Goal: Task Accomplishment & Management: Use online tool/utility

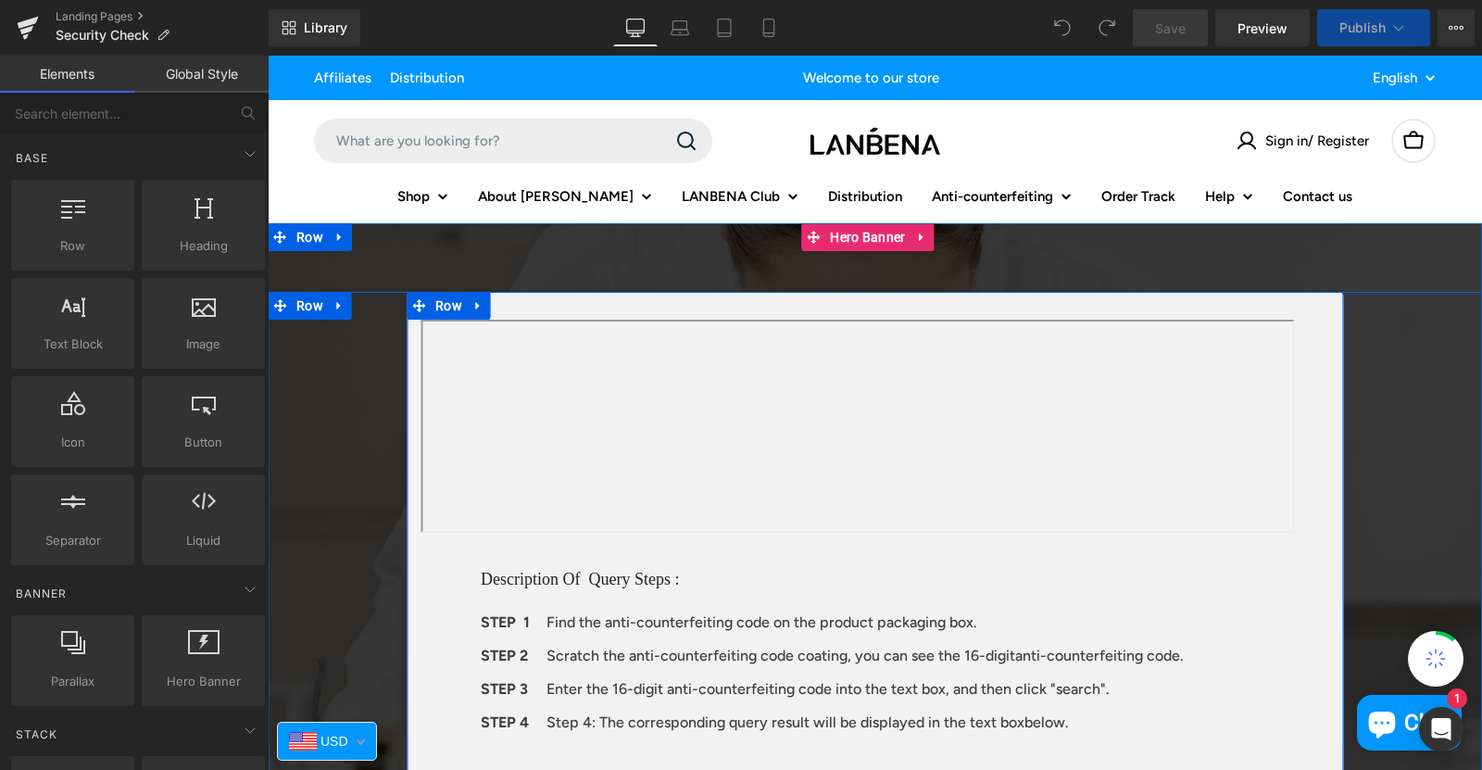
click at [534, 299] on div "Text Block Description Of Query Steps : Heading STEP 1 Text Block Find the anti…" at bounding box center [875, 688] width 937 height 793
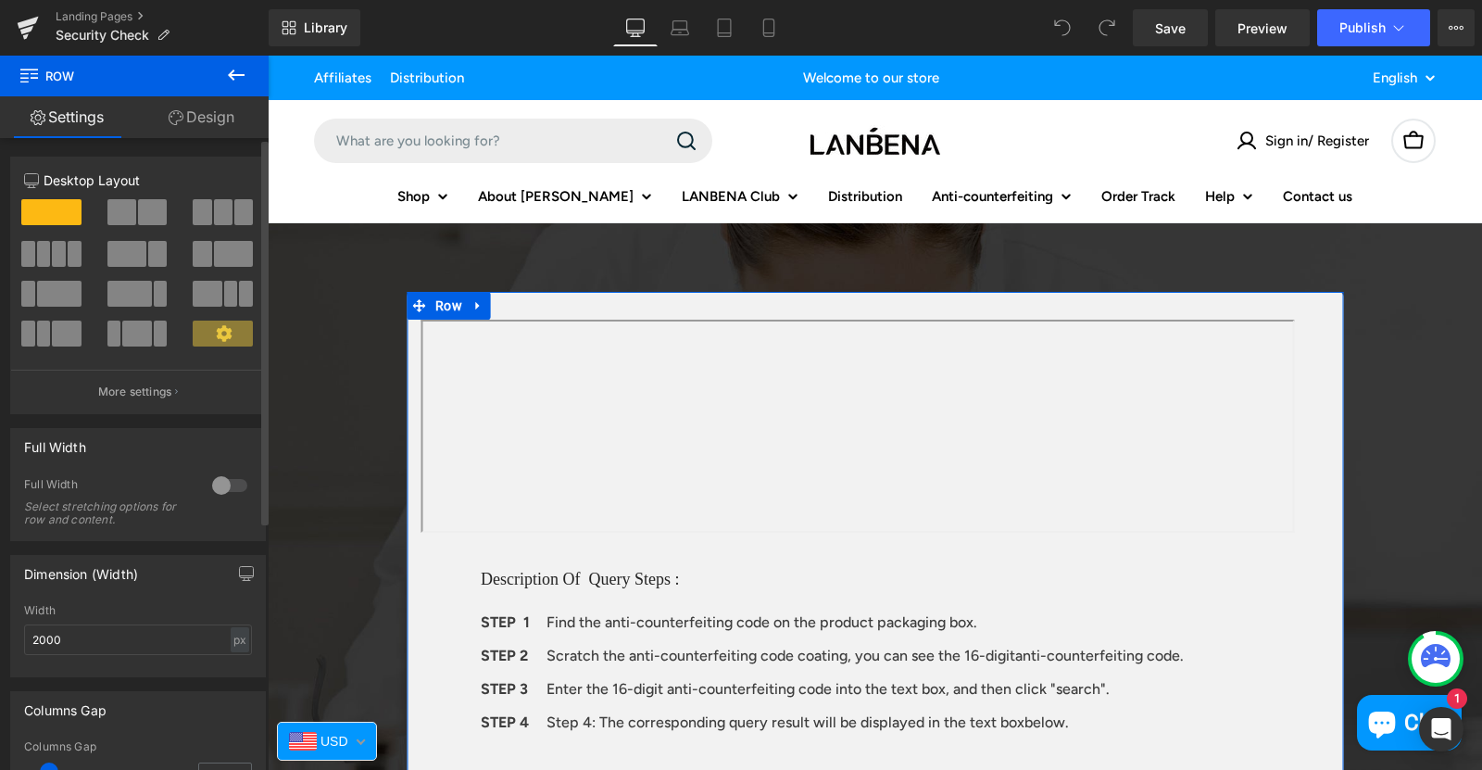
drag, startPoint x: 46, startPoint y: 642, endPoint x: 21, endPoint y: 642, distance: 25.0
click at [21, 642] on div "2000px Width 2000 px % px" at bounding box center [138, 640] width 254 height 72
type input "1500"
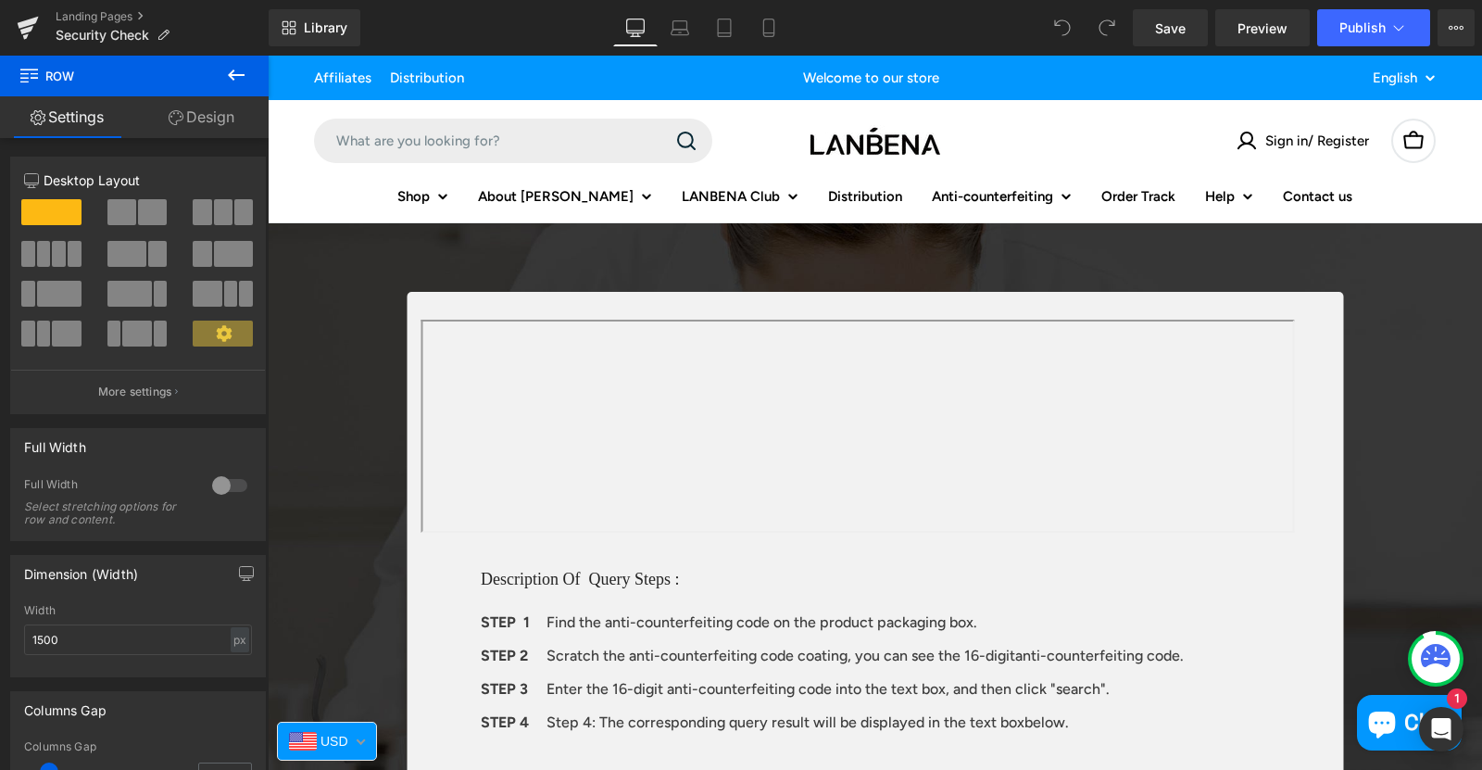
click at [299, 590] on div "Text Block Description Of Query Steps : Heading STEP 1 Text Block Find the anti…" at bounding box center [875, 688] width 1215 height 793
click at [245, 576] on icon "button" at bounding box center [247, 576] width 14 height 0
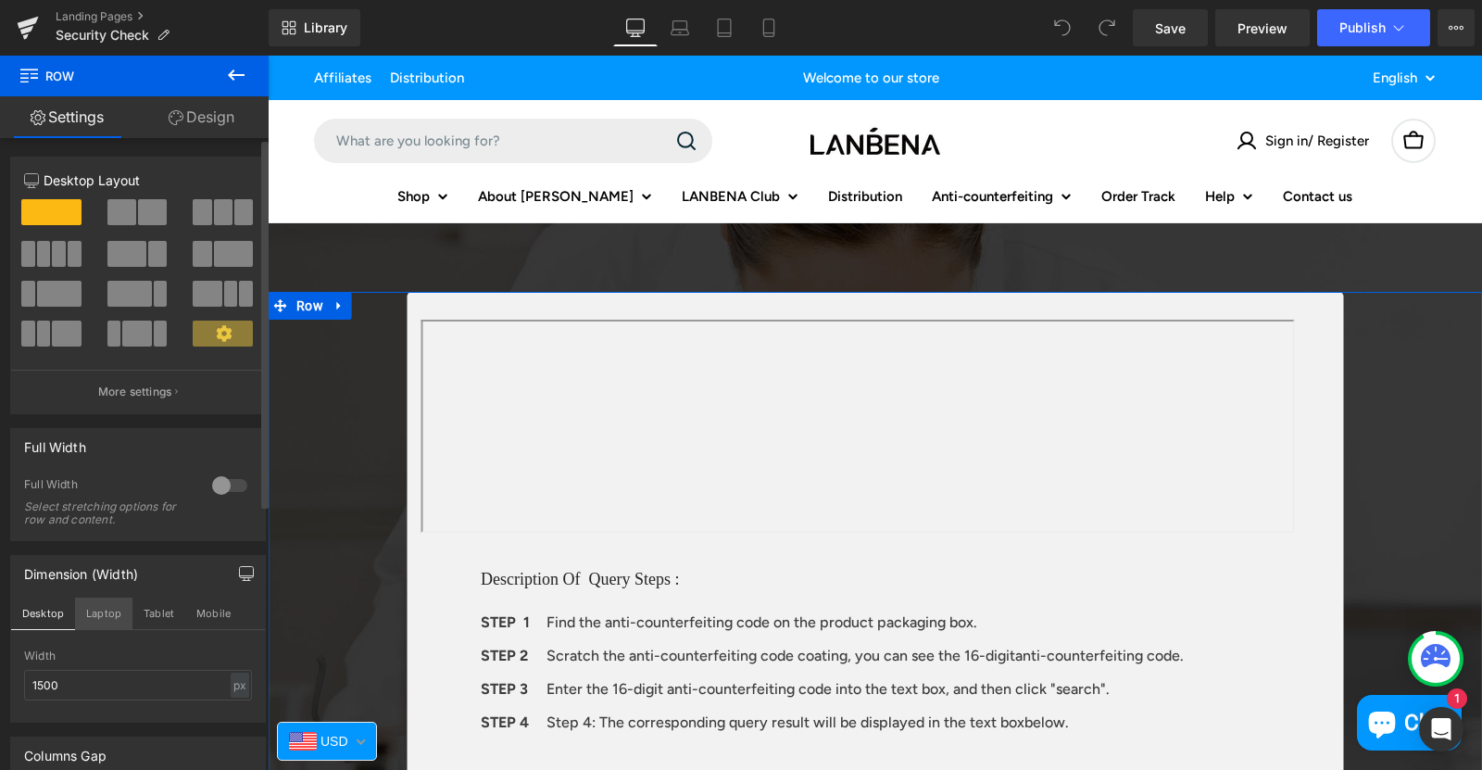
click at [89, 610] on button "Laptop" at bounding box center [103, 613] width 57 height 31
type input "100"
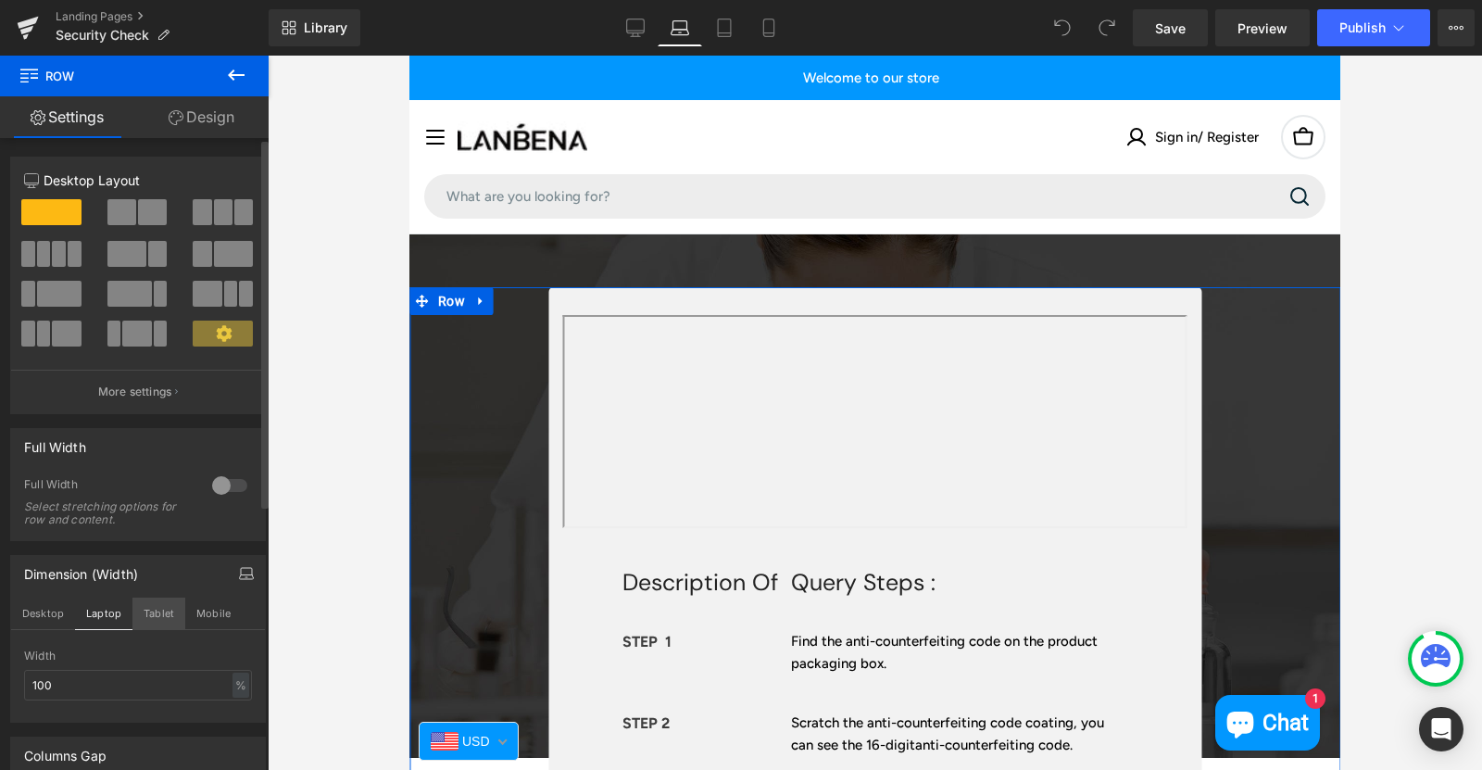
click at [154, 609] on button "Tablet" at bounding box center [158, 613] width 53 height 31
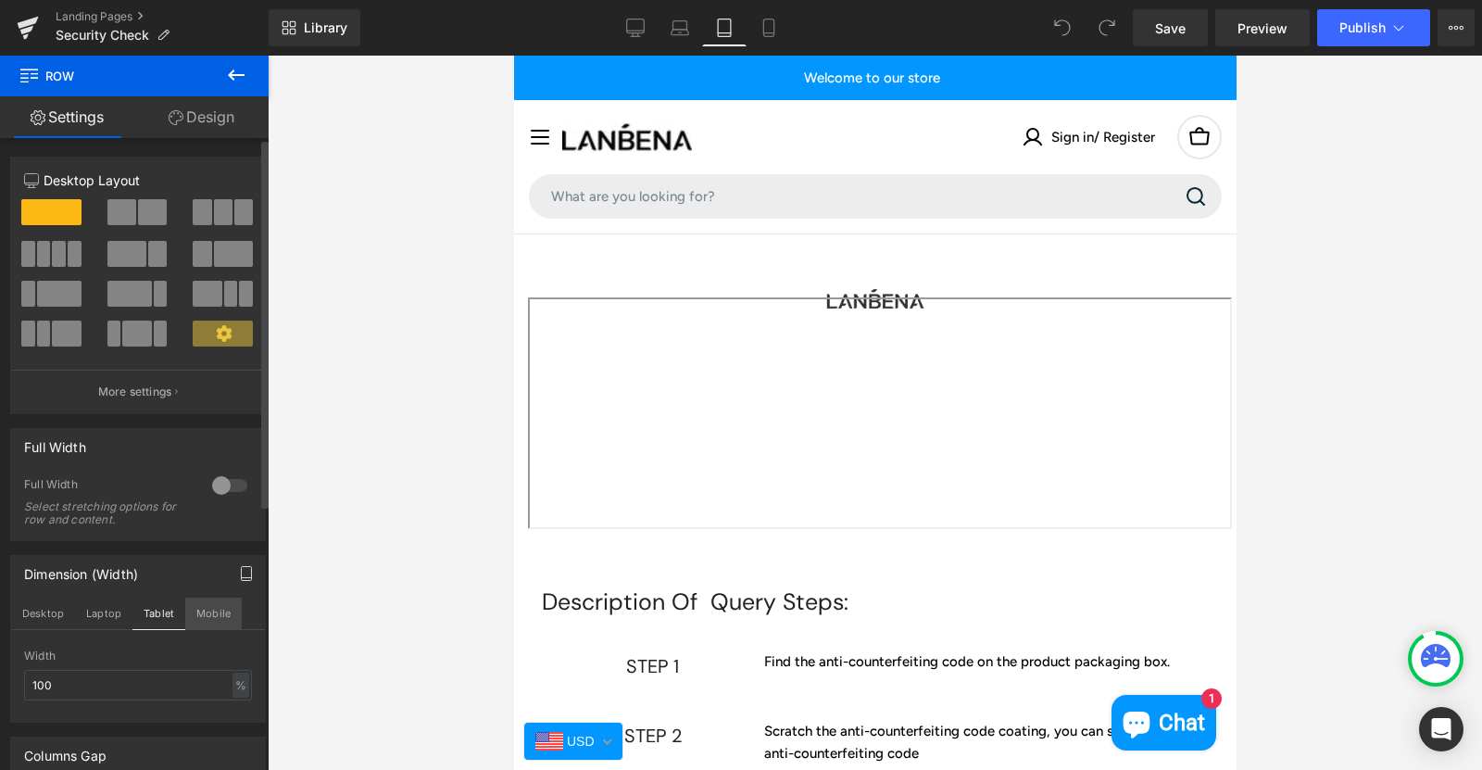
click at [206, 609] on button "Mobile" at bounding box center [213, 613] width 57 height 31
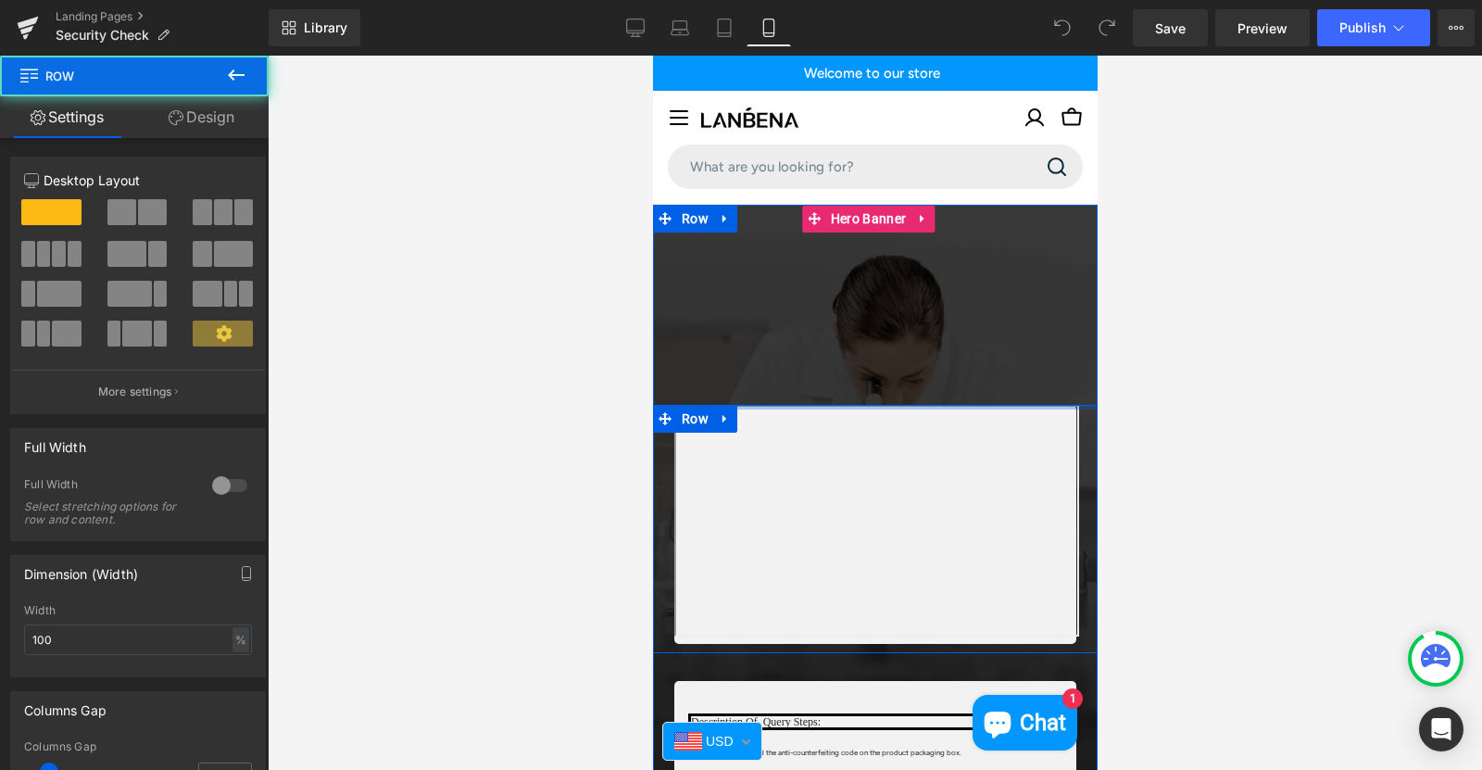
drag, startPoint x: 884, startPoint y: 333, endPoint x: 888, endPoint y: 294, distance: 39.1
click at [888, 294] on span "Text Block Row Row Description Of Query Steps: Heading STEP 1 Heading Find the …" at bounding box center [874, 679] width 445 height 791
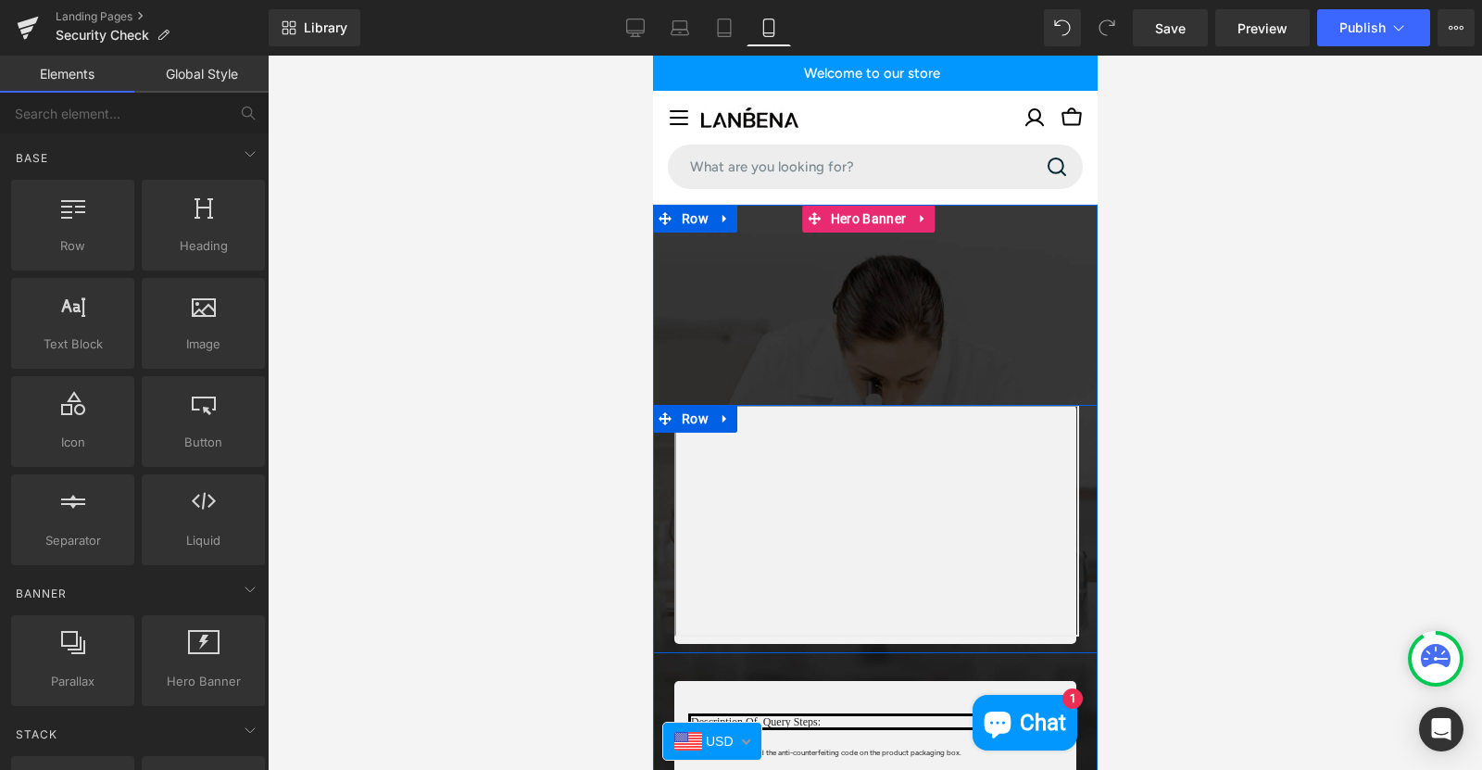
drag, startPoint x: 868, startPoint y: 205, endPoint x: 865, endPoint y: 233, distance: 28.9
click at [864, 226] on span "Hero Banner" at bounding box center [867, 219] width 84 height 28
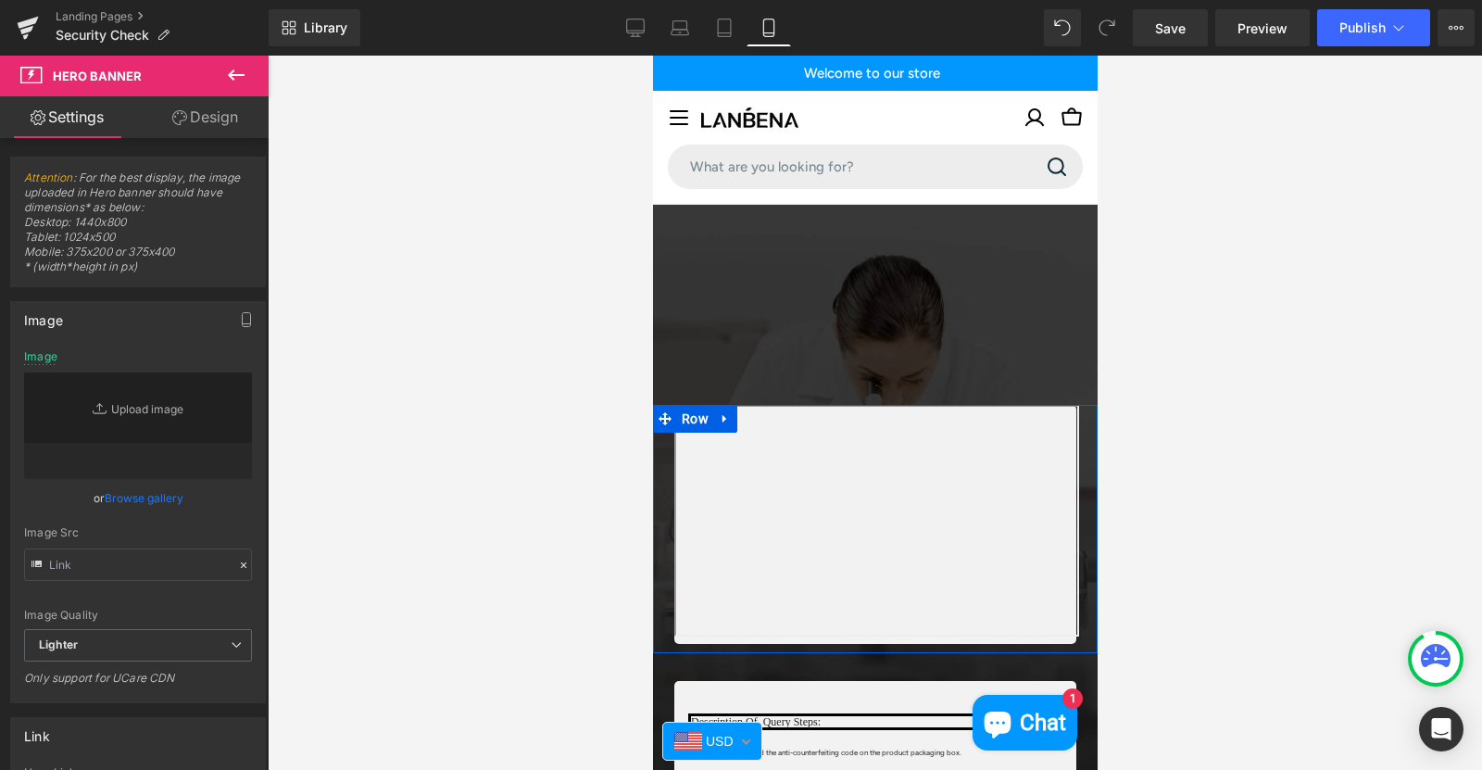
type input "https://ucarecdn.com/e9306507-b77a-49a7-9c8d-18f700b59ccb/-/format/auto/-/previ…"
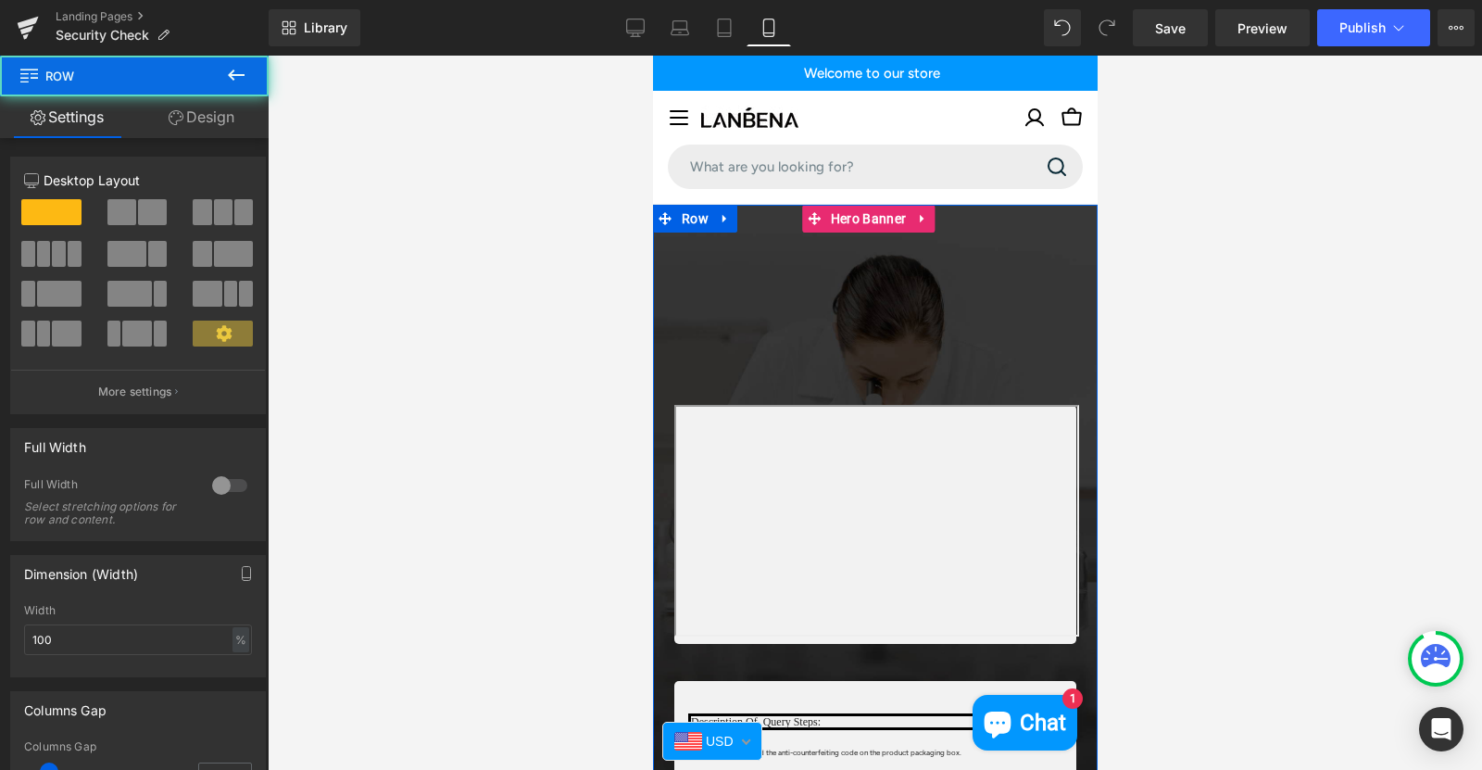
drag, startPoint x: 879, startPoint y: 406, endPoint x: 878, endPoint y: 320, distance: 86.2
click at [882, 359] on span "Text Block Row Row Description Of Query Steps: Heading STEP 1 Heading Find the …" at bounding box center [874, 679] width 445 height 791
click at [877, 319] on span "Text Block Row Row Description Of Query Steps: Heading STEP 1 Heading Find the …" at bounding box center [874, 679] width 445 height 791
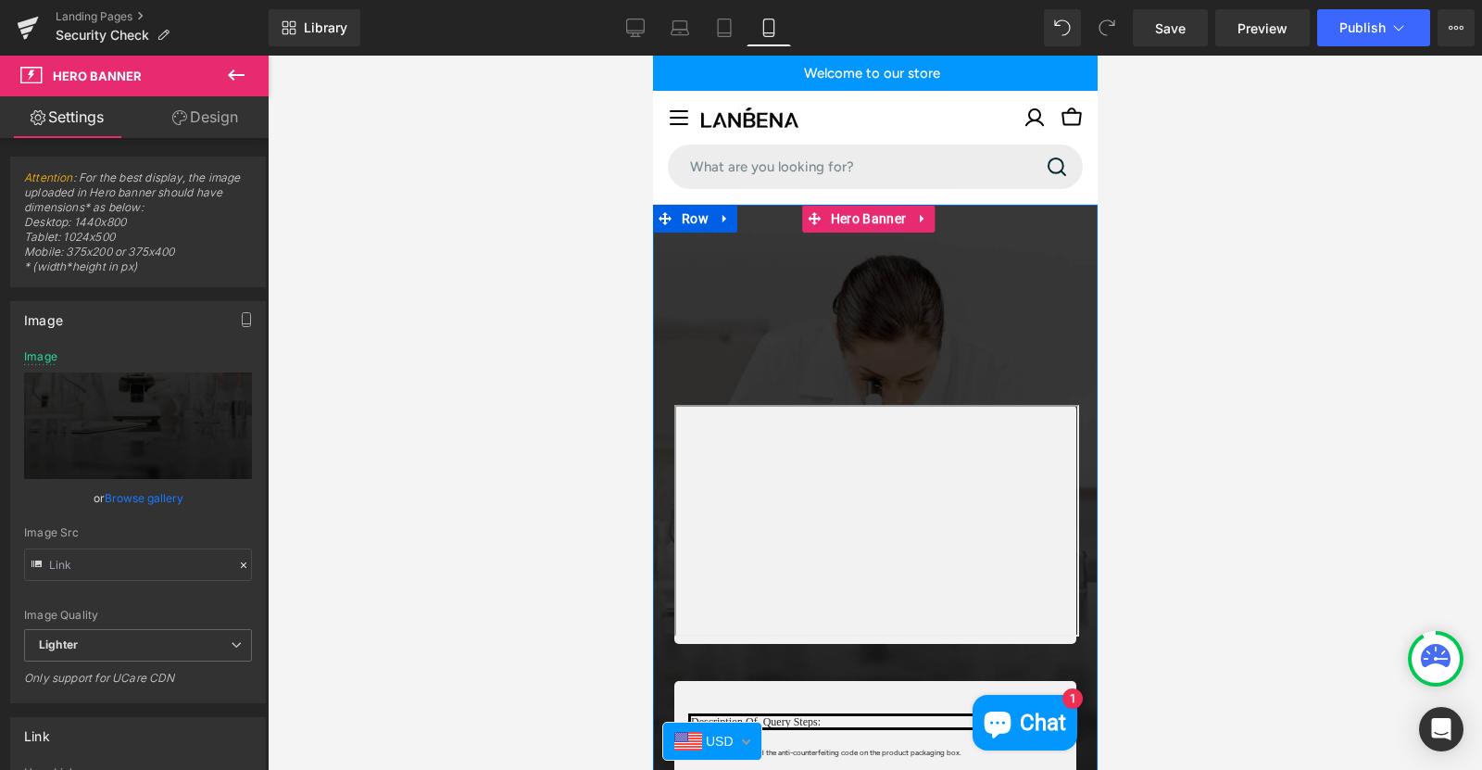
type input "https://ucarecdn.com/e9306507-b77a-49a7-9c8d-18f700b59ccb/-/format/auto/-/previ…"
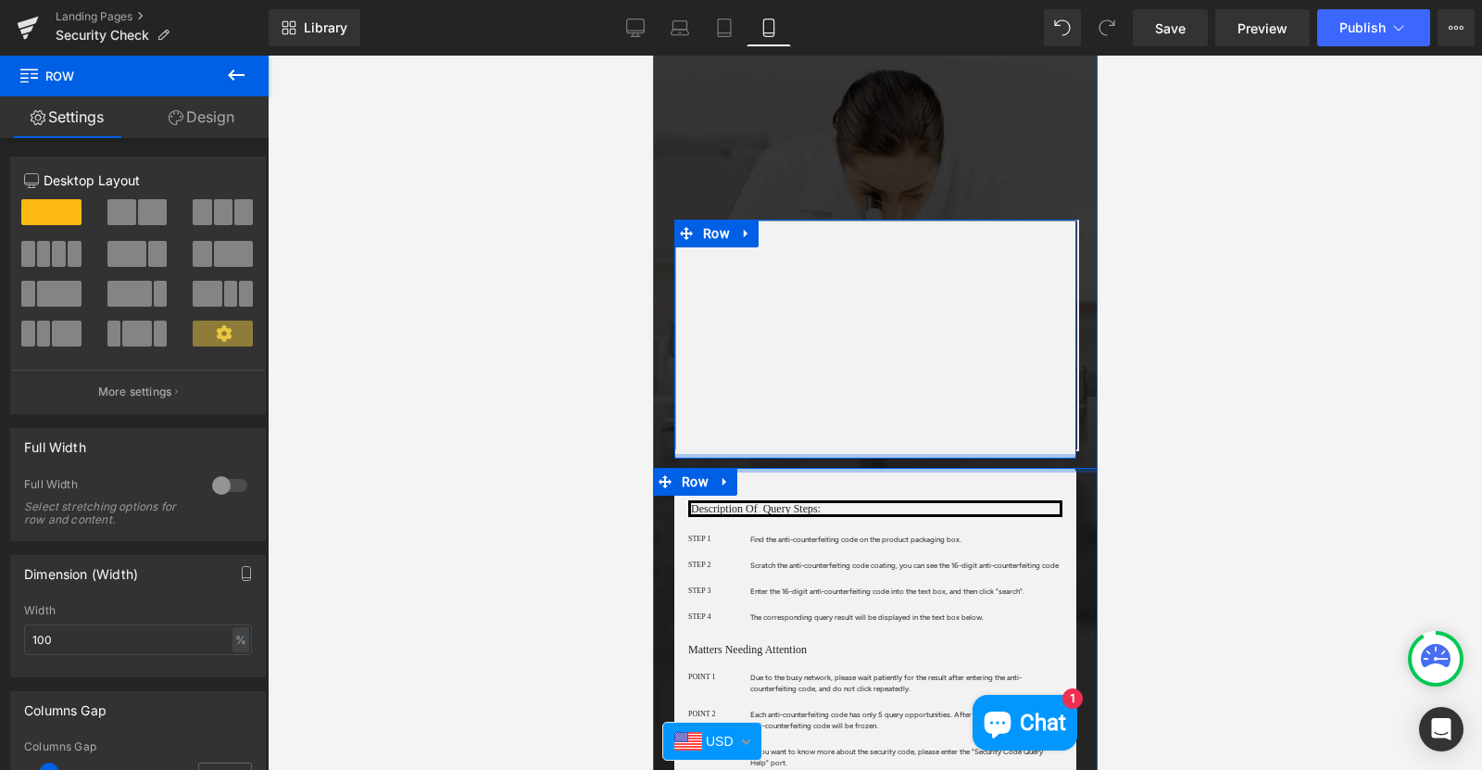
drag, startPoint x: 866, startPoint y: 491, endPoint x: 875, endPoint y: 447, distance: 44.3
click at [875, 447] on span "Text Block Row Row Description Of Query Steps: Heading STEP 1 Heading Find the …" at bounding box center [874, 480] width 445 height 763
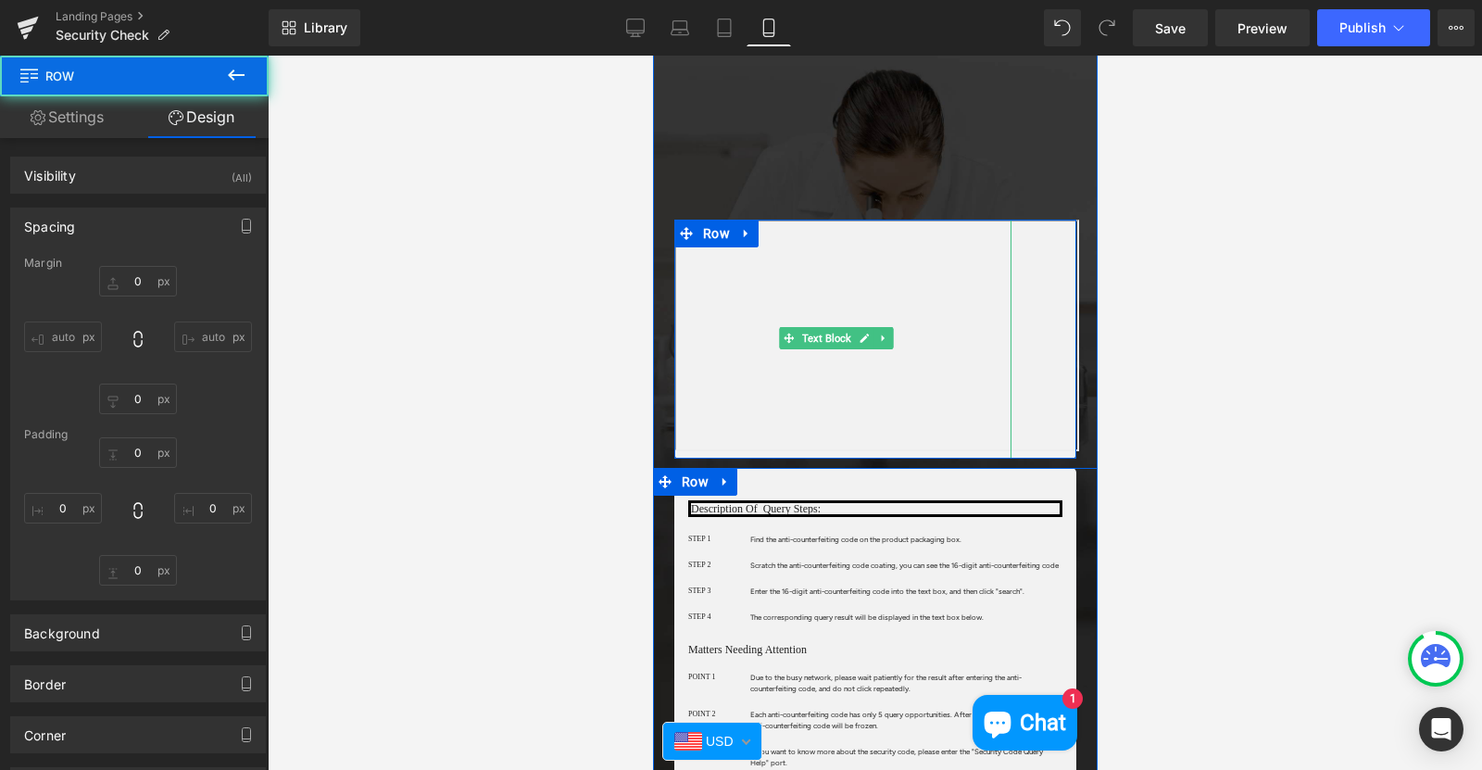
type input "0"
type input "8"
type input "0"
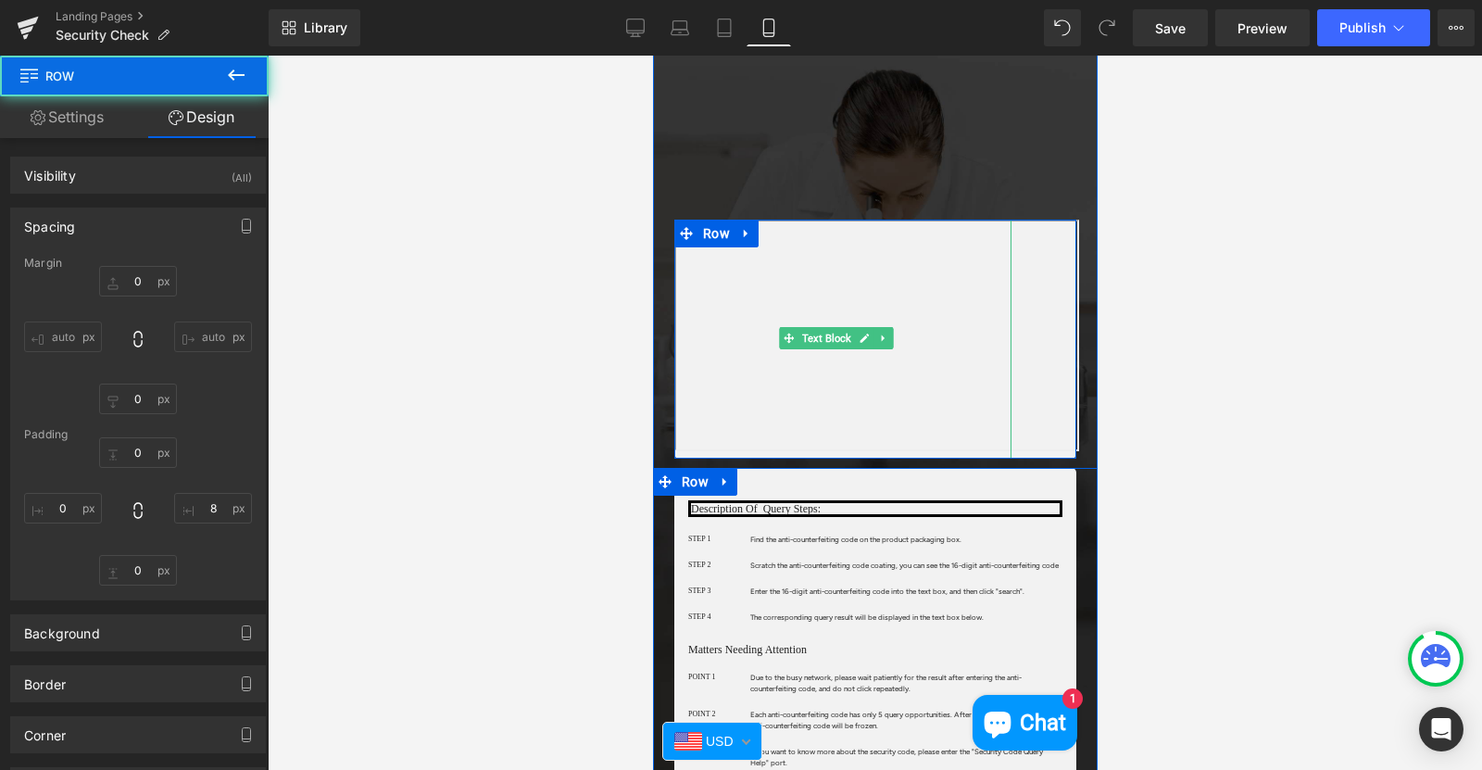
type input "8"
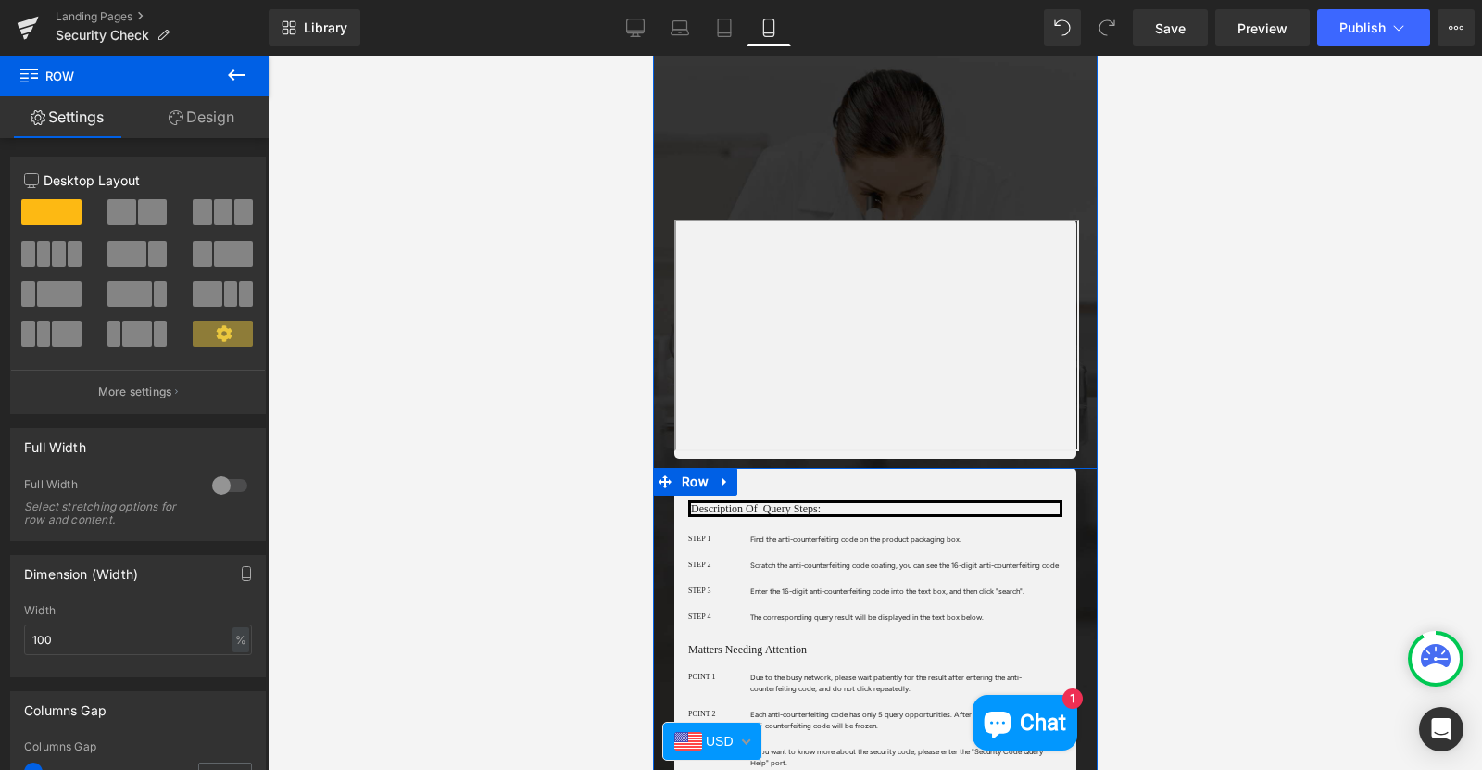
click at [902, 146] on span "Text Block Row Row Description Of Query Steps: Heading STEP 1 Heading Find the …" at bounding box center [874, 480] width 445 height 763
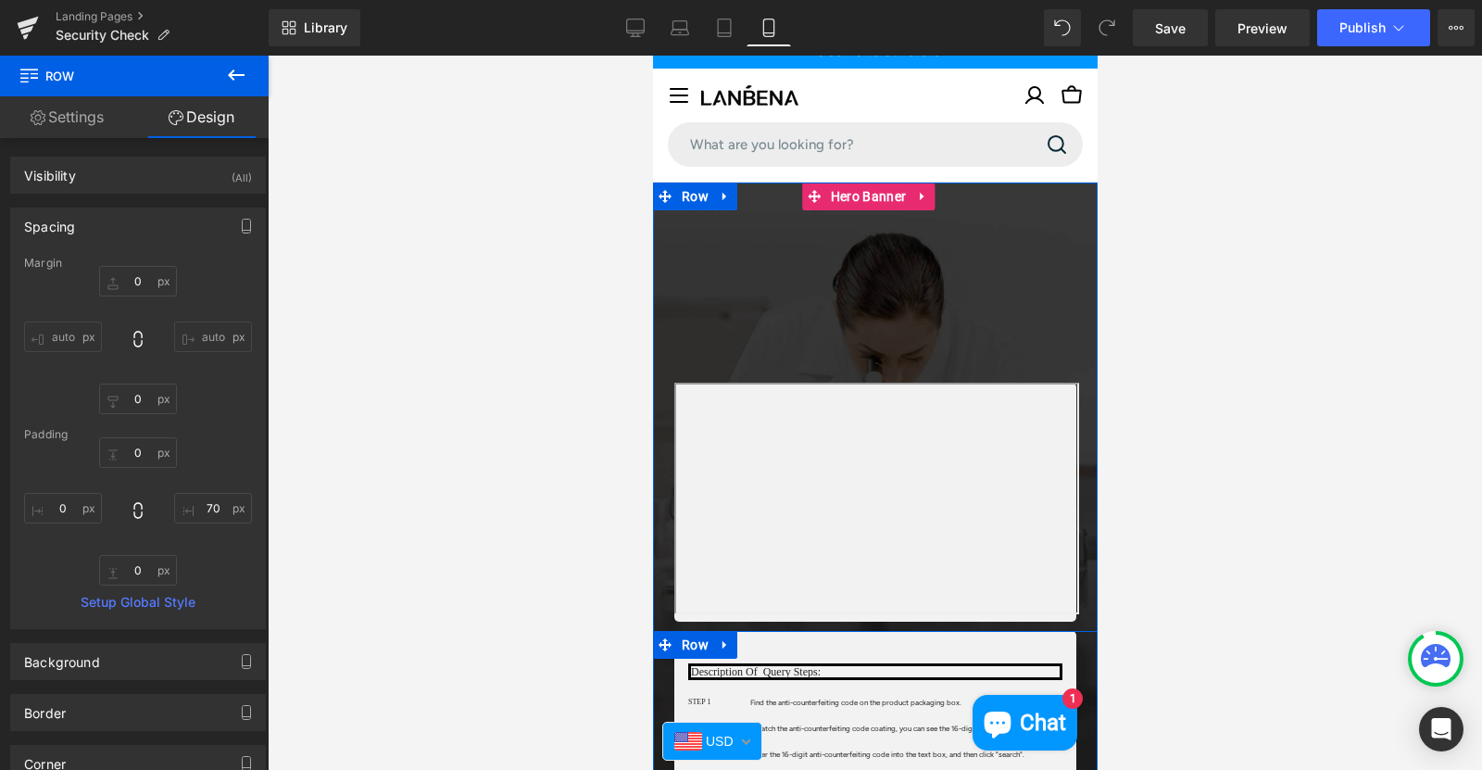
scroll to position [0, 0]
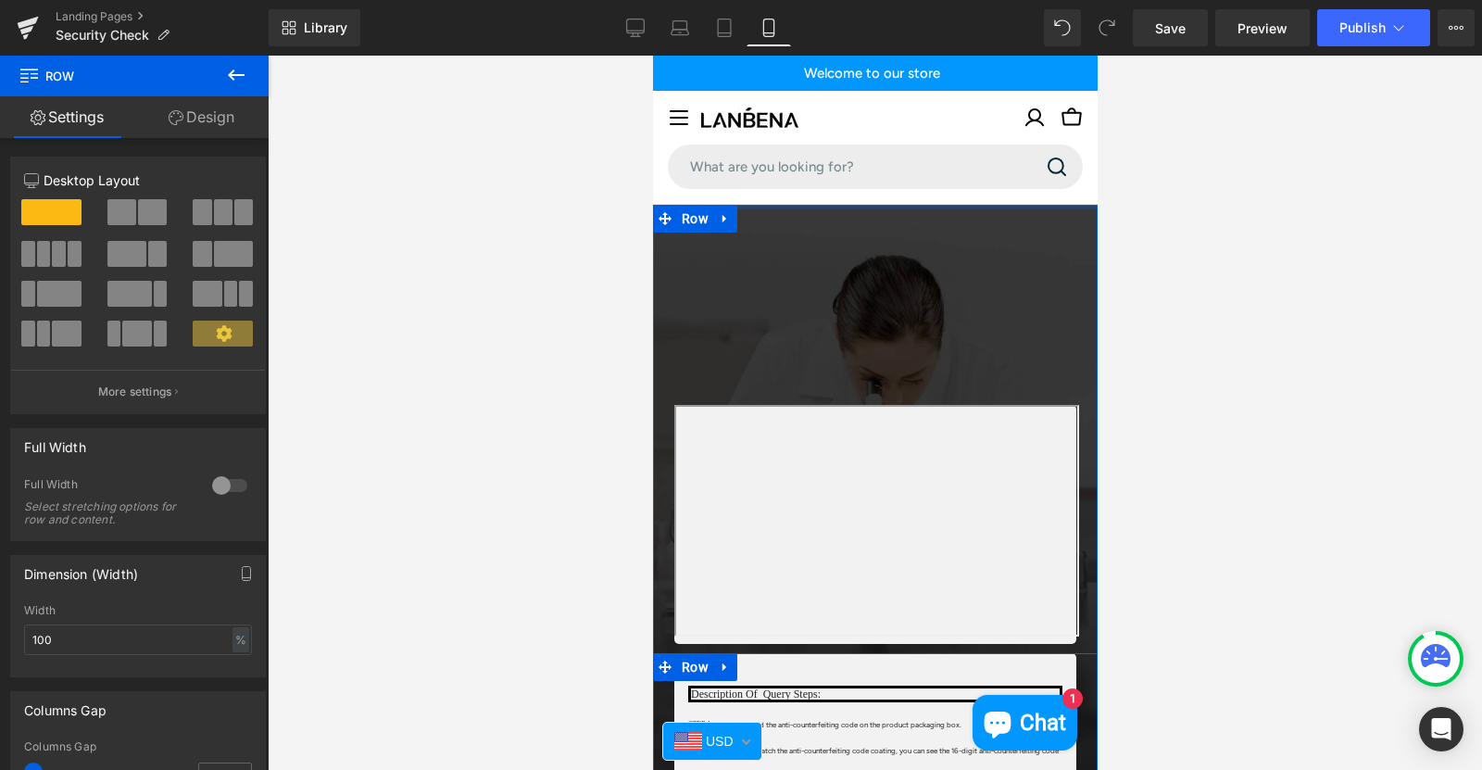
drag, startPoint x: 856, startPoint y: 206, endPoint x: 883, endPoint y: 142, distance: 69.3
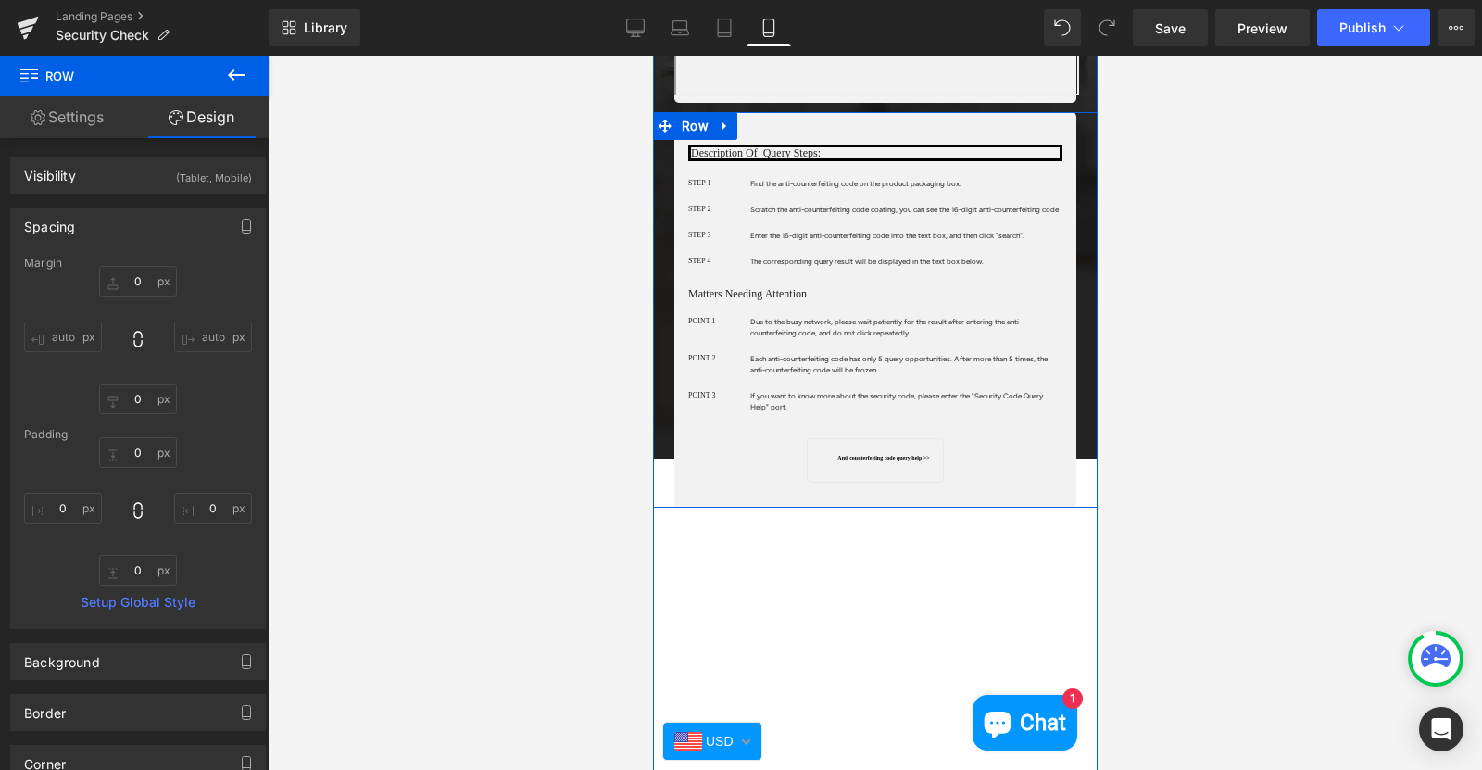
scroll to position [648, 0]
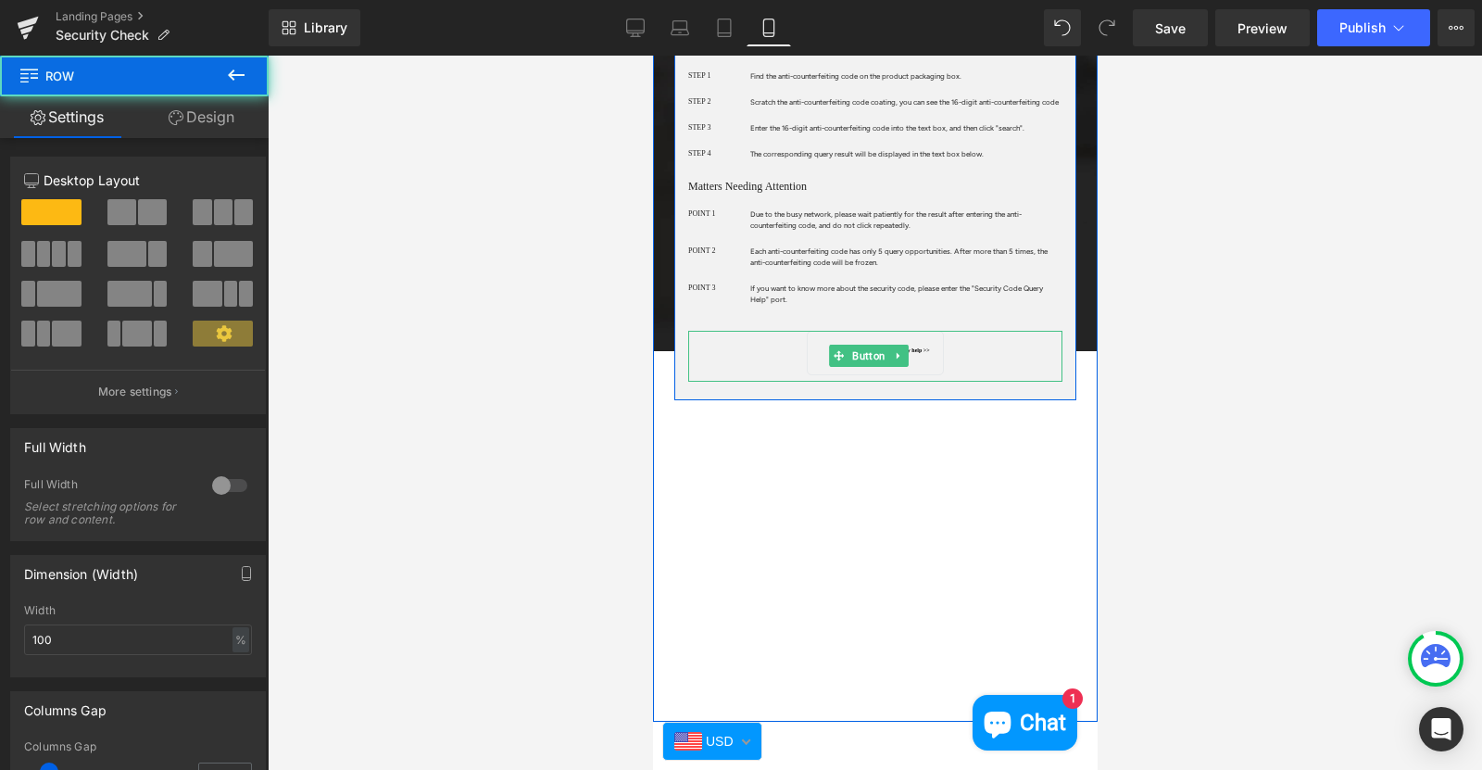
drag, startPoint x: 822, startPoint y: 399, endPoint x: 875, endPoint y: 651, distance: 257.5
click at [820, 354] on div "Description Of Query Steps: Heading STEP 1 Heading Find the anti-counterfeiting…" at bounding box center [874, 203] width 445 height 396
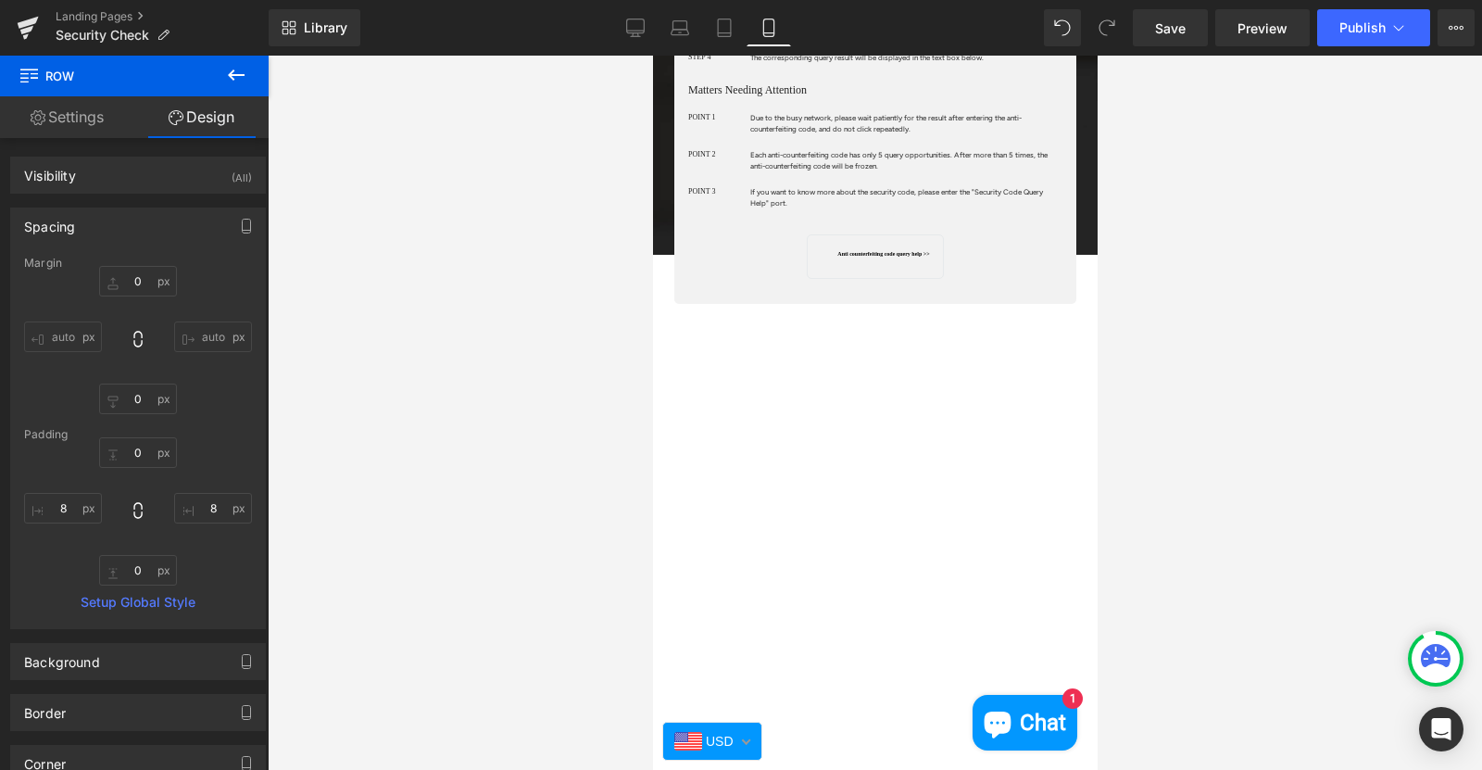
scroll to position [741, 0]
click at [852, 422] on div "Text Block Row Row Description Of Query Steps: Heading STEP 1 Heading Find the …" at bounding box center [874, 46] width 445 height 1165
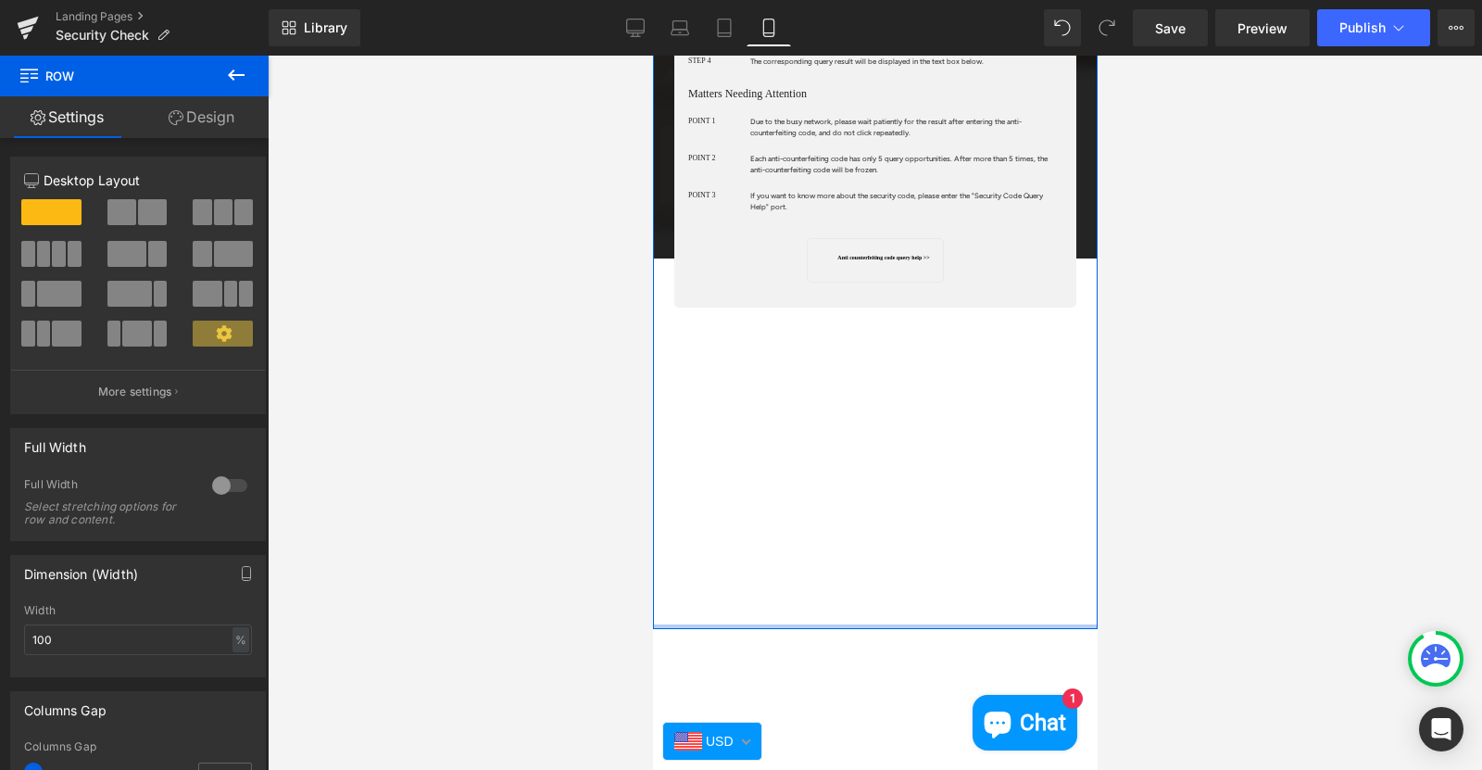
drag, startPoint x: 843, startPoint y: 599, endPoint x: 843, endPoint y: 480, distance: 119.5
click at [847, 384] on div "Text Block Row Row Description Of Query Steps: Heading STEP 1 Heading Find the …" at bounding box center [874, 46] width 445 height 1165
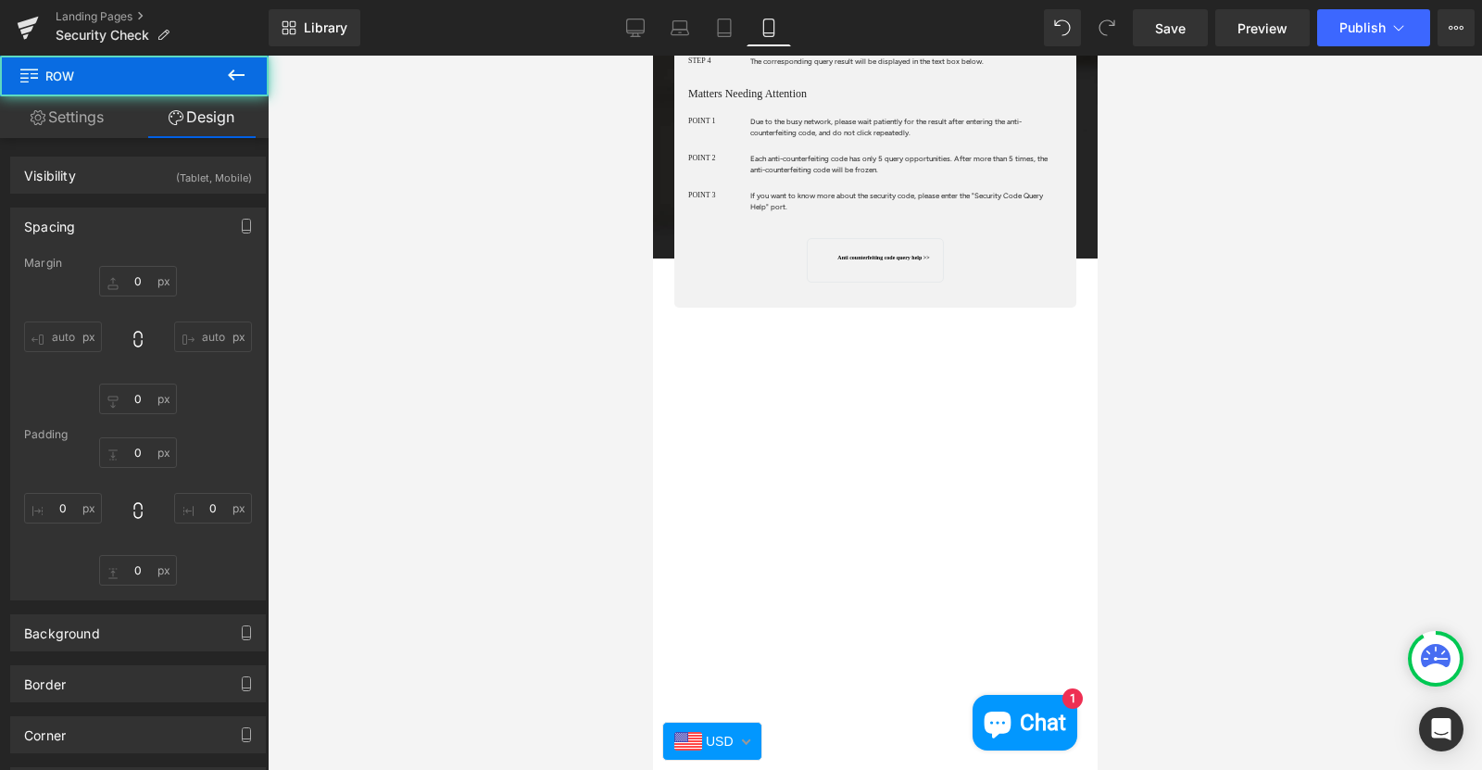
type input "0"
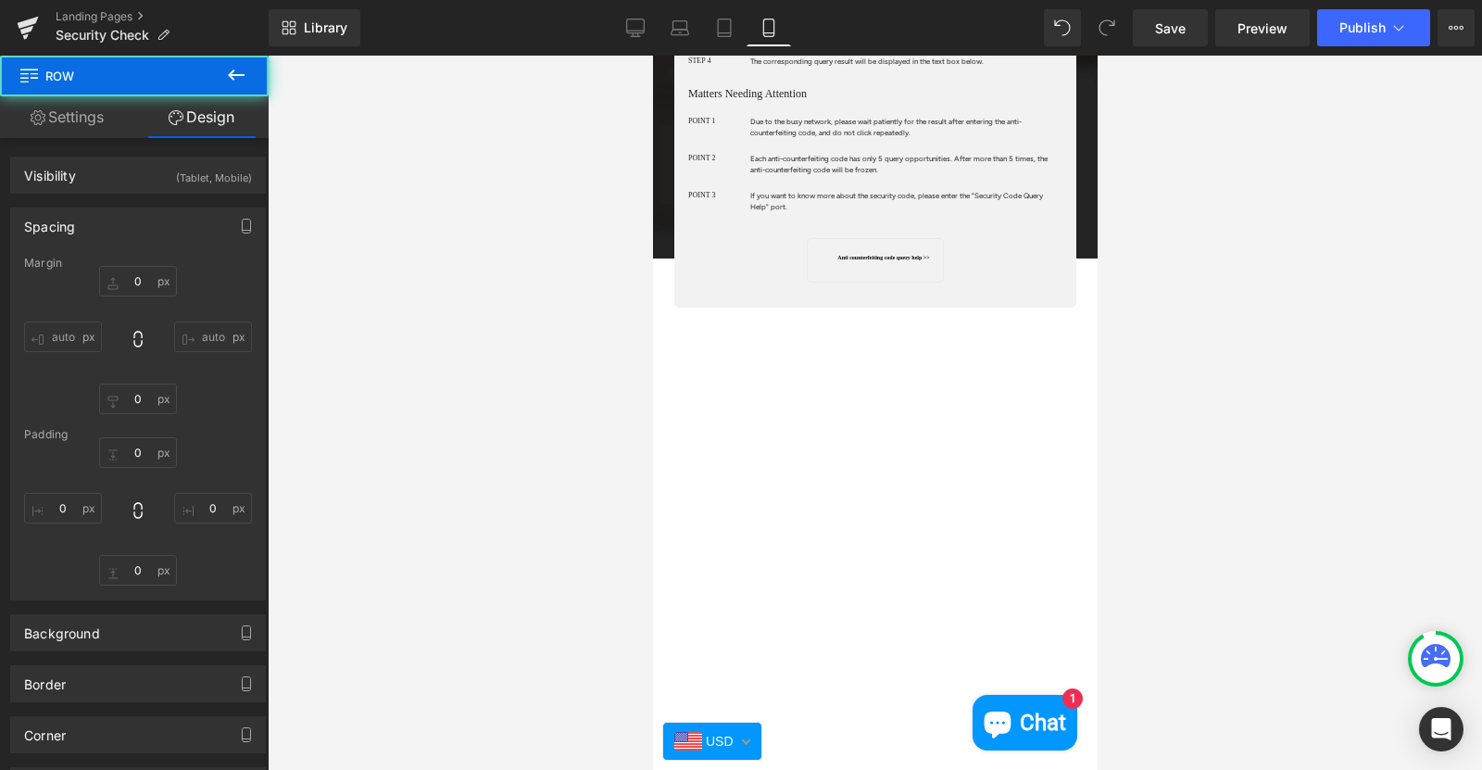
type input "0"
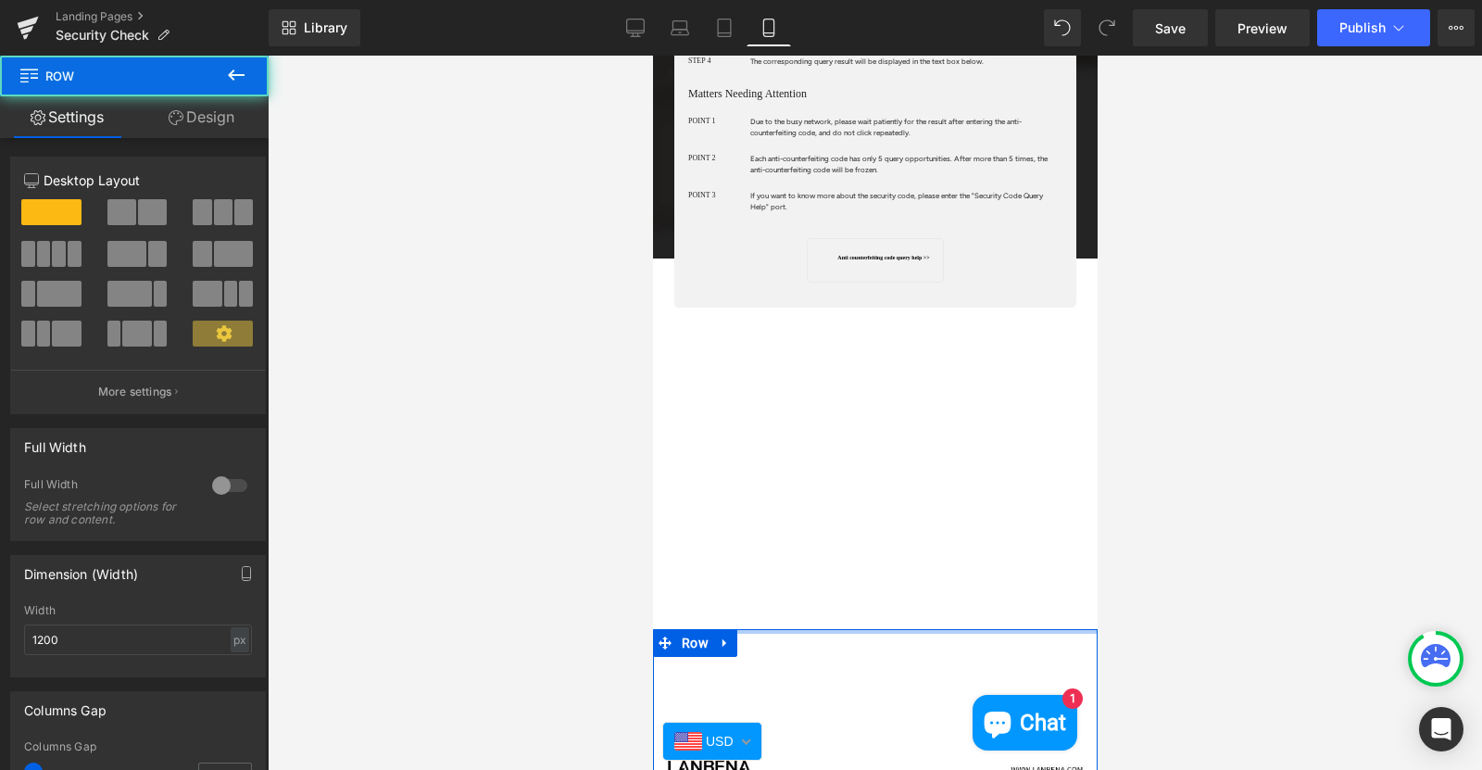
drag, startPoint x: 848, startPoint y: 636, endPoint x: 850, endPoint y: 552, distance: 84.3
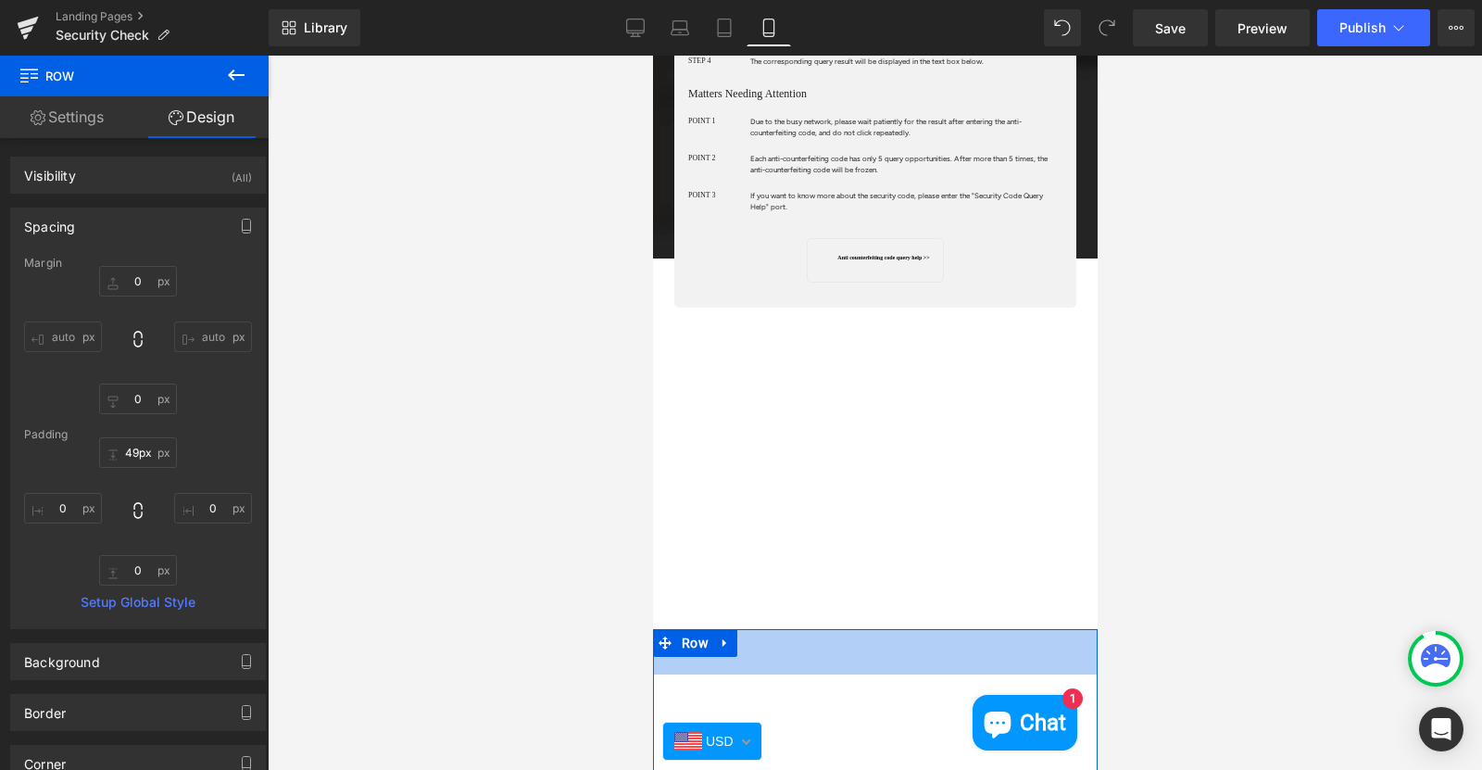
type input "50px"
drag, startPoint x: 865, startPoint y: 608, endPoint x: 865, endPoint y: 654, distance: 46.3
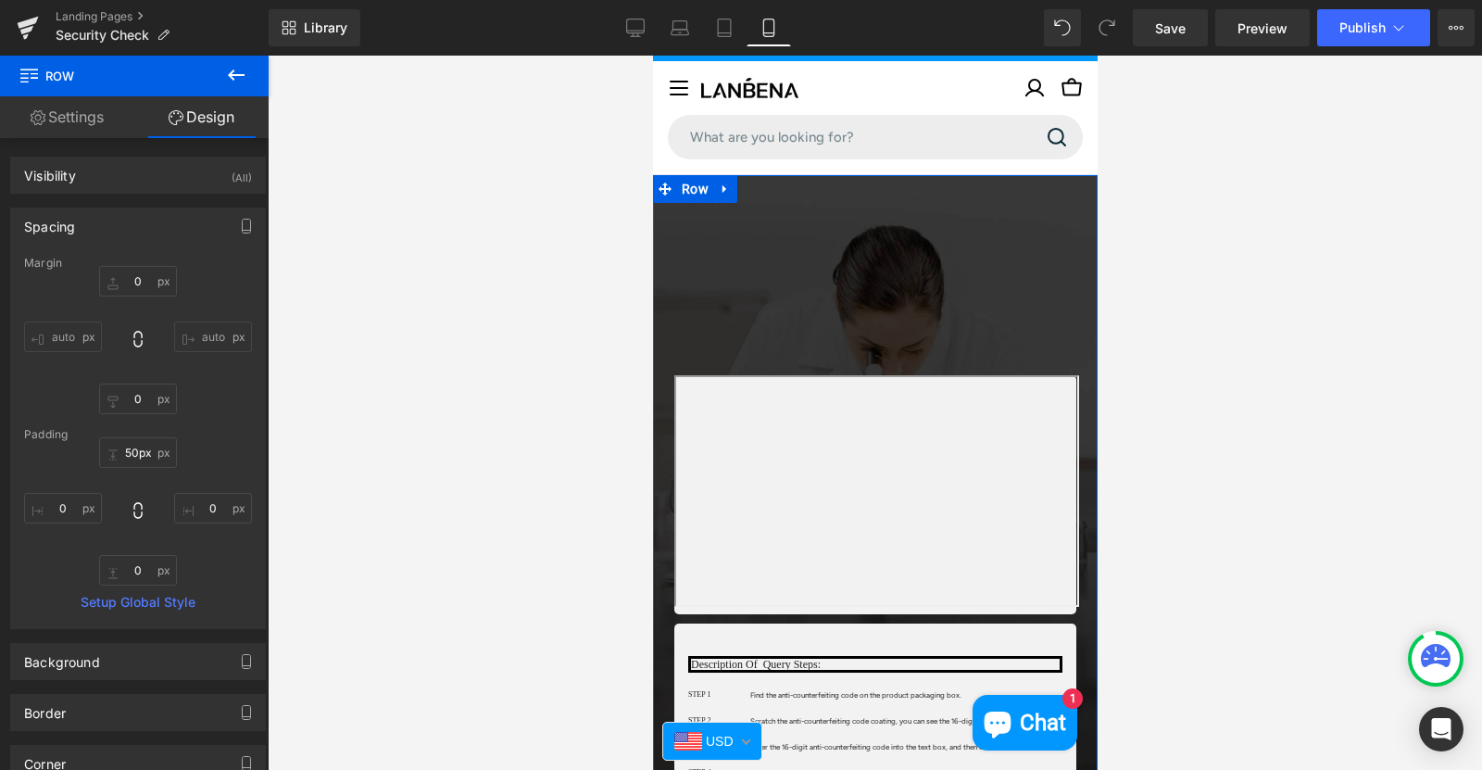
scroll to position [0, 0]
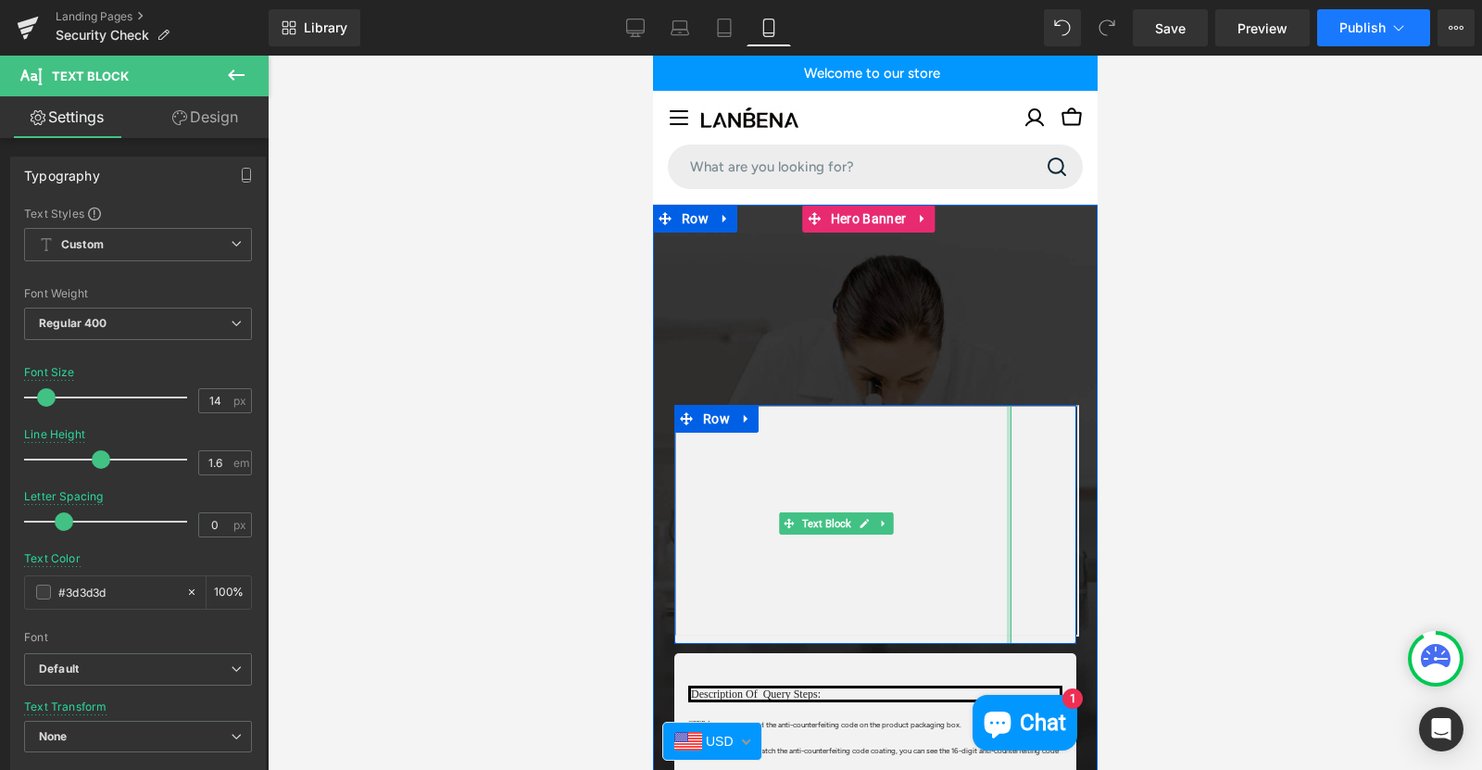
click at [1353, 35] on span "Publish" at bounding box center [1363, 27] width 46 height 15
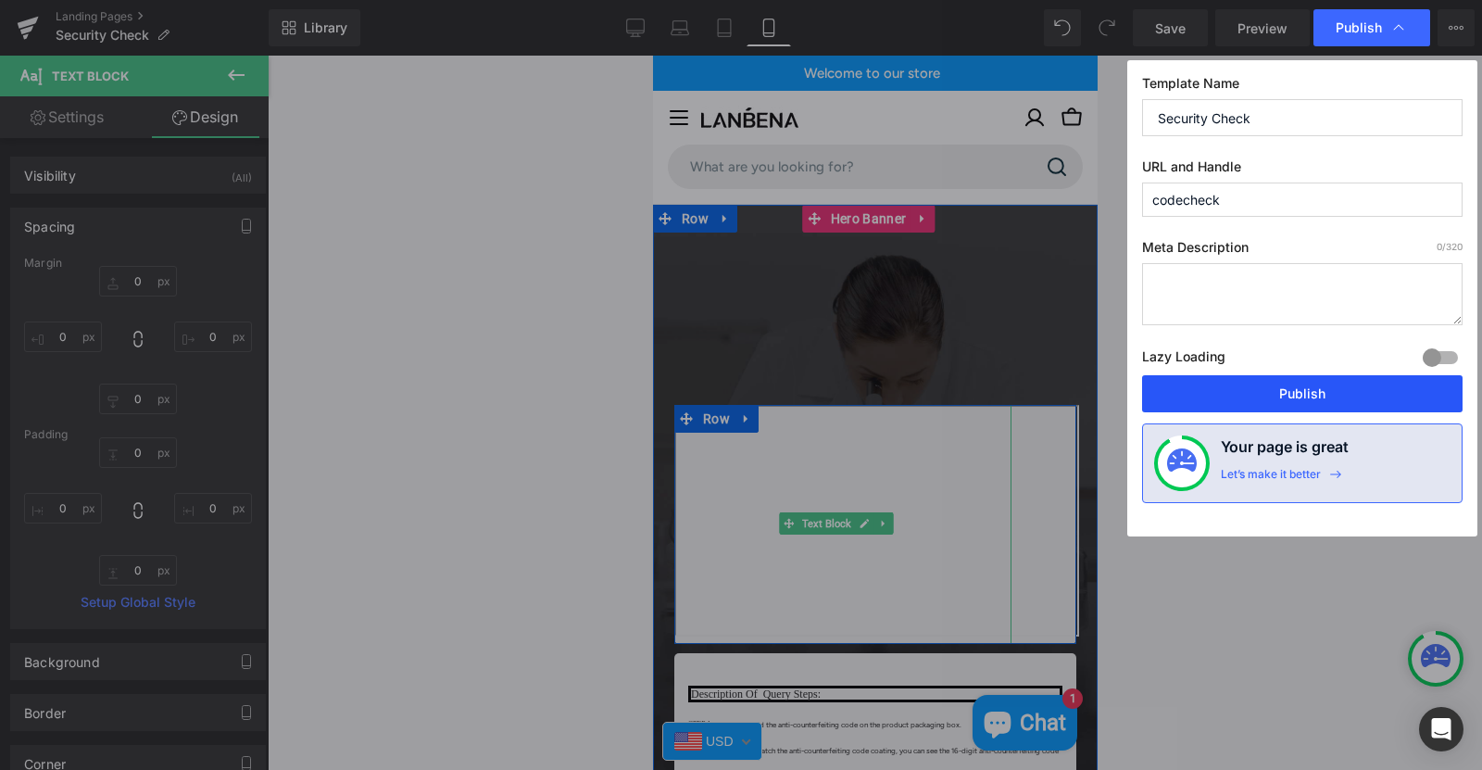
click at [1253, 396] on button "Publish" at bounding box center [1302, 393] width 321 height 37
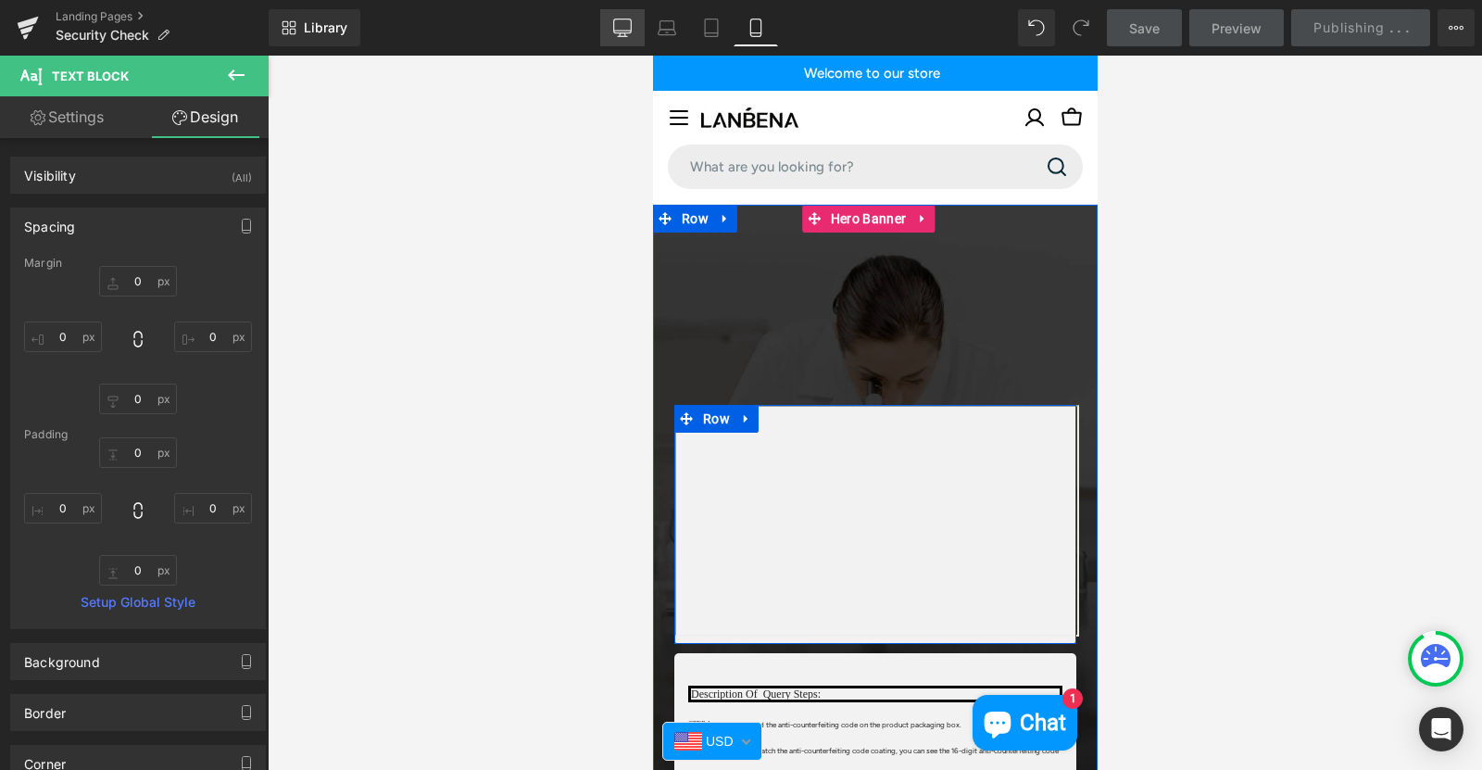
click at [615, 31] on icon at bounding box center [622, 31] width 18 height 0
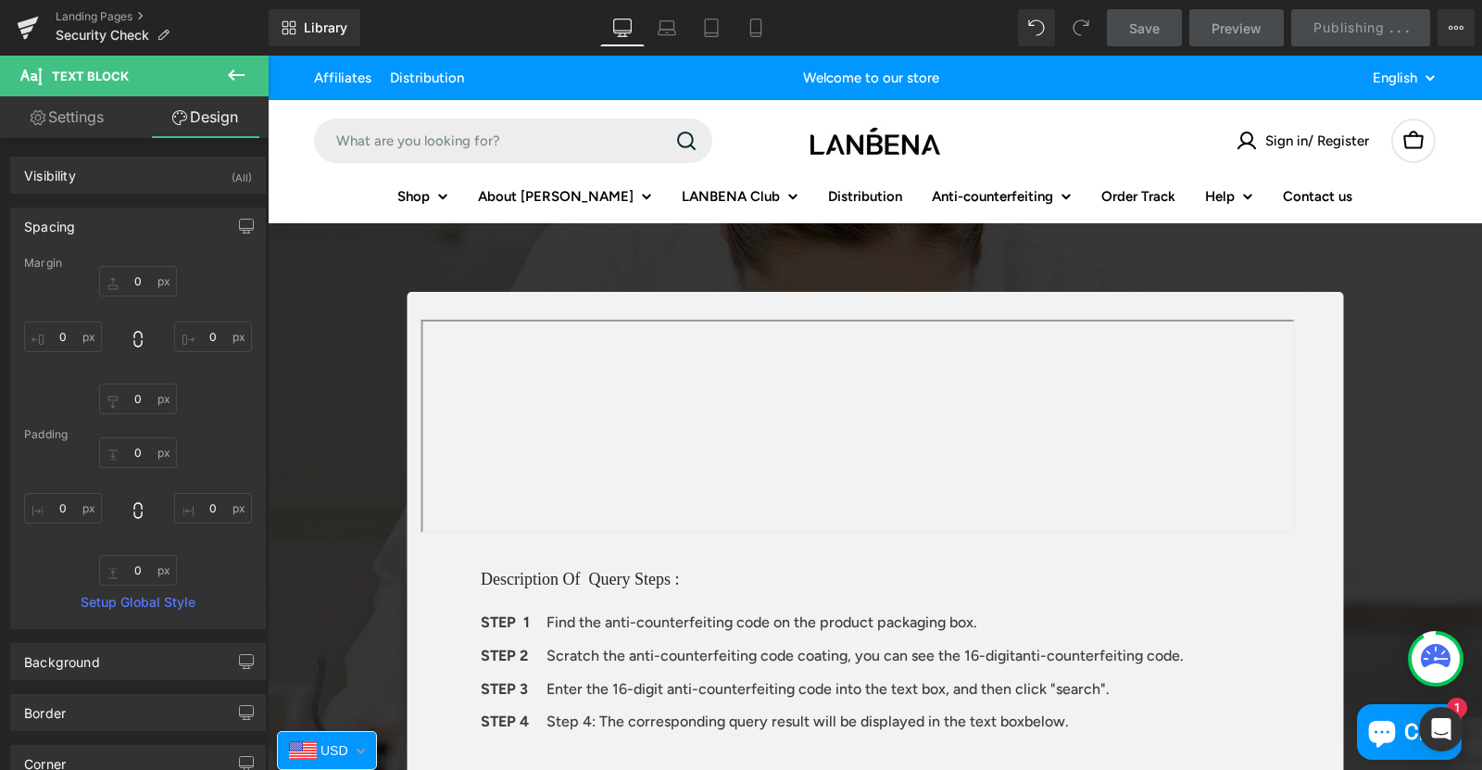
type input "0"
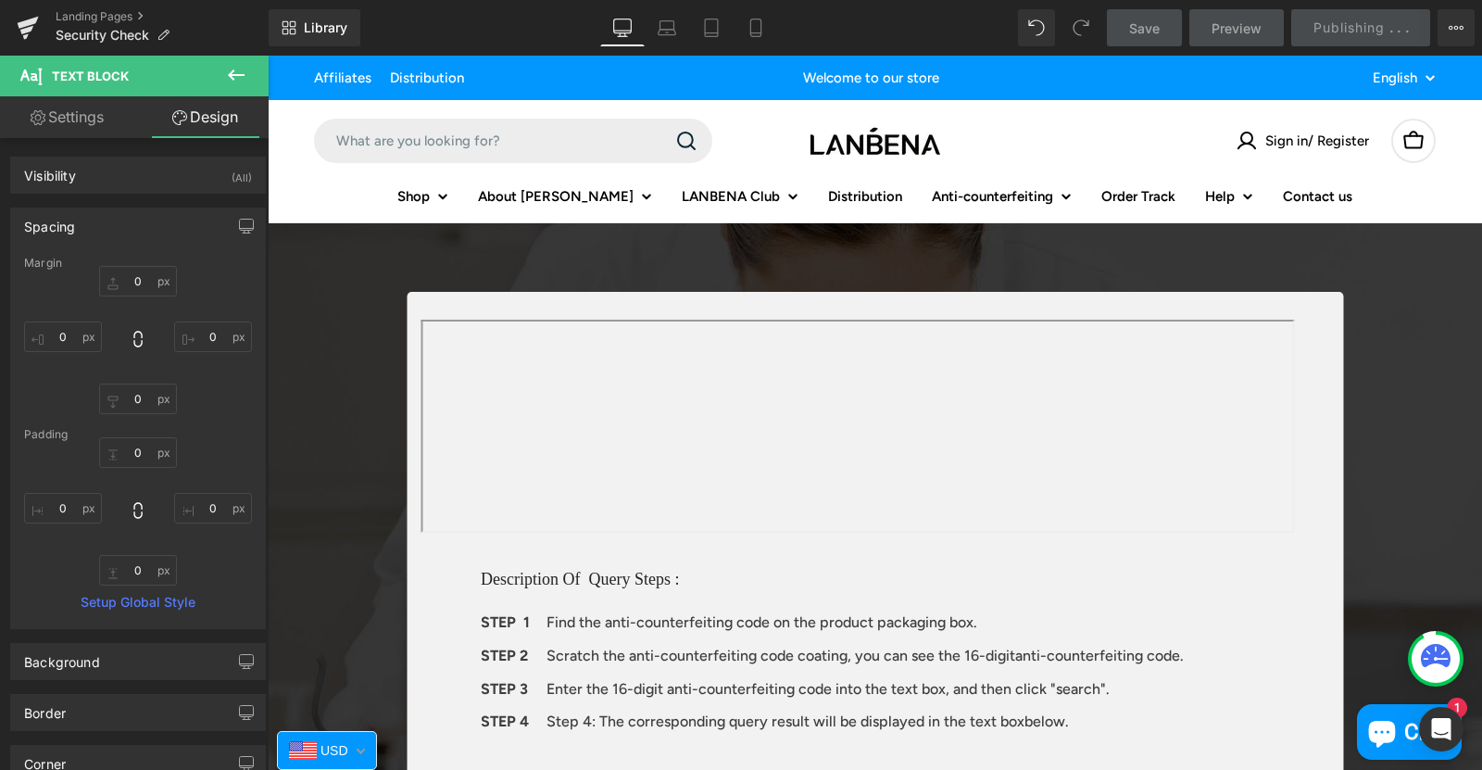
type input "0"
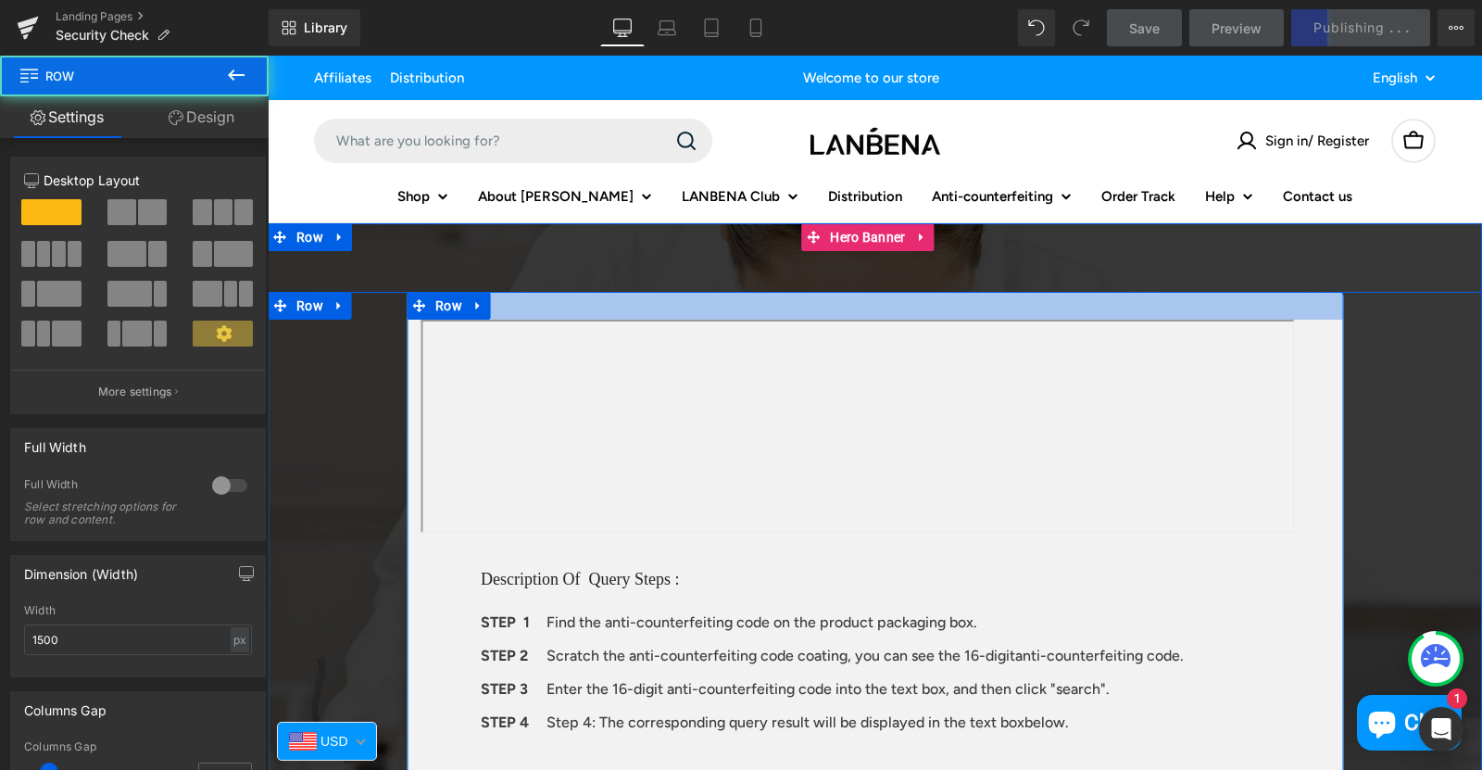
click at [714, 296] on div at bounding box center [875, 306] width 937 height 28
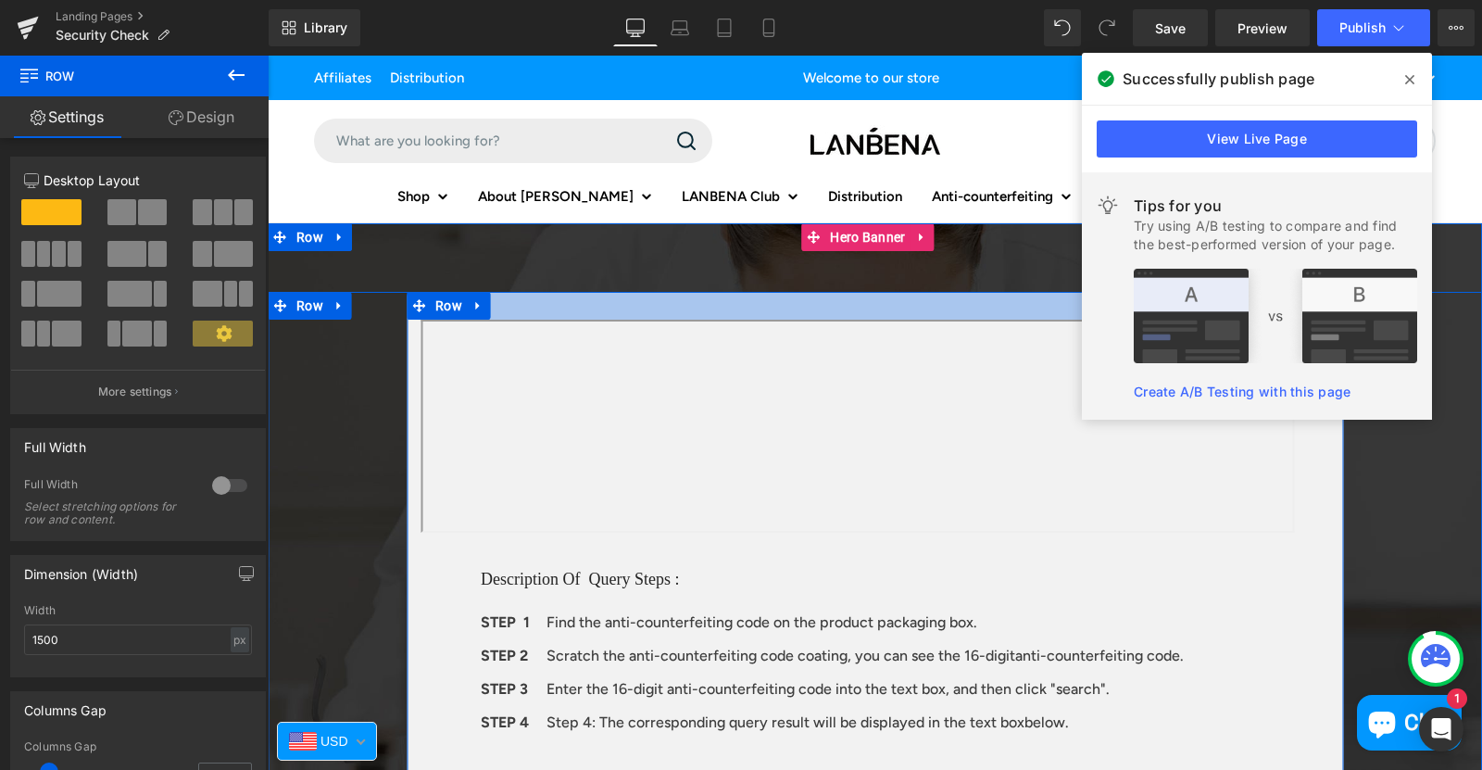
click at [523, 296] on div at bounding box center [875, 306] width 937 height 28
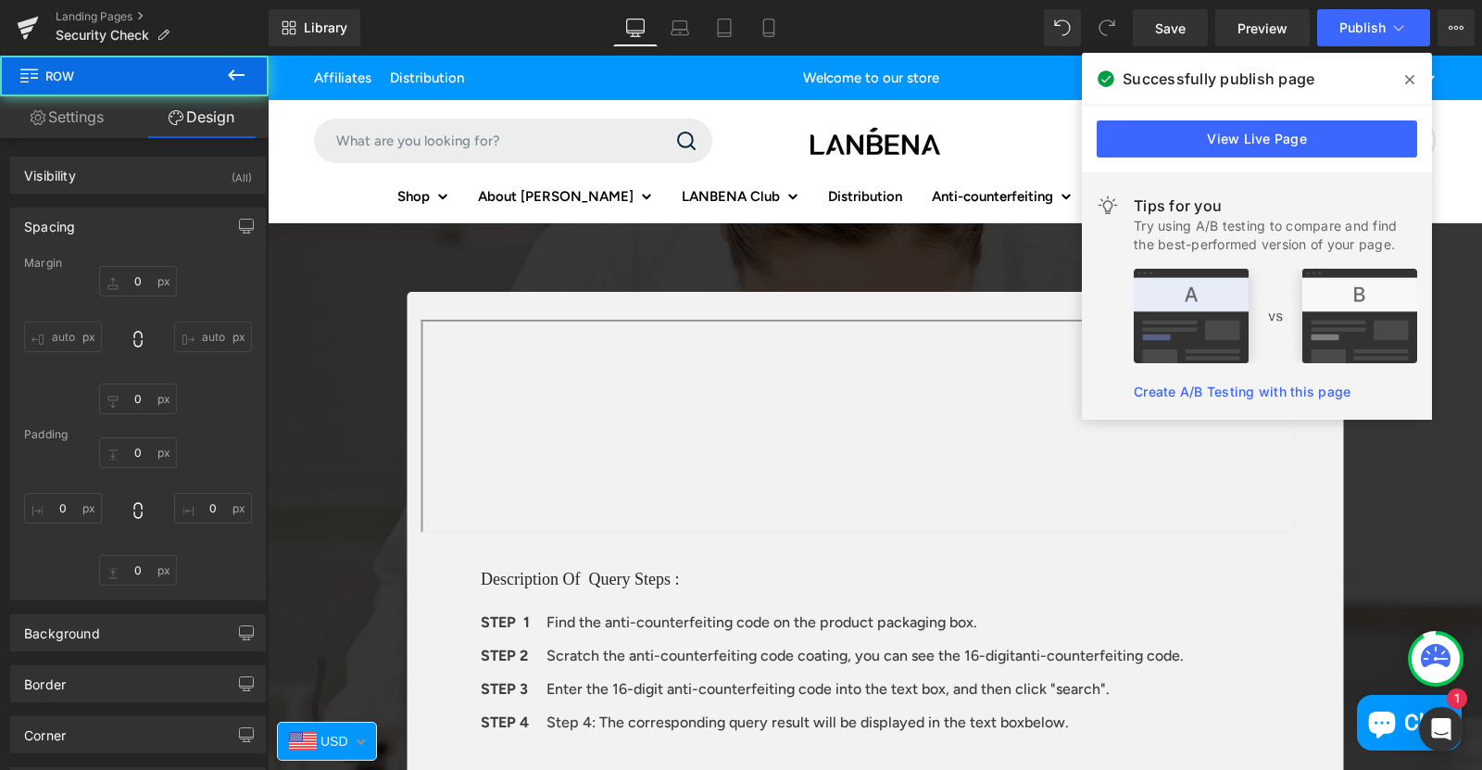
type input "0"
type input "30"
type input "0"
type input "30"
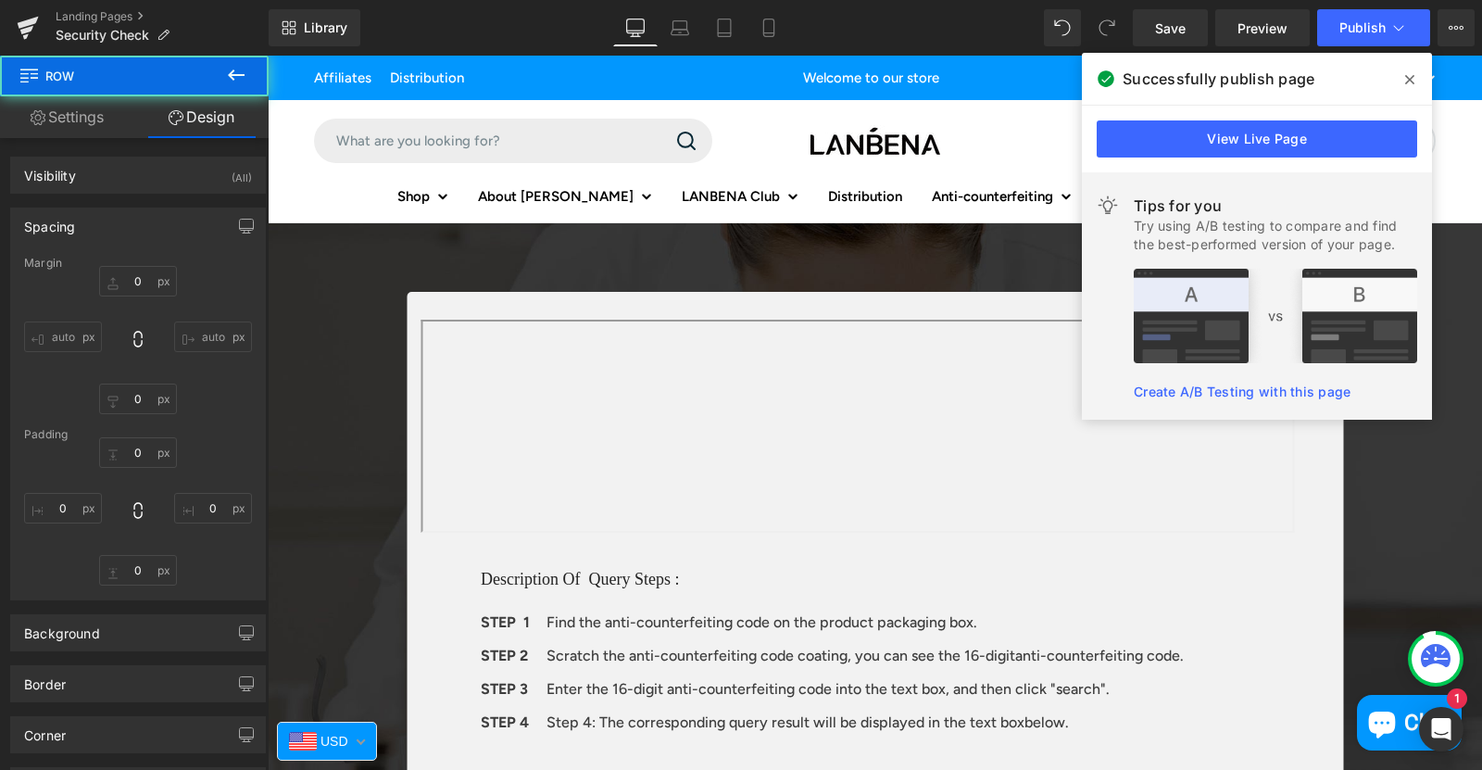
type input "0"
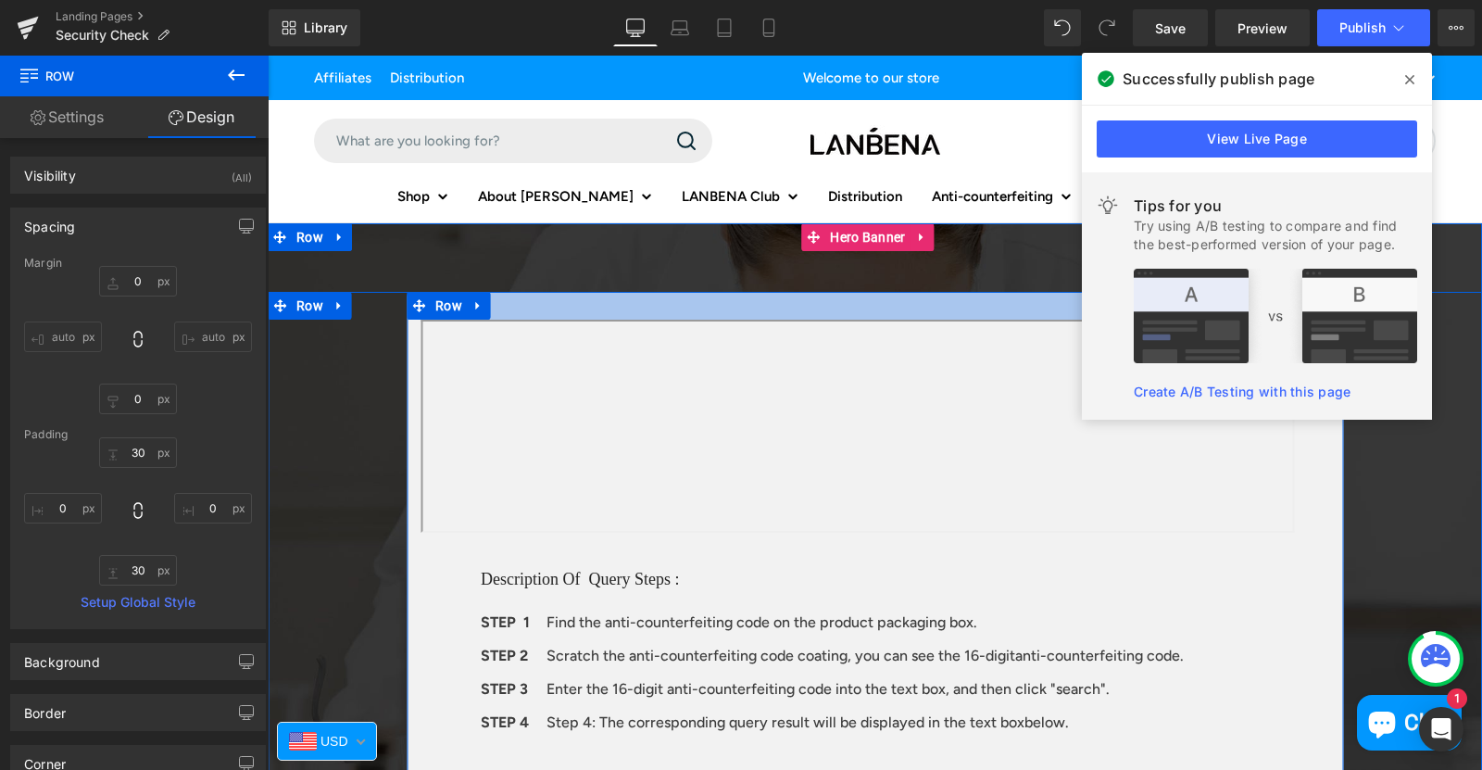
type input "30px"
click at [626, 303] on div at bounding box center [875, 306] width 937 height 28
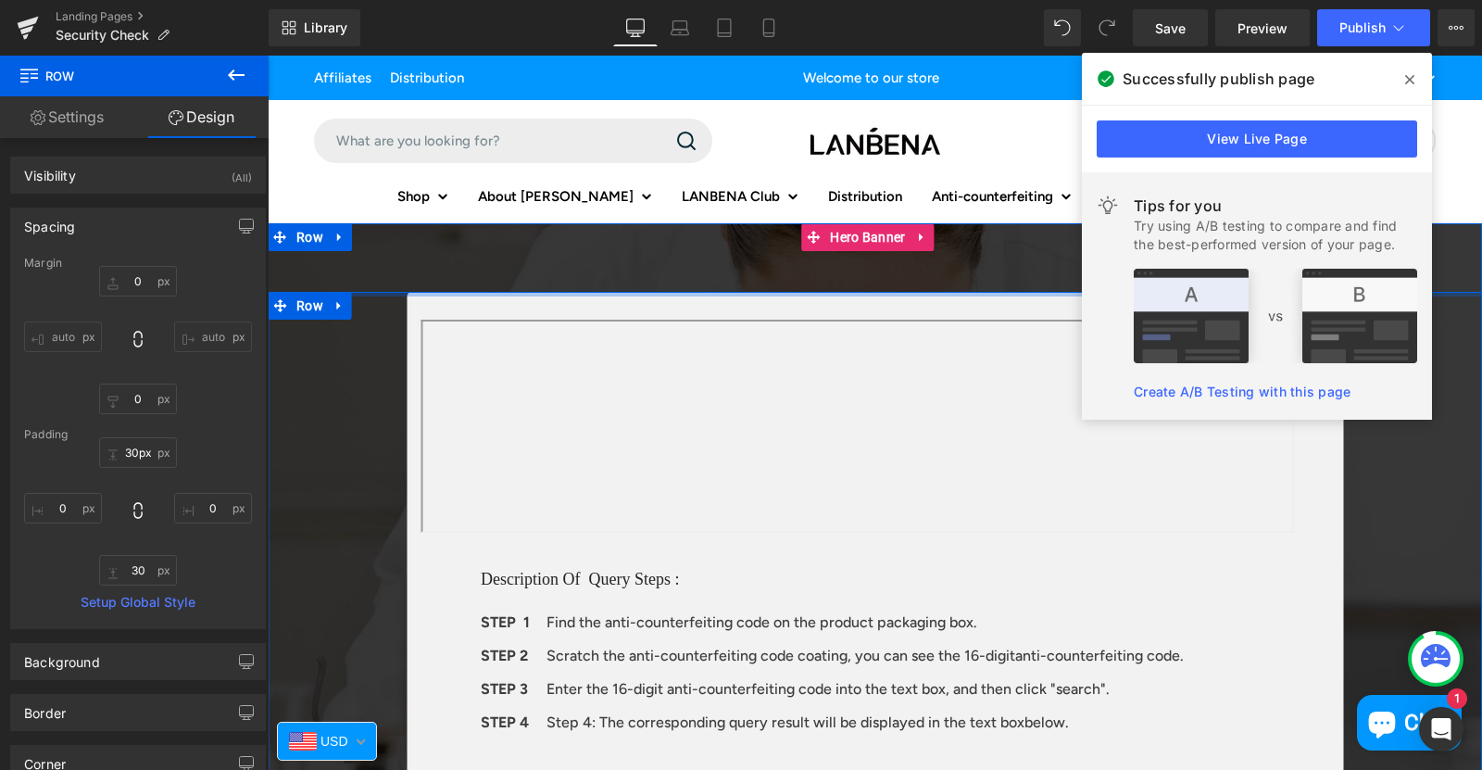
click at [638, 295] on div at bounding box center [875, 294] width 1215 height 5
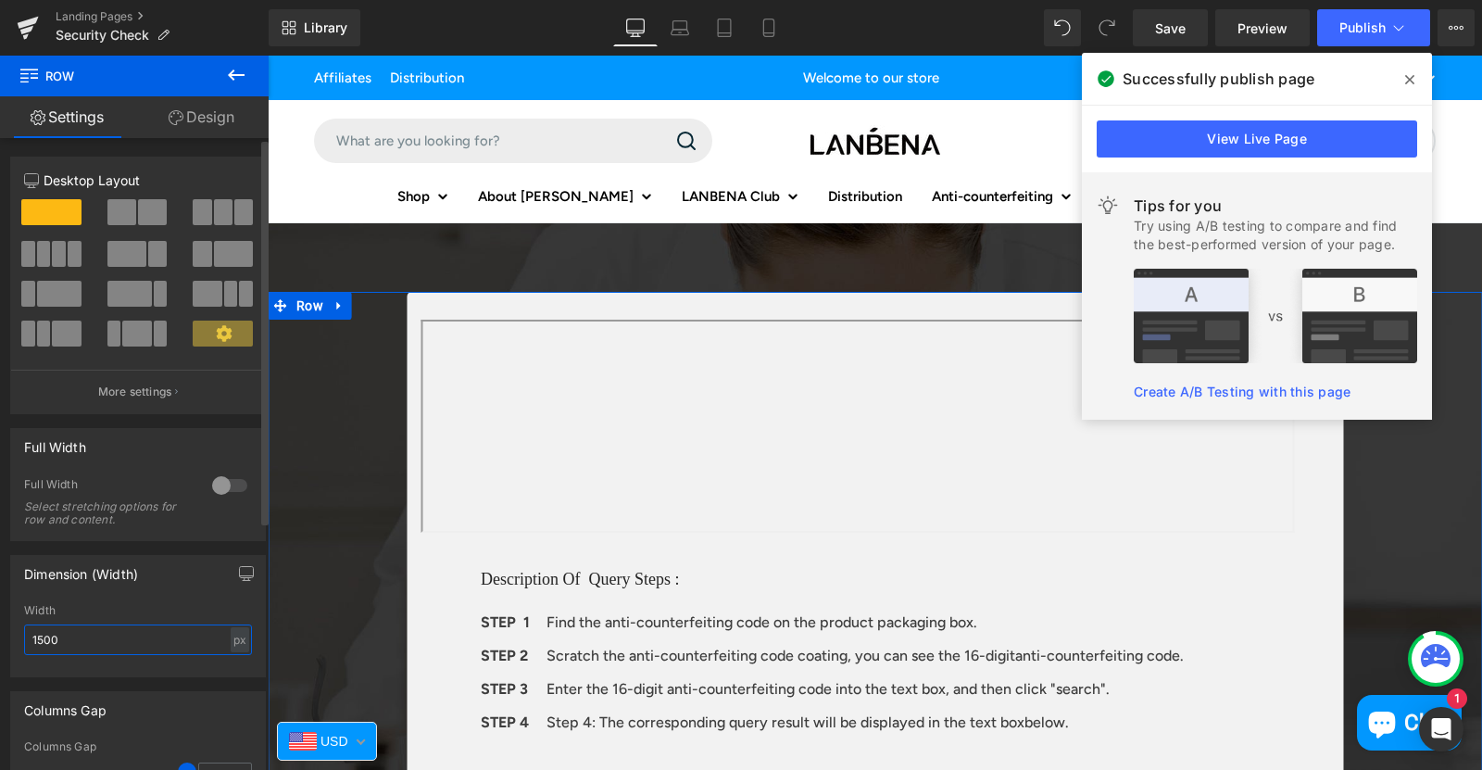
click at [42, 636] on input "1500" at bounding box center [138, 639] width 228 height 31
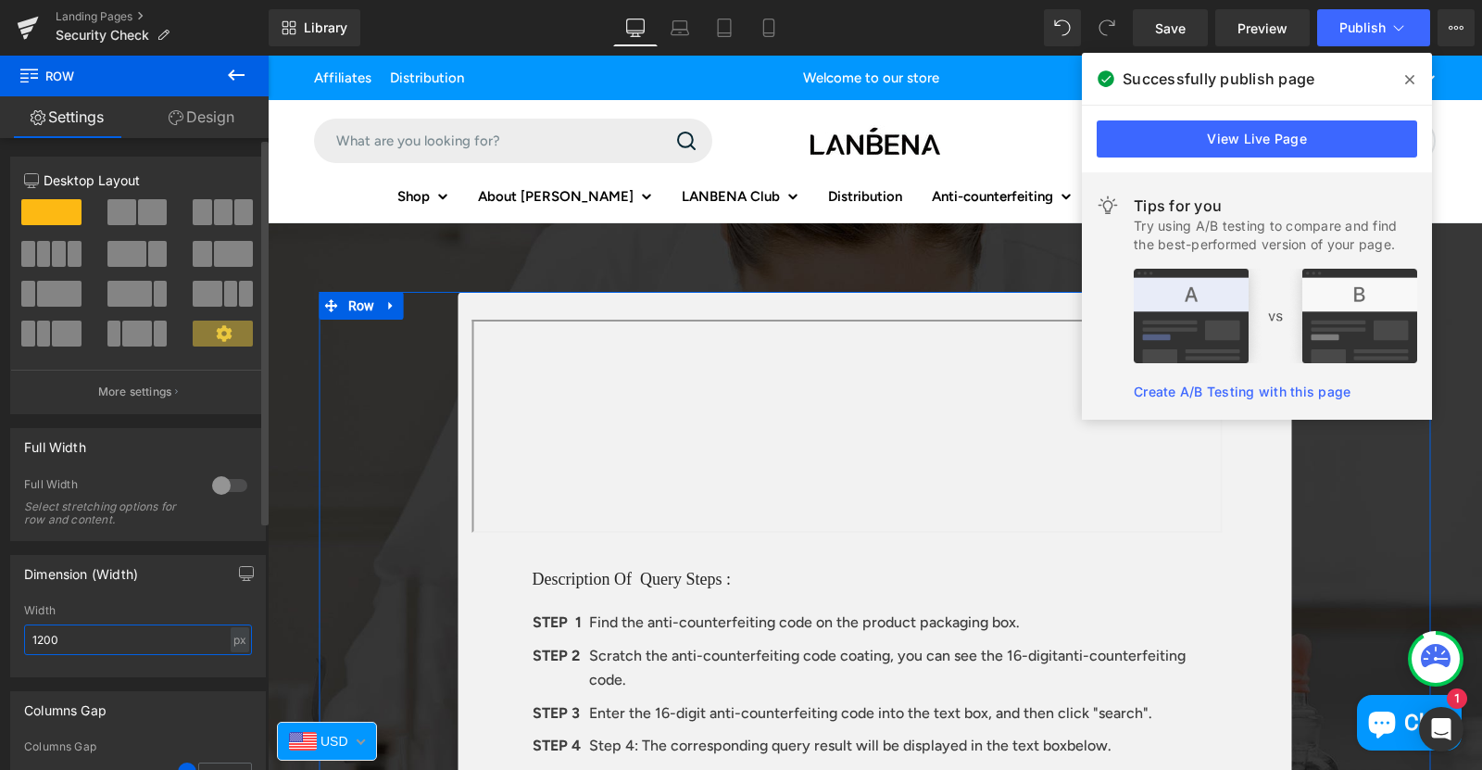
type input "1200"
click at [178, 608] on div "Width" at bounding box center [138, 610] width 228 height 13
click at [1413, 82] on icon at bounding box center [1409, 79] width 9 height 9
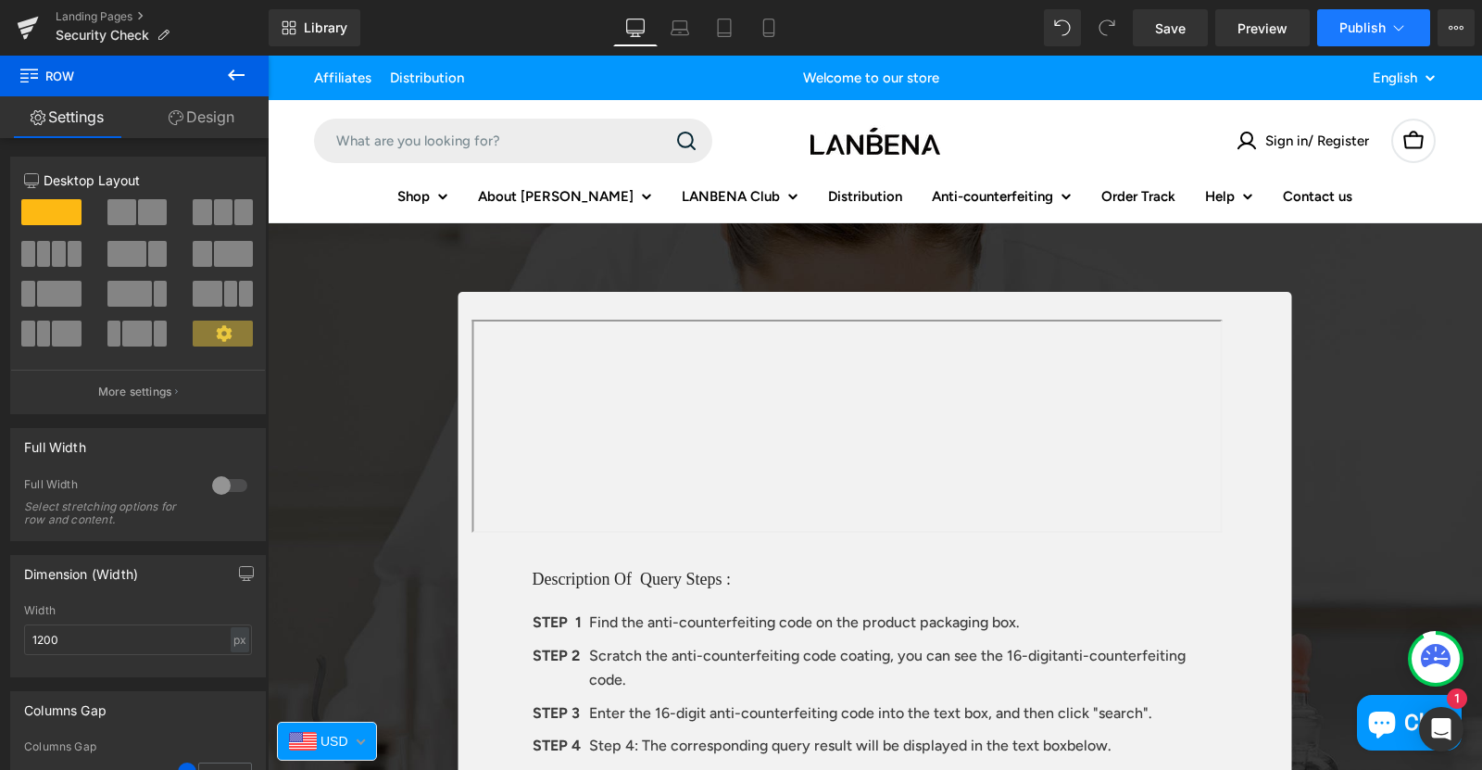
click at [1366, 27] on span "Publish" at bounding box center [1363, 27] width 46 height 15
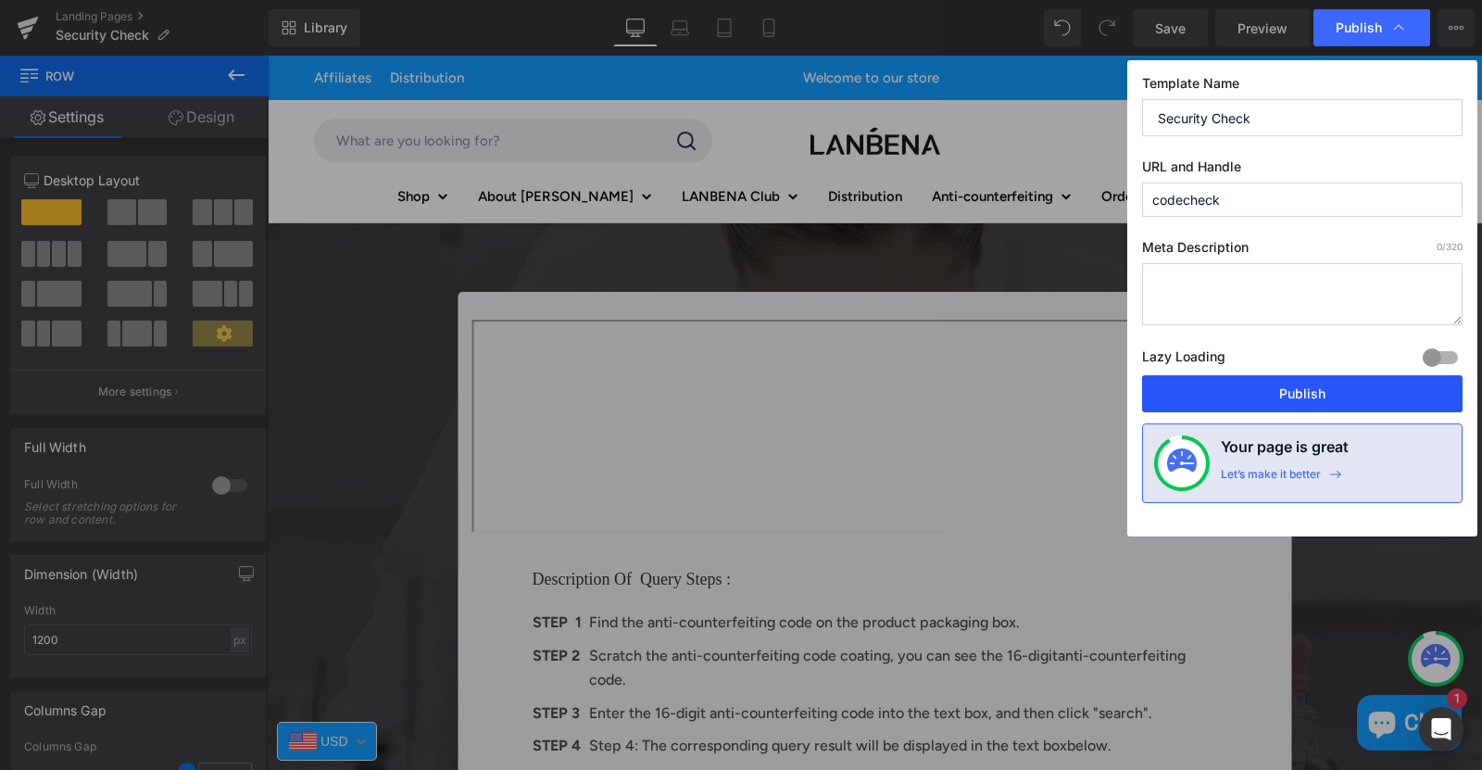
drag, startPoint x: 1261, startPoint y: 395, endPoint x: 724, endPoint y: 712, distance: 624.3
click at [1261, 395] on button "Publish" at bounding box center [1302, 393] width 321 height 37
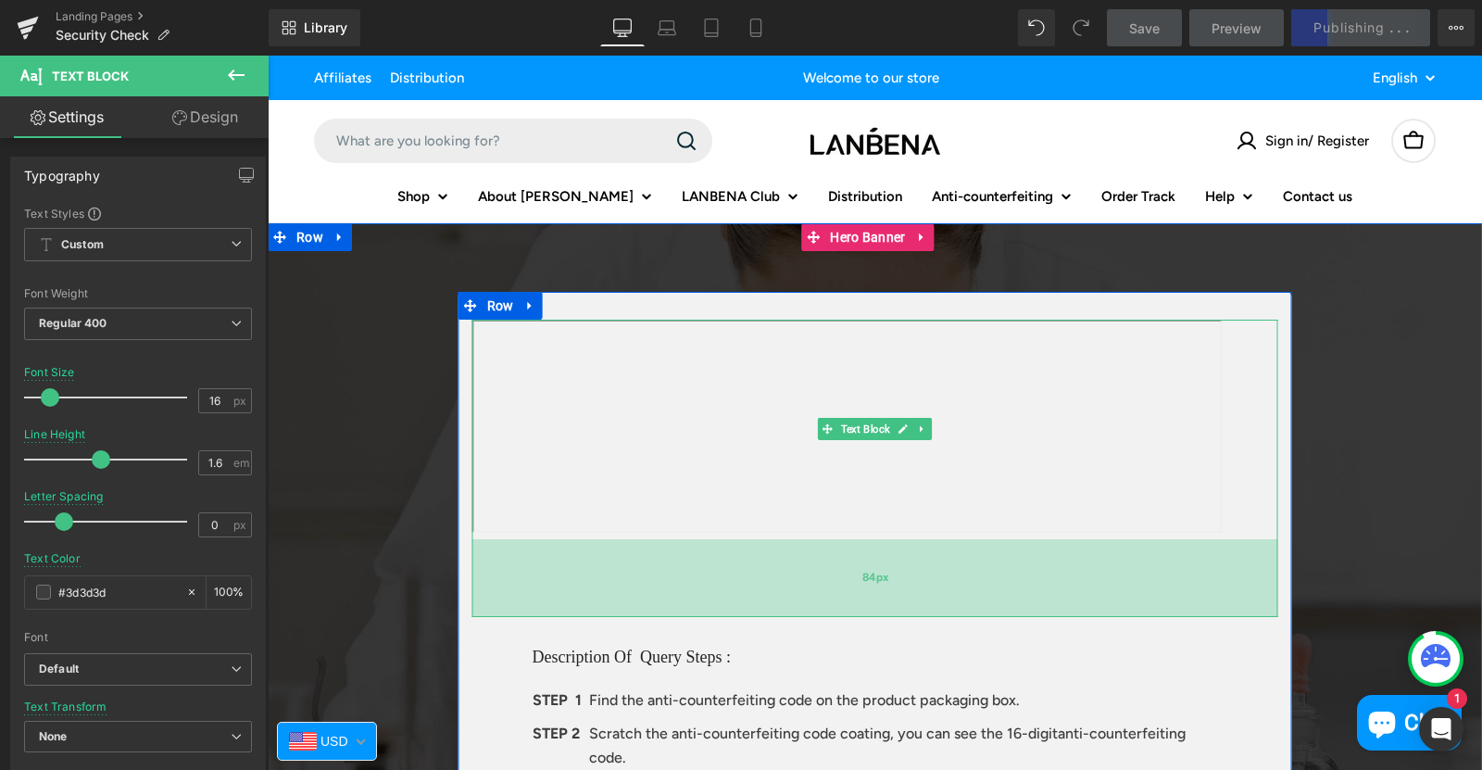
drag, startPoint x: 882, startPoint y: 535, endPoint x: 873, endPoint y: 612, distance: 78.4
click at [873, 612] on div "84px" at bounding box center [875, 578] width 806 height 78
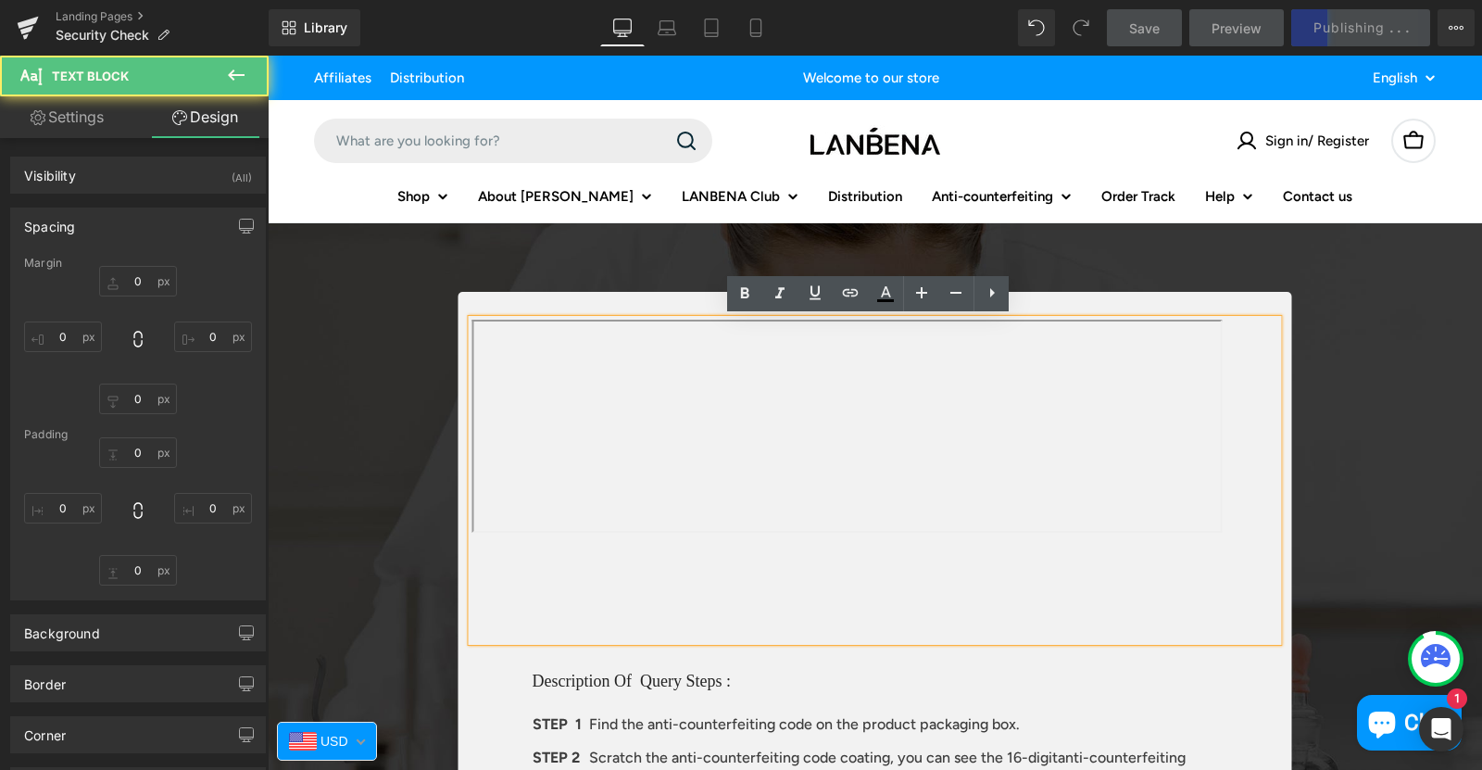
type input "0"
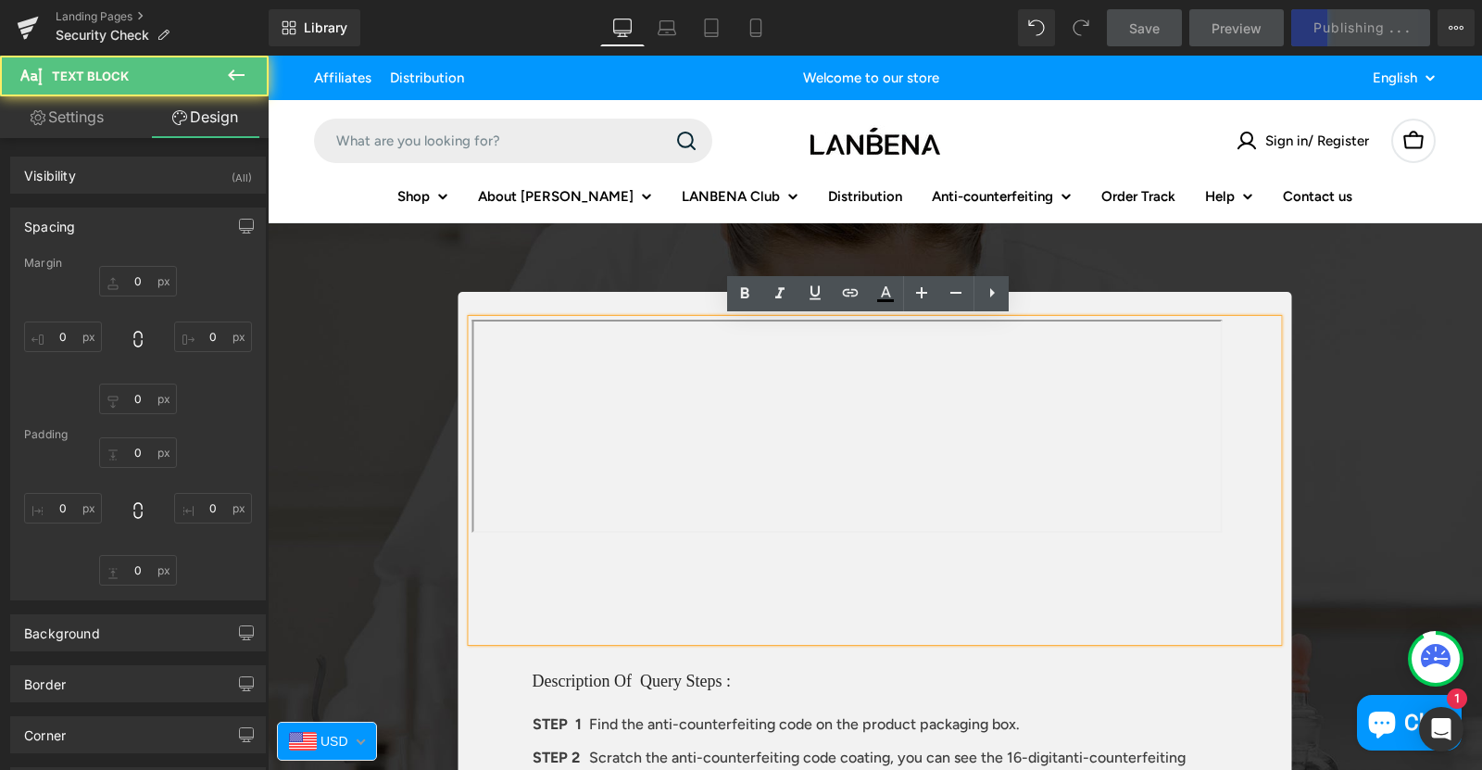
type input "195"
type input "84"
type input "0"
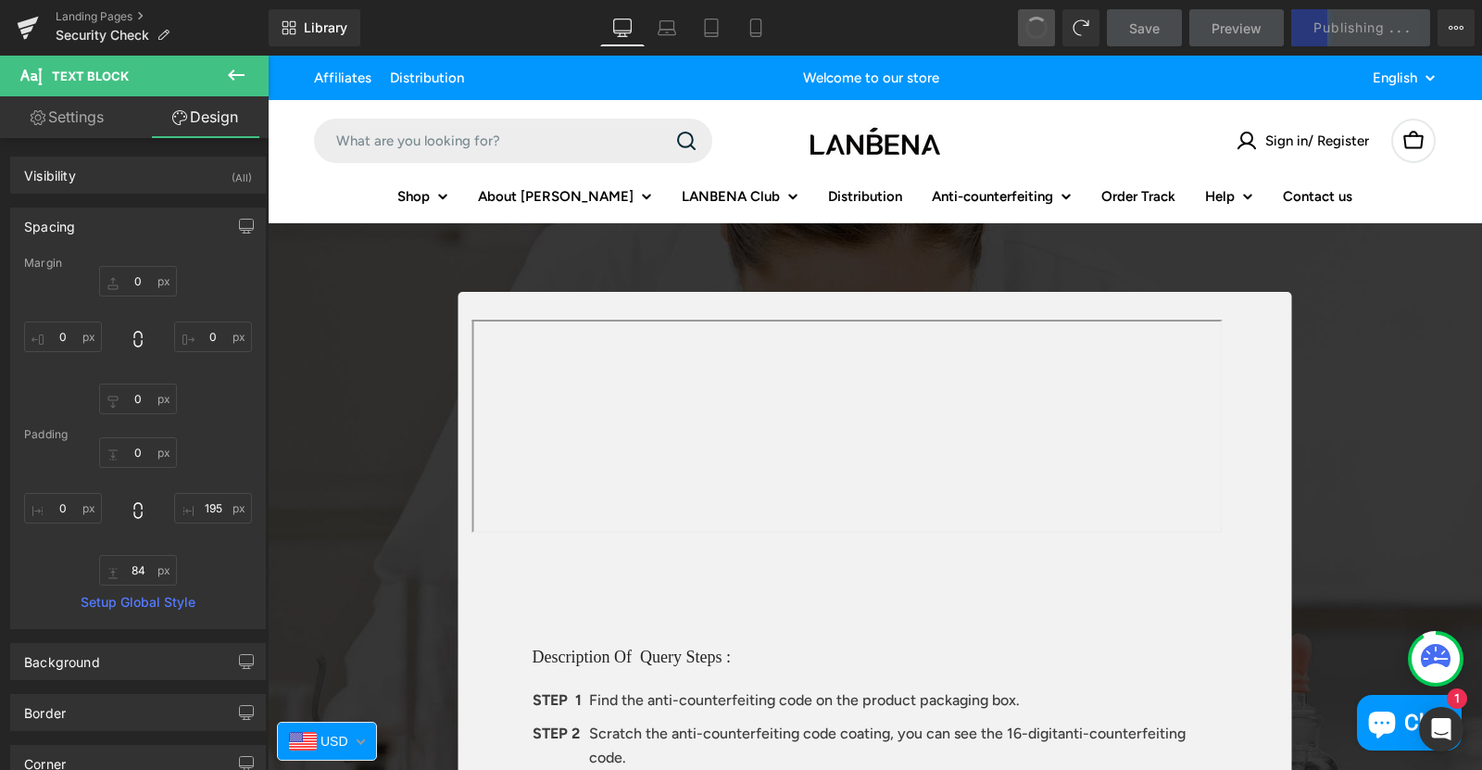
type input "0"
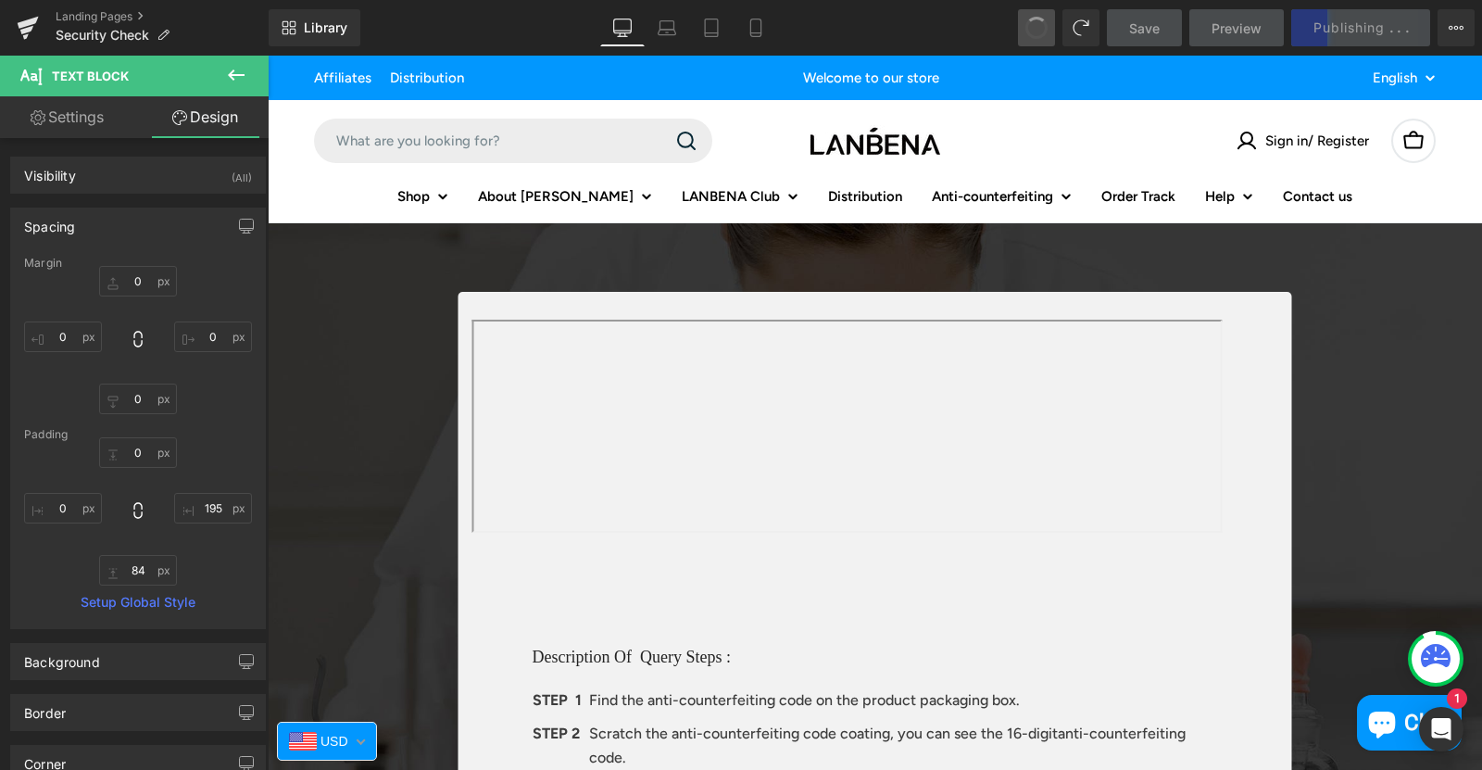
type input "195"
type input "84"
type input "0"
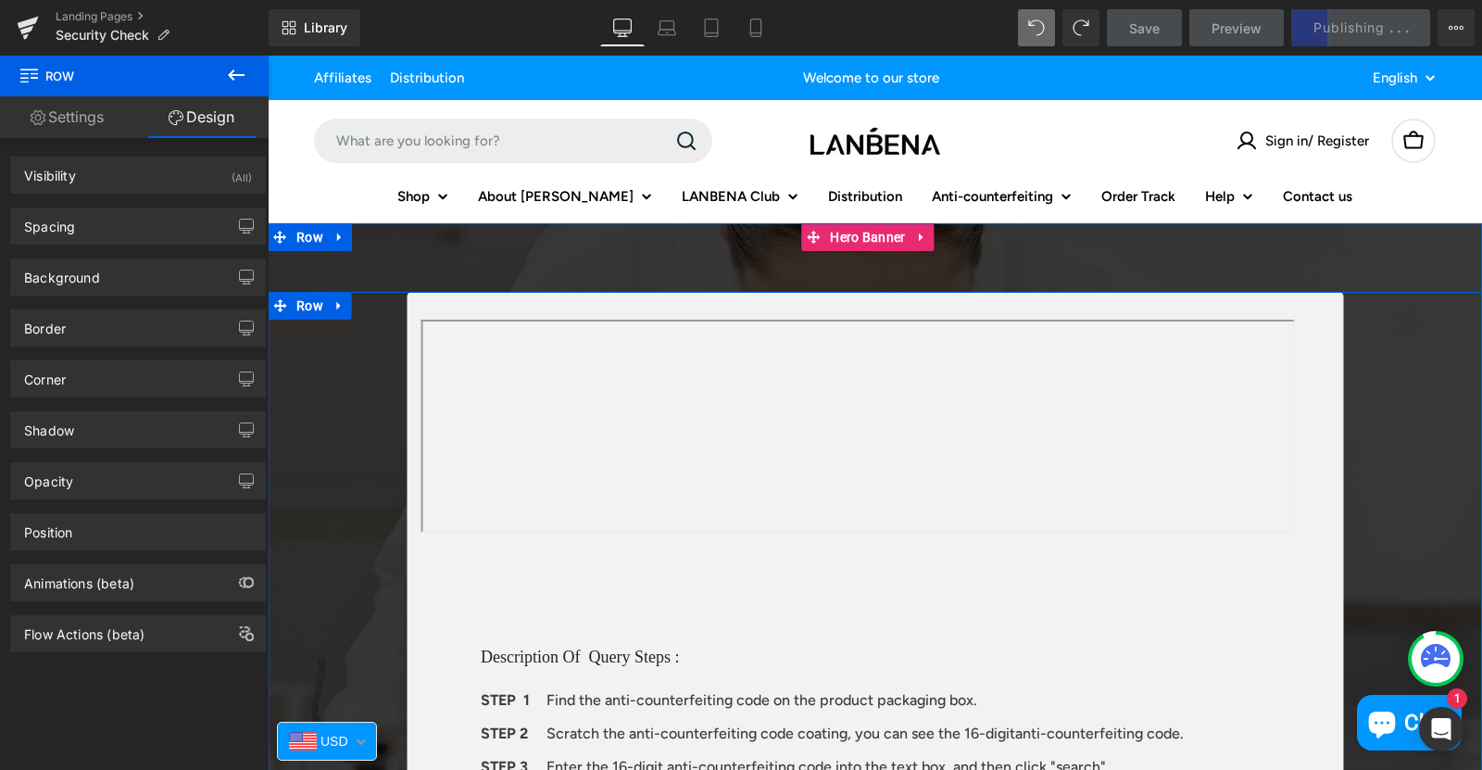
drag, startPoint x: 369, startPoint y: 376, endPoint x: 1392, endPoint y: 439, distance: 1025.6
click at [369, 376] on div "Text Block Description Of Query Steps : Heading STEP 1 Text Block Find the anti…" at bounding box center [875, 727] width 1215 height 871
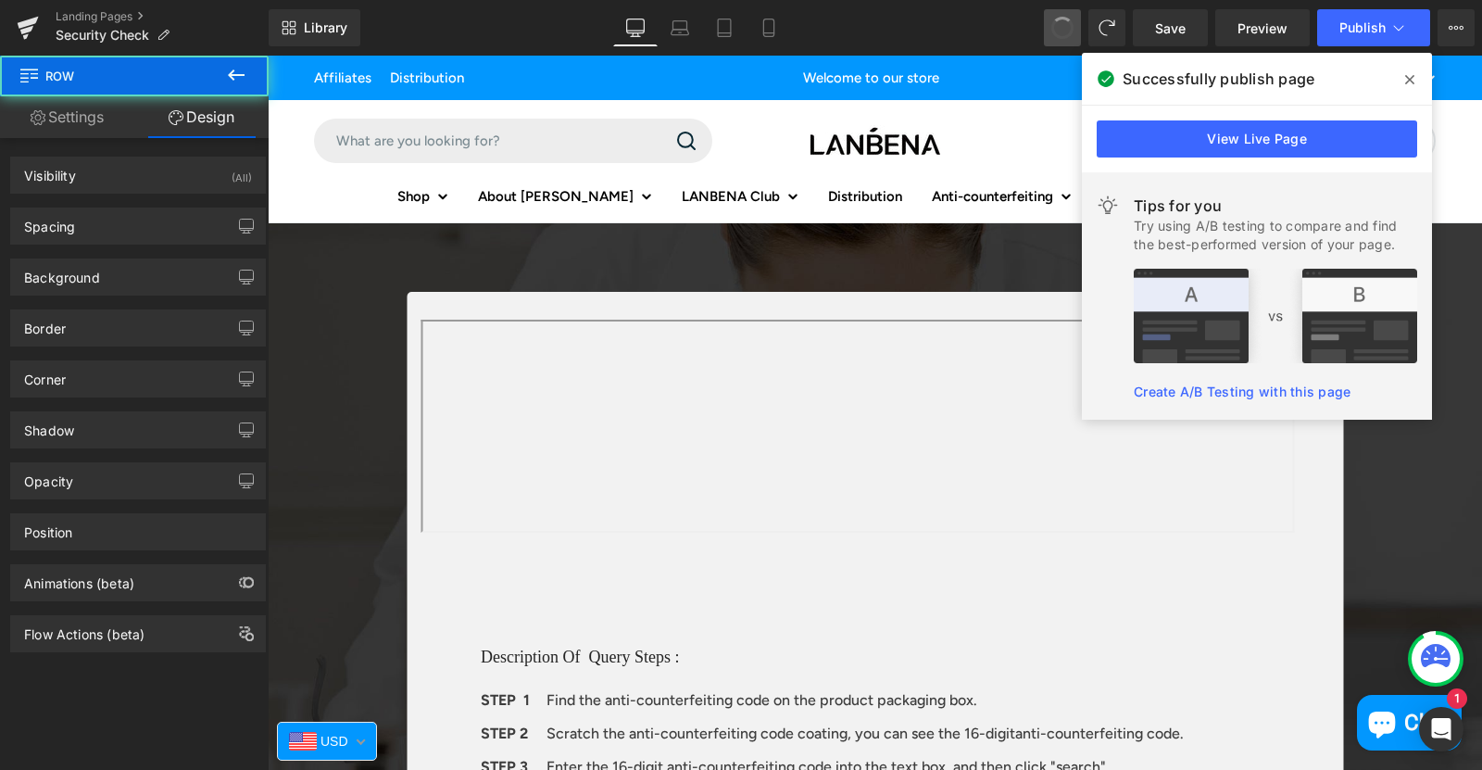
click at [1066, 31] on span at bounding box center [1063, 28] width 24 height 24
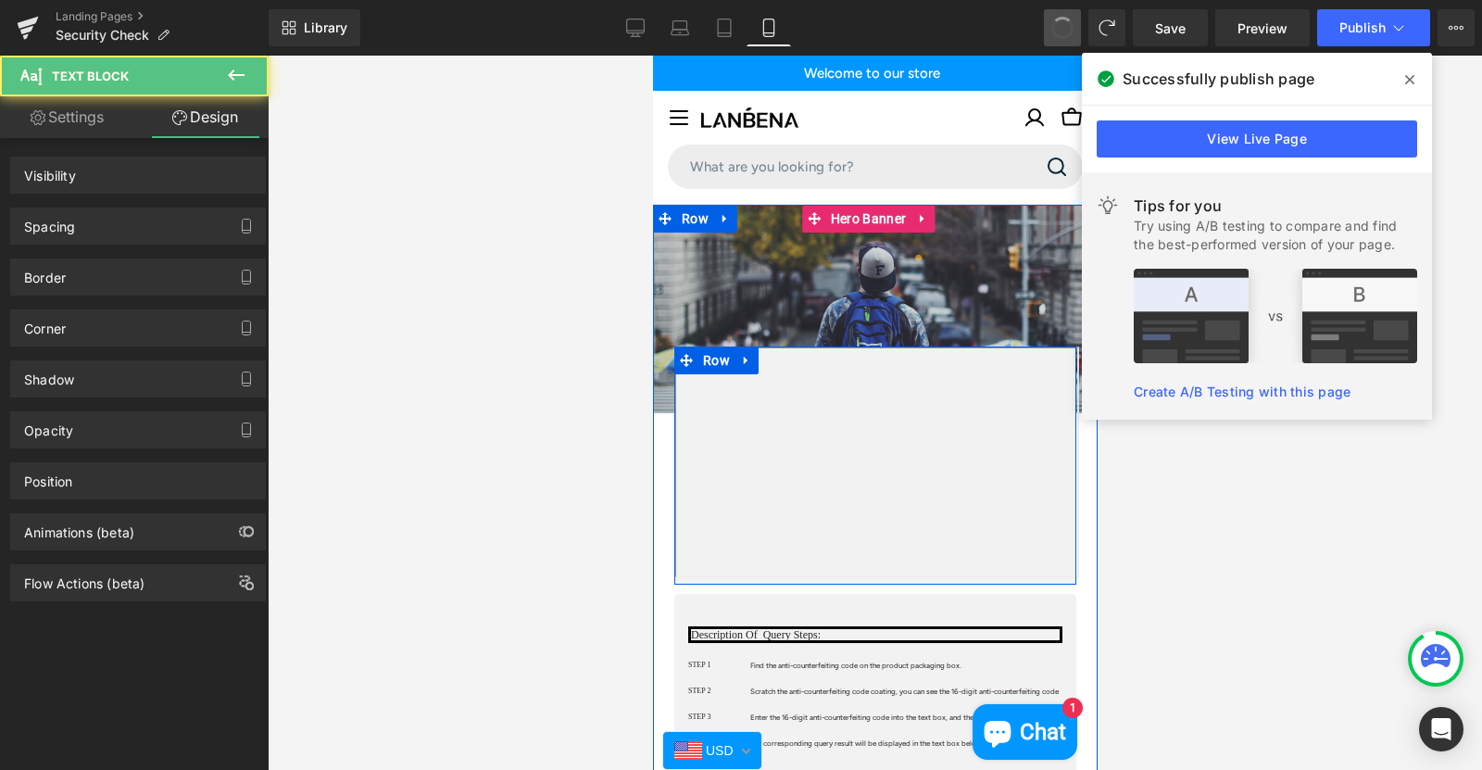
click at [1066, 31] on span at bounding box center [1063, 28] width 24 height 24
click at [1066, 31] on span at bounding box center [1063, 28] width 26 height 26
click at [1066, 31] on span at bounding box center [1062, 28] width 22 height 22
click at [1066, 31] on span at bounding box center [1062, 27] width 31 height 31
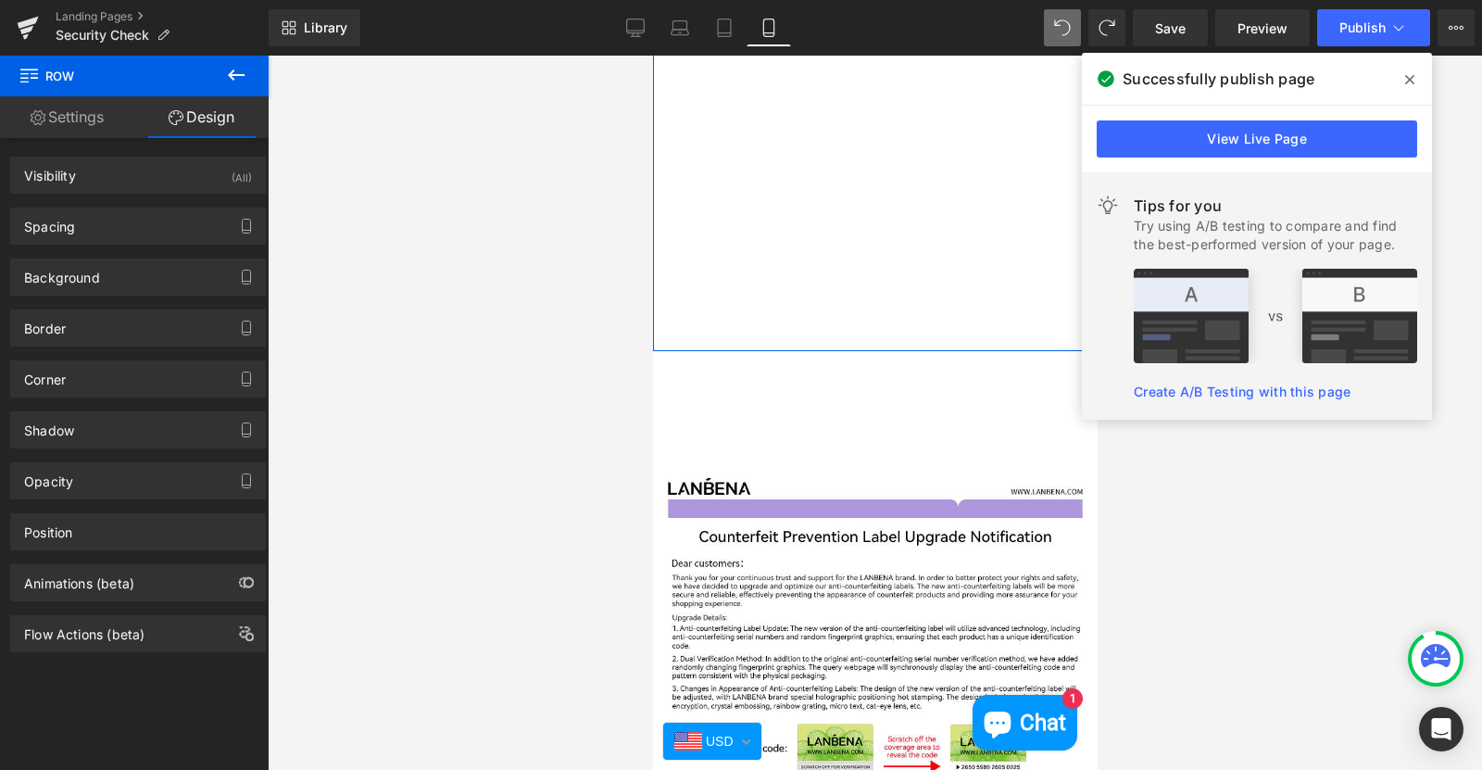
scroll to position [1049, 0]
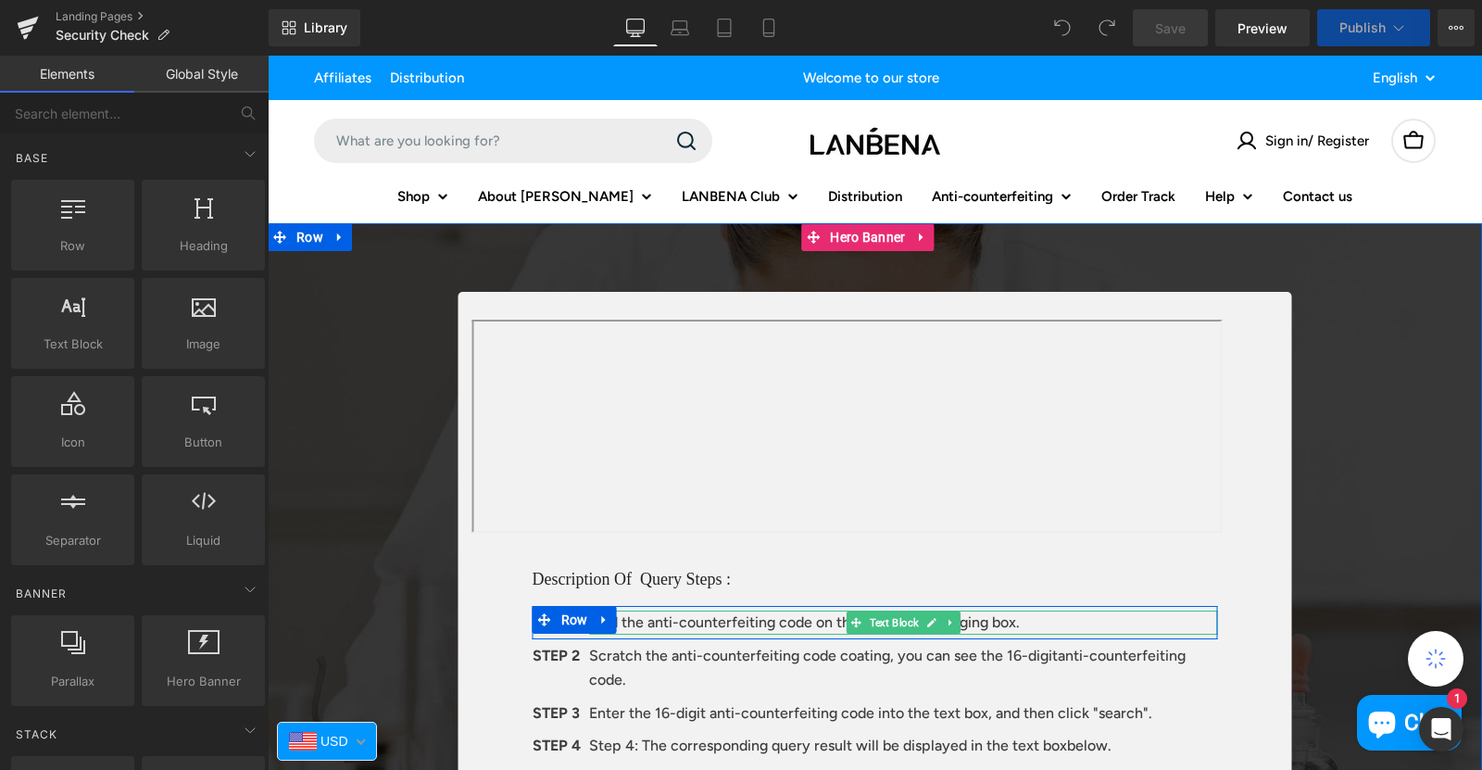
drag, startPoint x: 648, startPoint y: 622, endPoint x: 650, endPoint y: 611, distance: 10.6
click at [648, 622] on p "Find the anti-counterfeiting code on the product packaging box." at bounding box center [903, 623] width 628 height 24
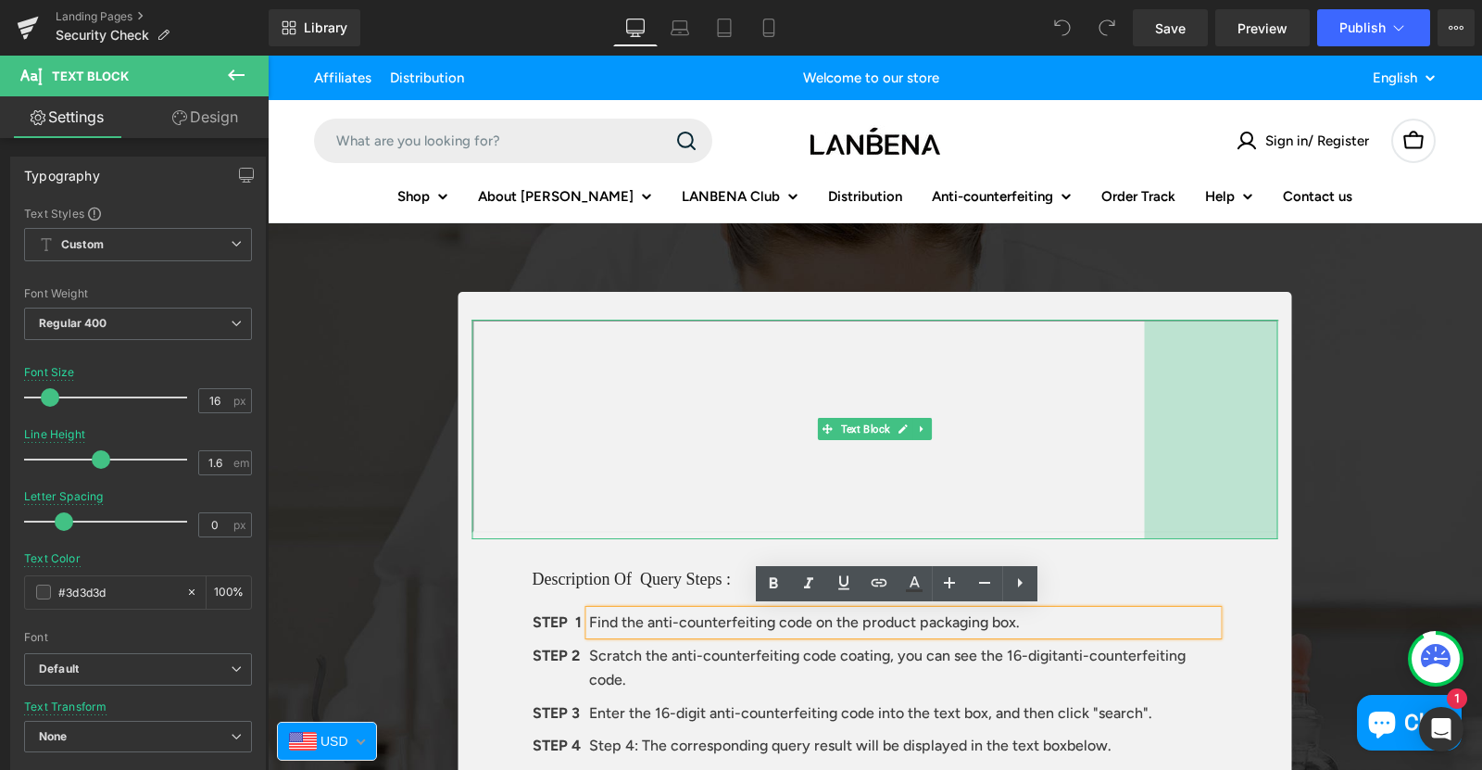
drag, startPoint x: 1269, startPoint y: 410, endPoint x: 1316, endPoint y: 405, distance: 47.6
click at [1316, 405] on div "Text Block 144px Description Of Query Steps : Heading STEP 1 Text Block Find th…" at bounding box center [876, 712] width 1112 height 841
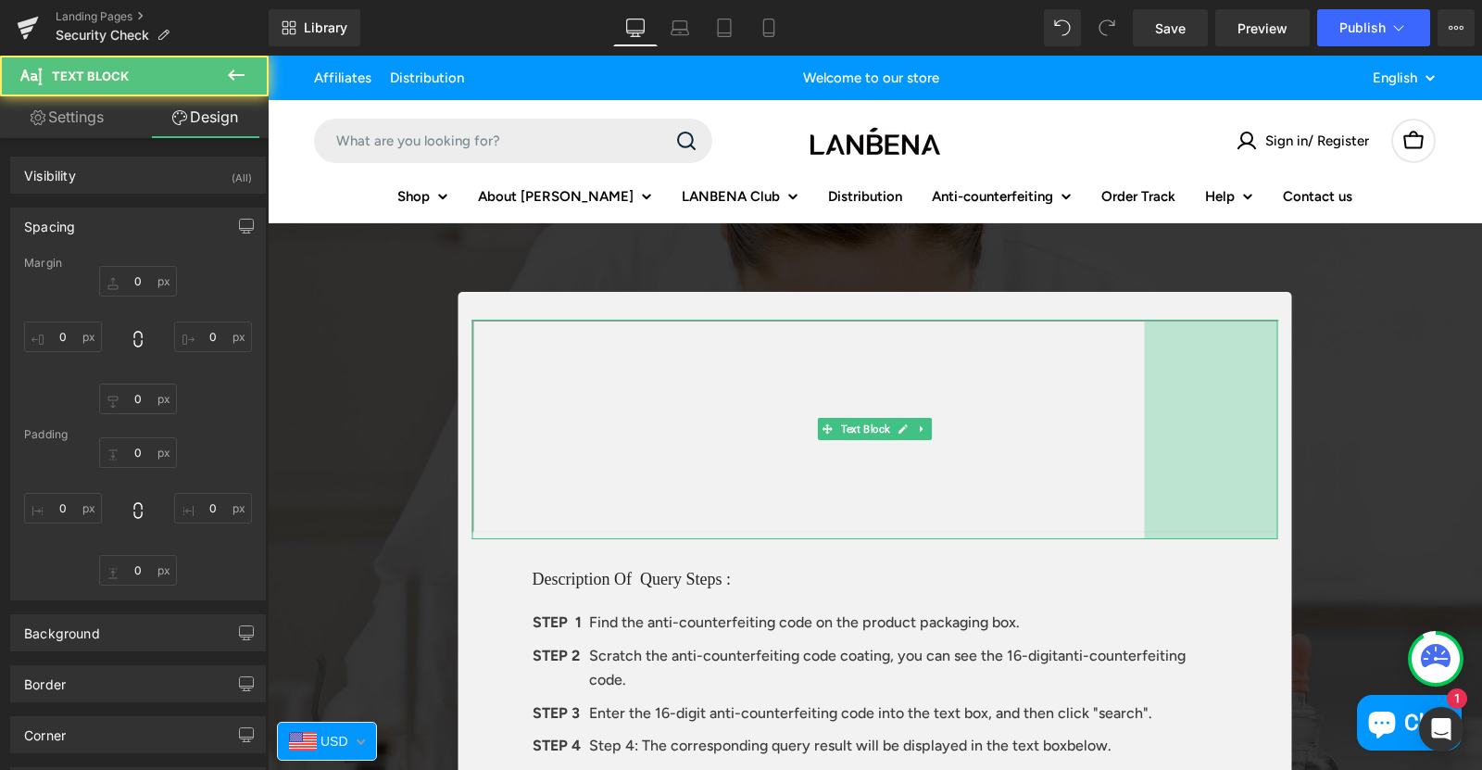
type input "0"
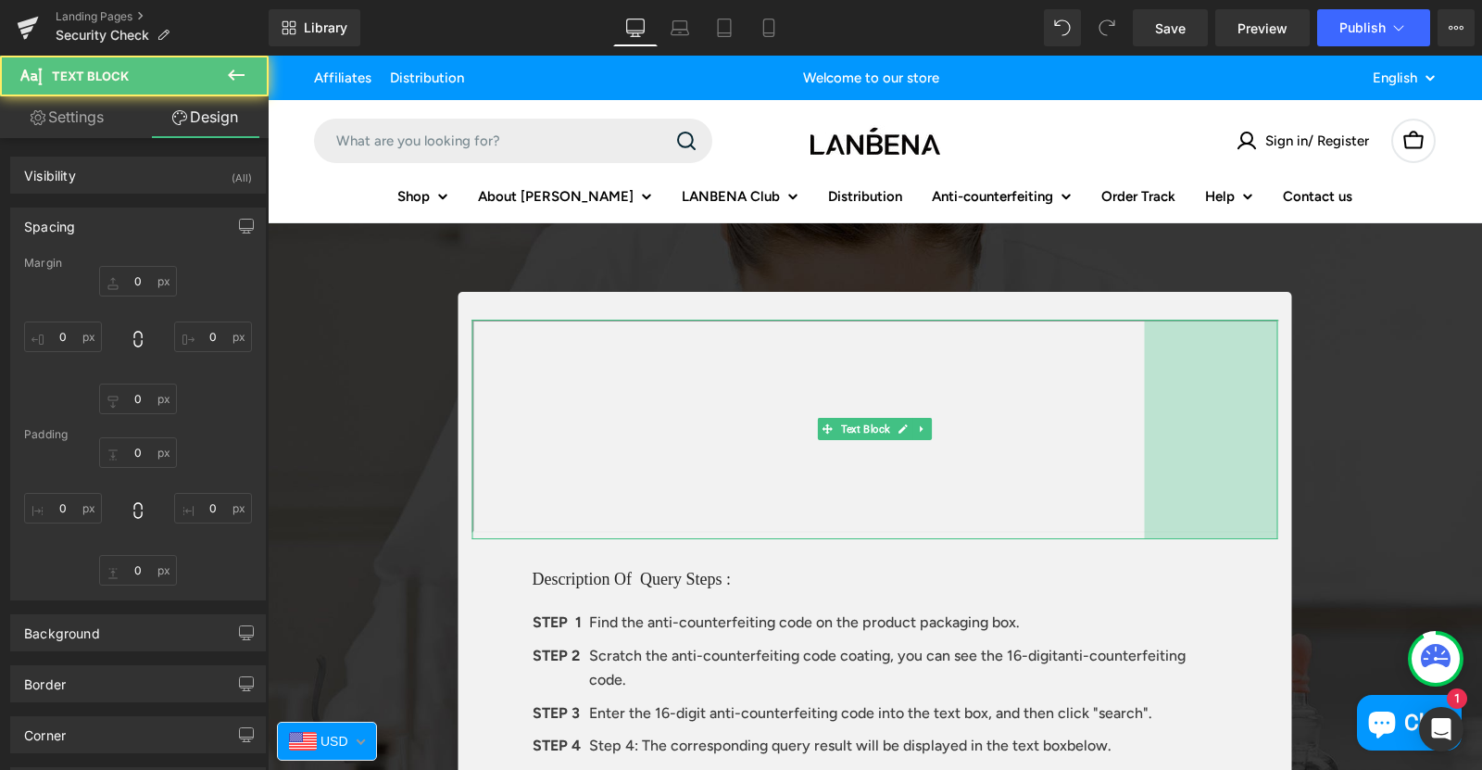
type input "144"
type input "0"
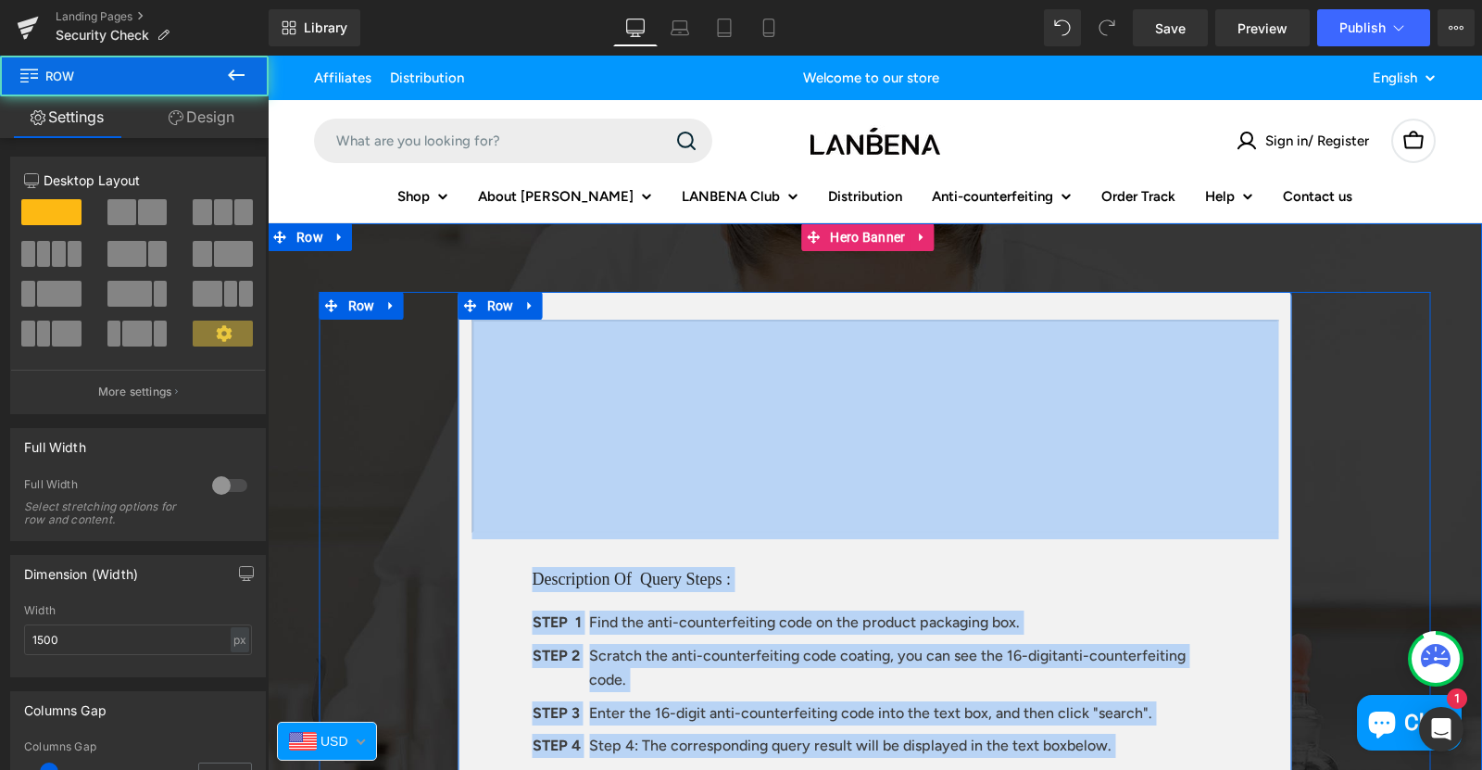
drag, startPoint x: 917, startPoint y: 318, endPoint x: 923, endPoint y: 305, distance: 14.1
click at [923, 305] on div "Text Block 144px Description Of Query Steps : Heading STEP 1 Text Block Find th…" at bounding box center [876, 712] width 834 height 841
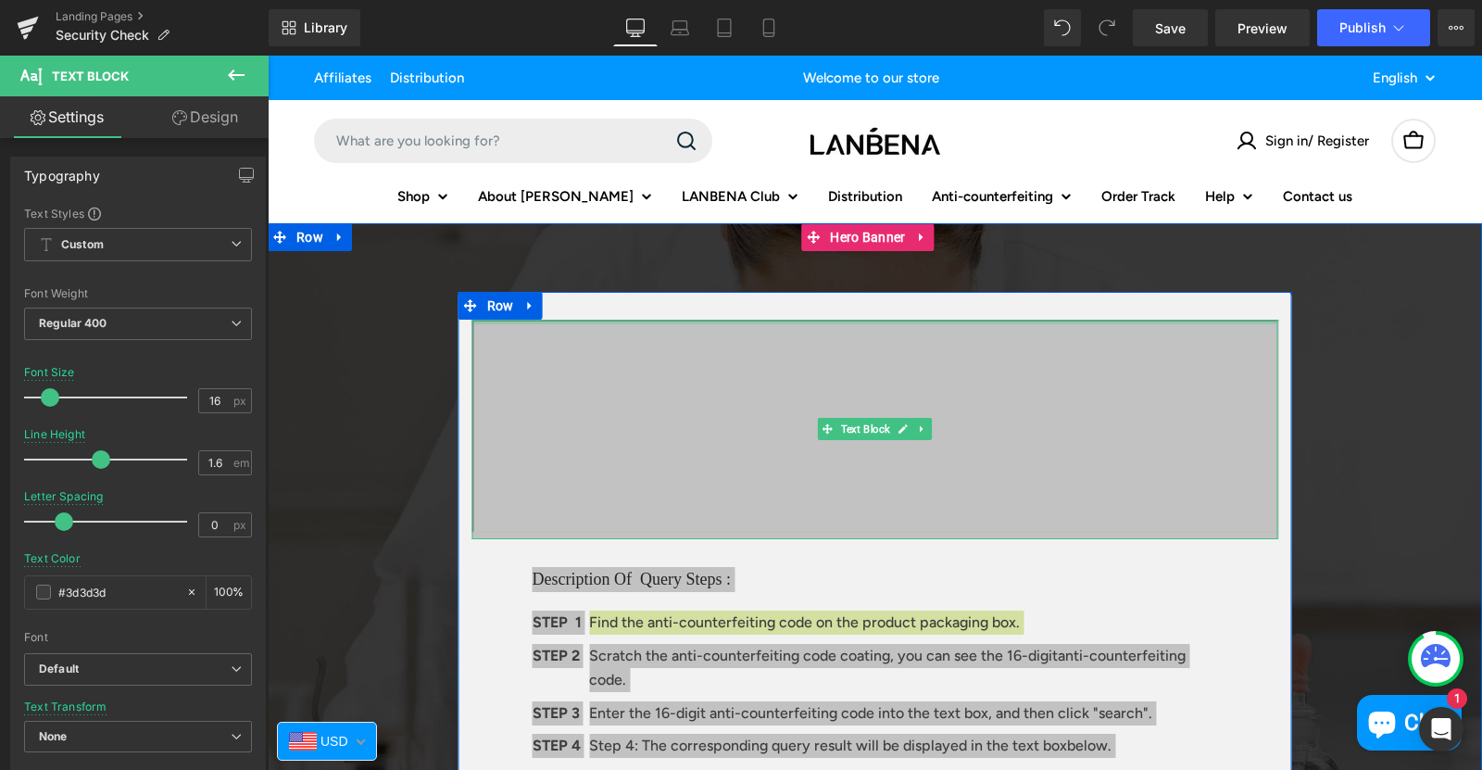
drag, startPoint x: 804, startPoint y: 319, endPoint x: 815, endPoint y: 315, distance: 11.7
click at [815, 315] on div "Text Block 144px Description Of Query Steps : Heading STEP 1 Text Block Find th…" at bounding box center [876, 712] width 834 height 841
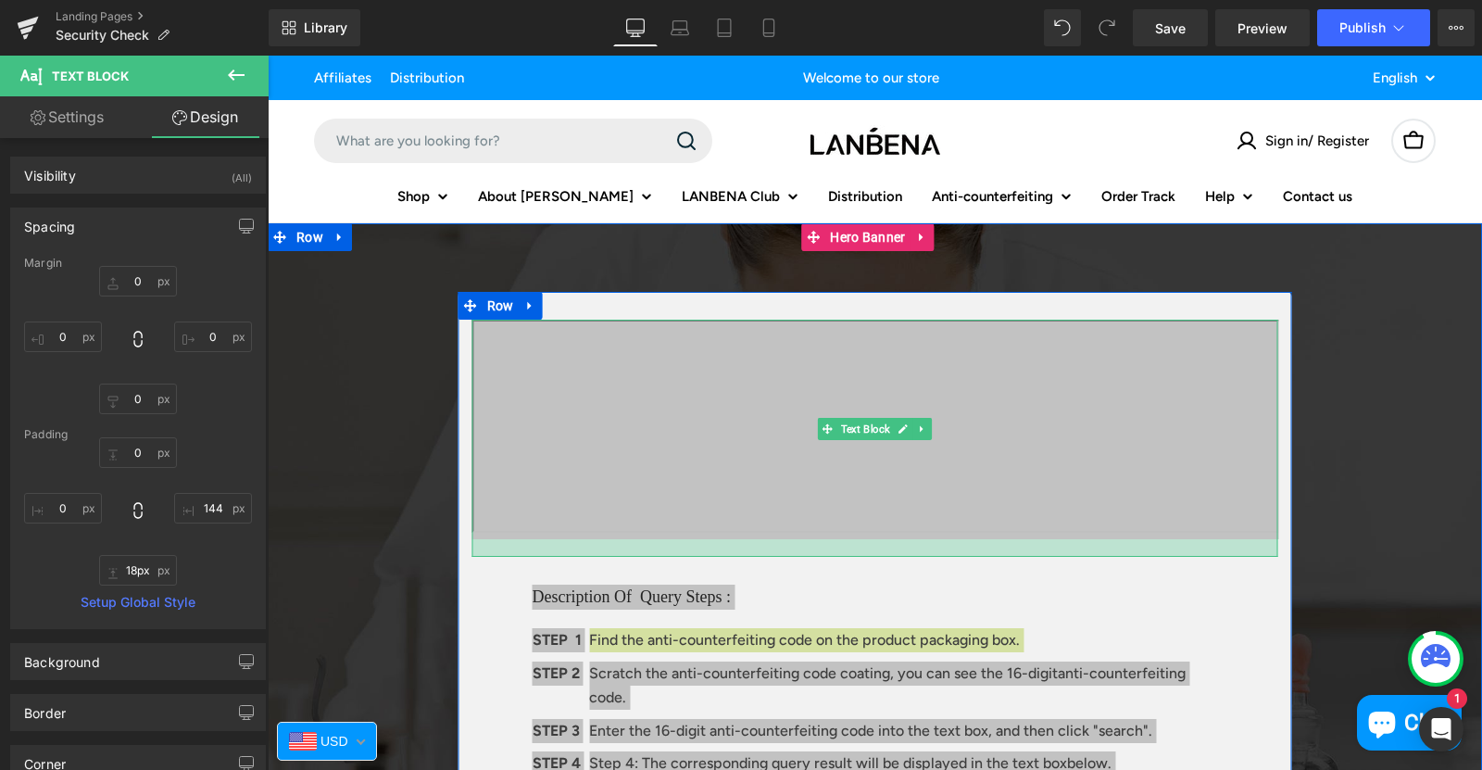
type input "7px"
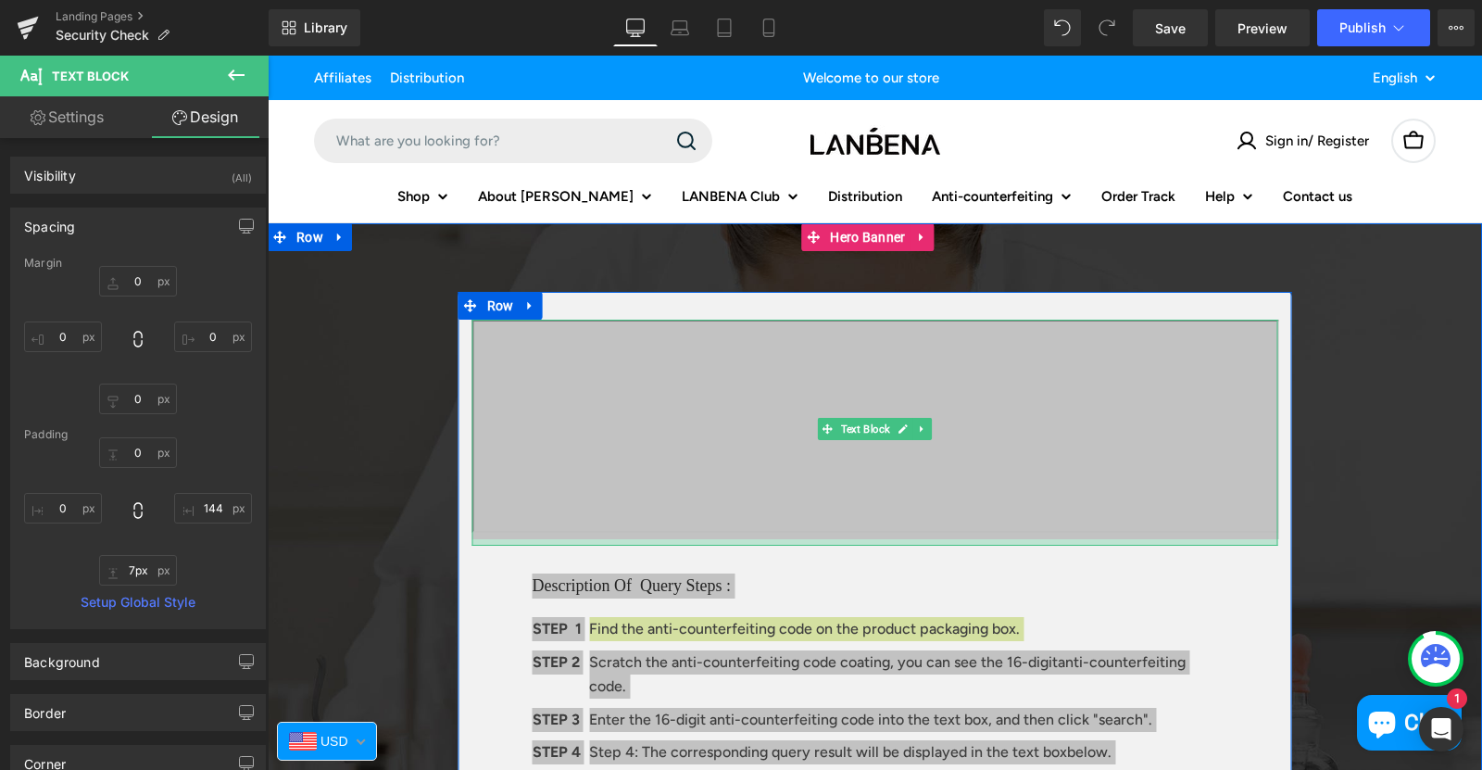
click at [845, 542] on div at bounding box center [875, 542] width 806 height 6
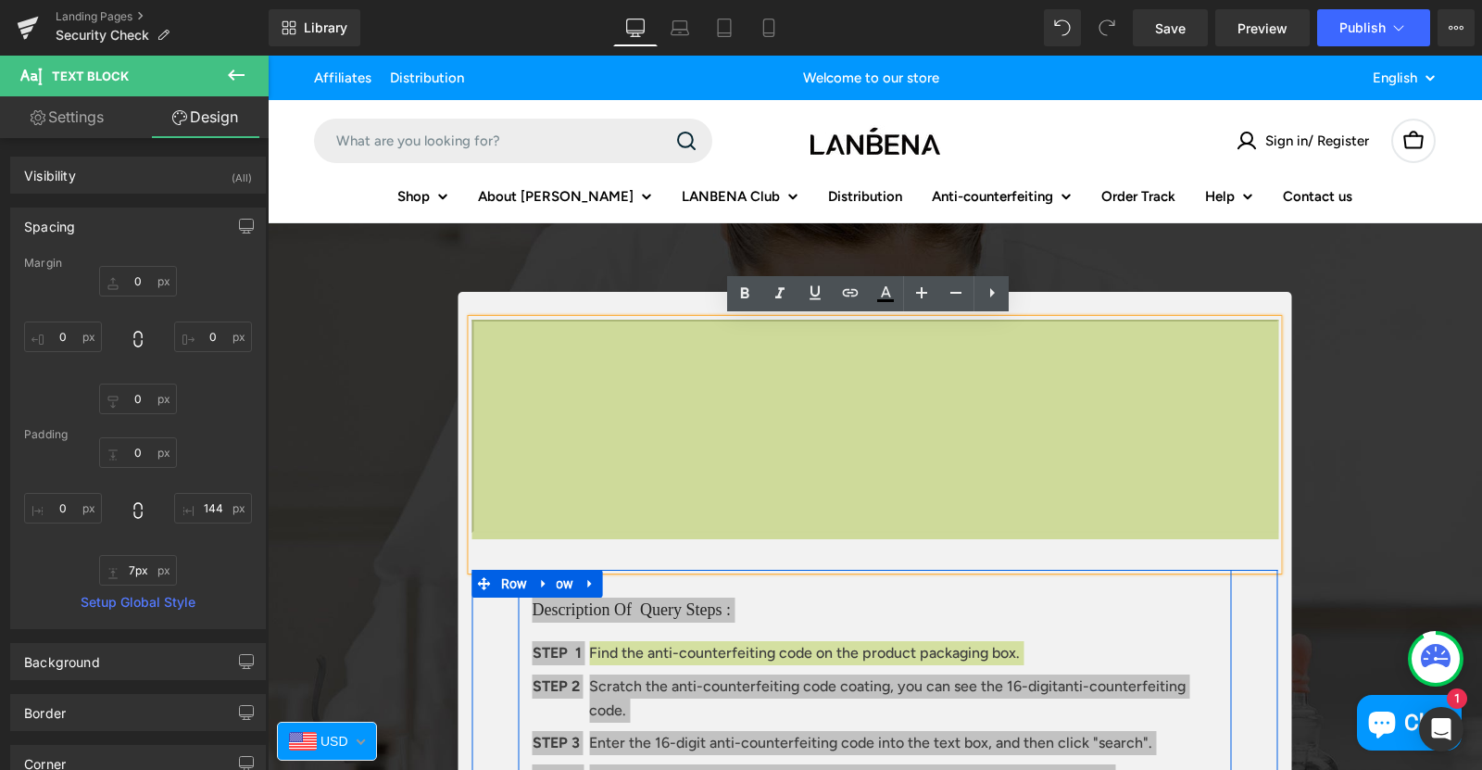
click at [268, 56] on div at bounding box center [268, 56] width 0 height 0
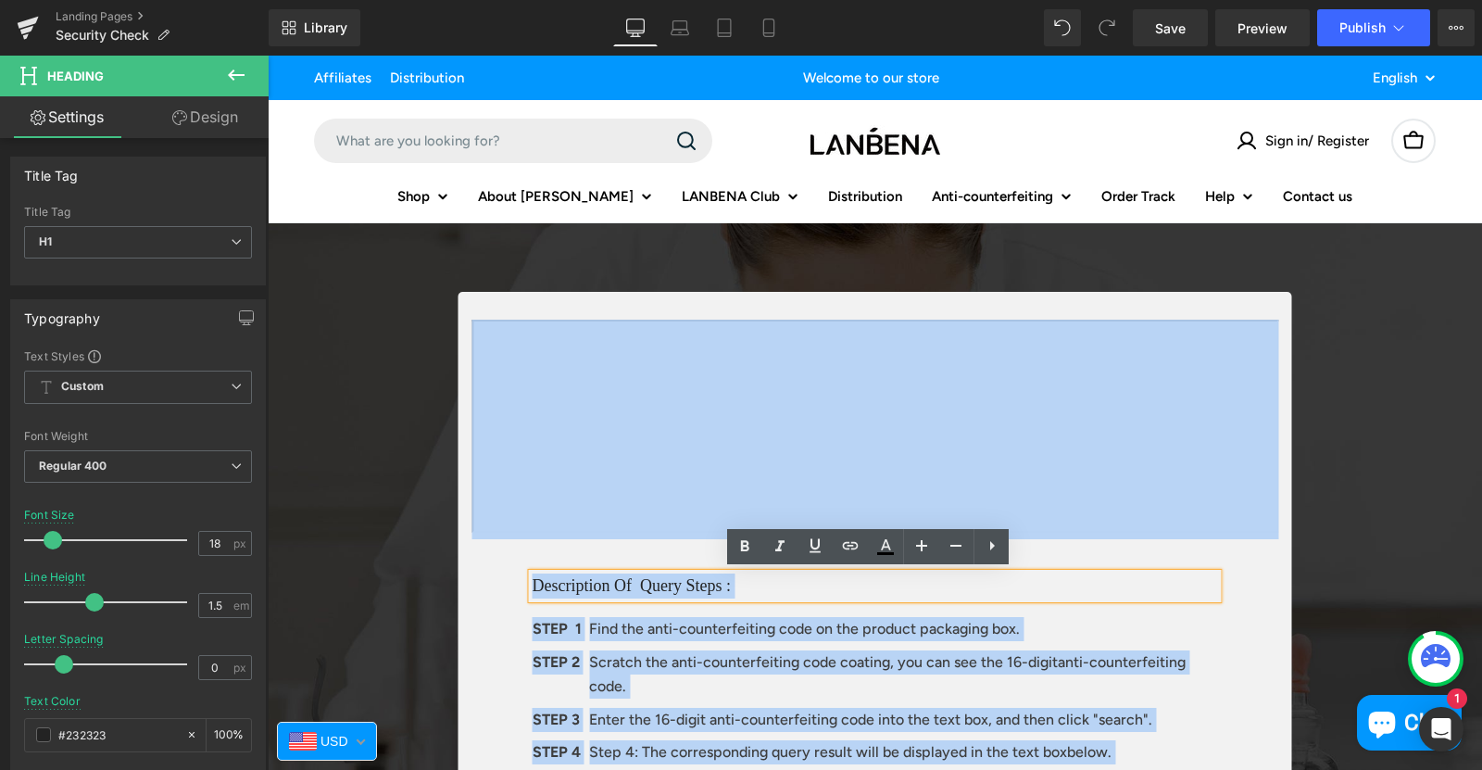
click at [1243, 559] on div "Description Of Query Steps : Heading STEP 1 Text Block Find the anti-counterfei…" at bounding box center [875, 662] width 806 height 232
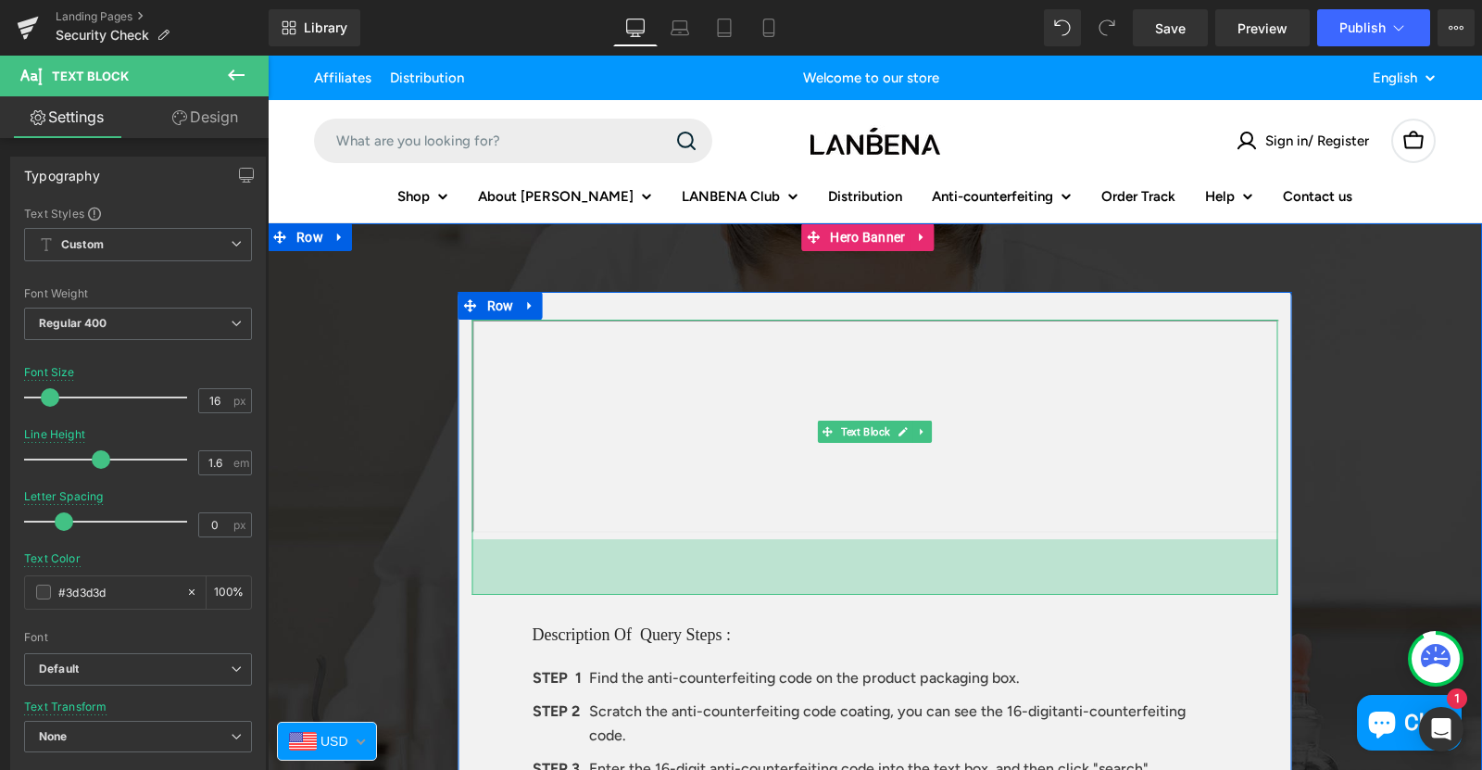
drag, startPoint x: 1121, startPoint y: 543, endPoint x: 1119, endPoint y: 592, distance: 49.1
click at [1119, 592] on div "60px" at bounding box center [875, 567] width 806 height 56
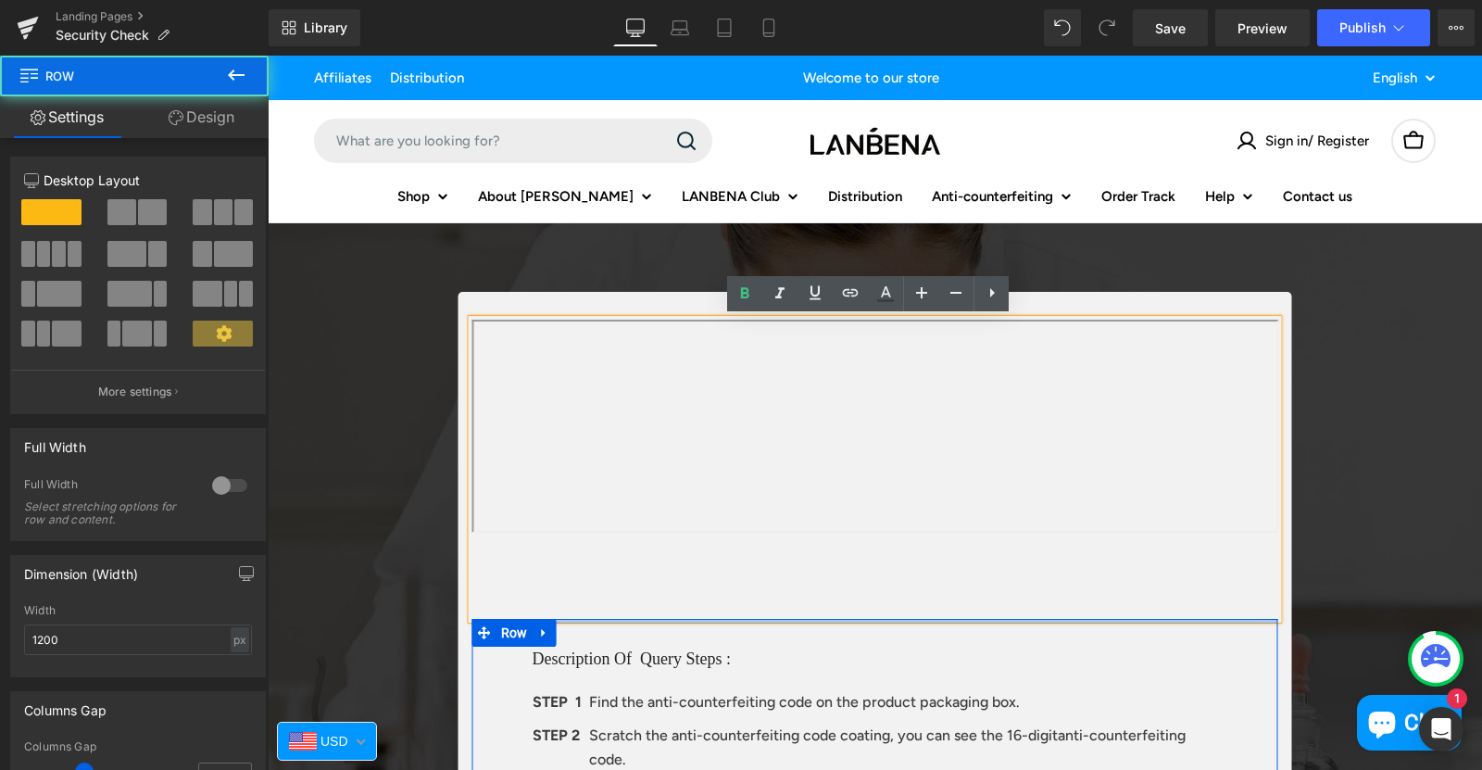
drag, startPoint x: 1050, startPoint y: 619, endPoint x: 1056, endPoint y: 567, distance: 52.3
click at [1056, 567] on div "Text Block 60px 144px Description Of Query Steps : Heading STEP 1 Text Block Fi…" at bounding box center [876, 752] width 834 height 864
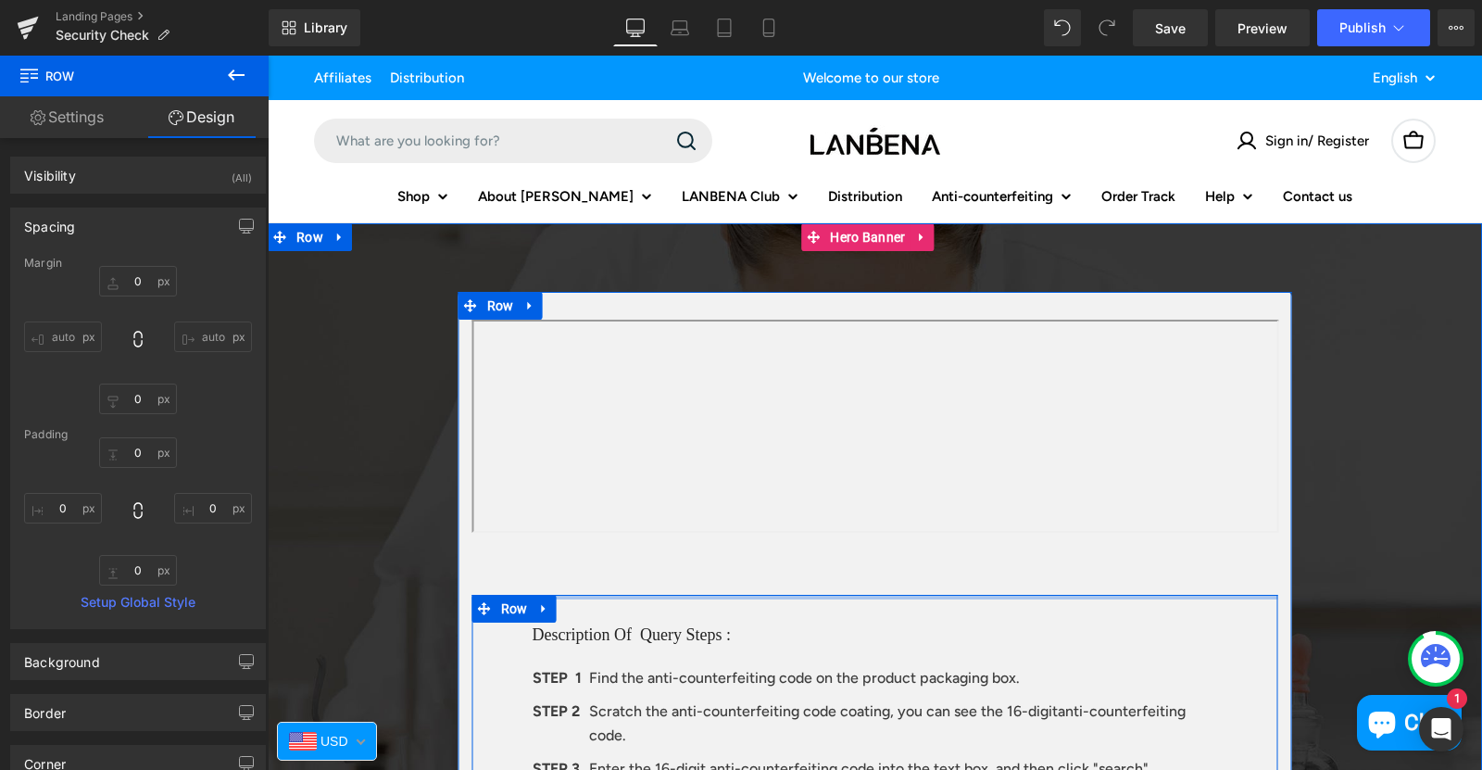
type input "0px"
drag, startPoint x: 1017, startPoint y: 593, endPoint x: 1026, endPoint y: 552, distance: 41.8
click at [1026, 558] on div "Text Block 60px 144px Description Of Query Steps : Heading STEP 1 Text Block Fi…" at bounding box center [876, 740] width 834 height 841
click at [1014, 558] on div "Text Block 60px 144px" at bounding box center [875, 458] width 806 height 276
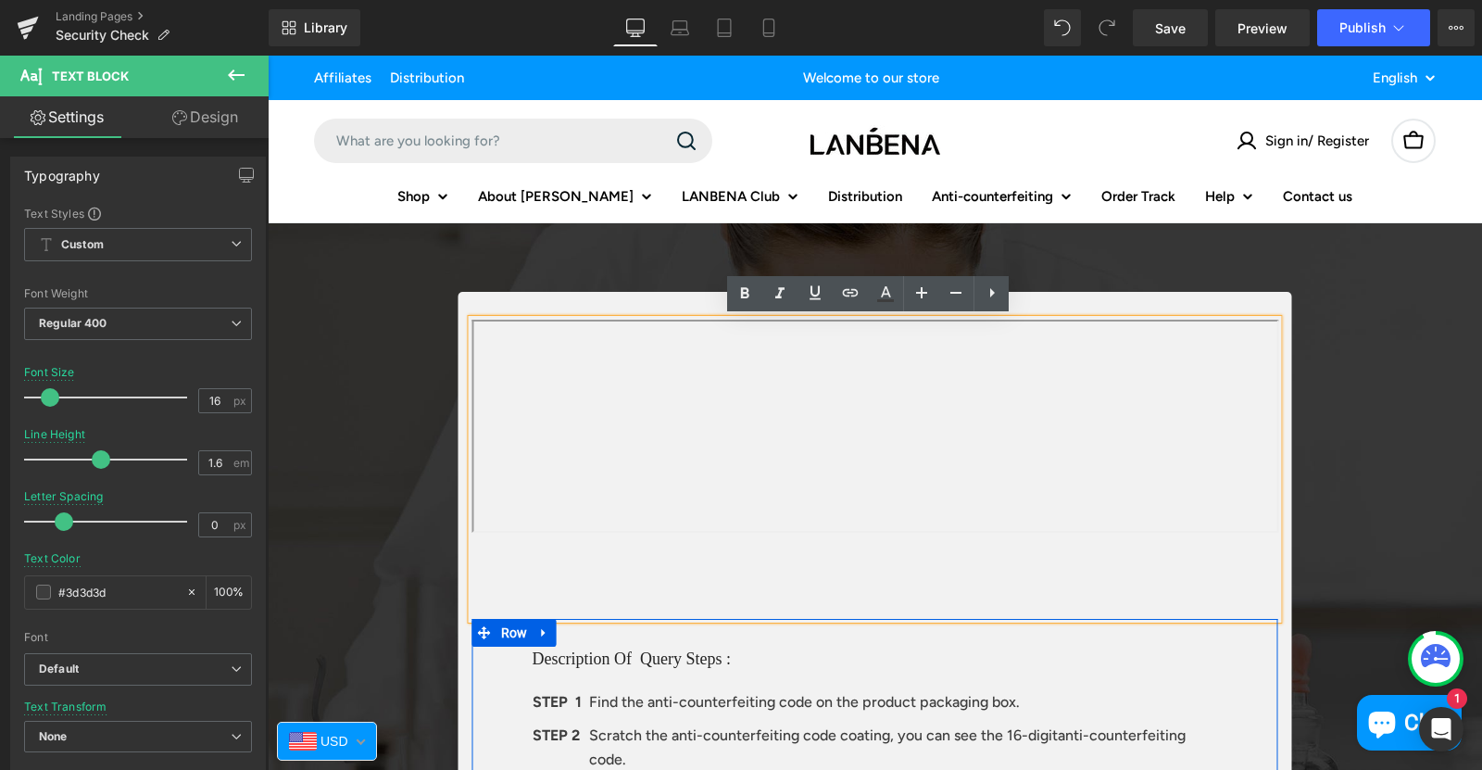
click at [1333, 484] on div "Text Block 60px 144px Description Of Query Steps : Heading STEP 1 Text Block Fi…" at bounding box center [876, 752] width 1112 height 920
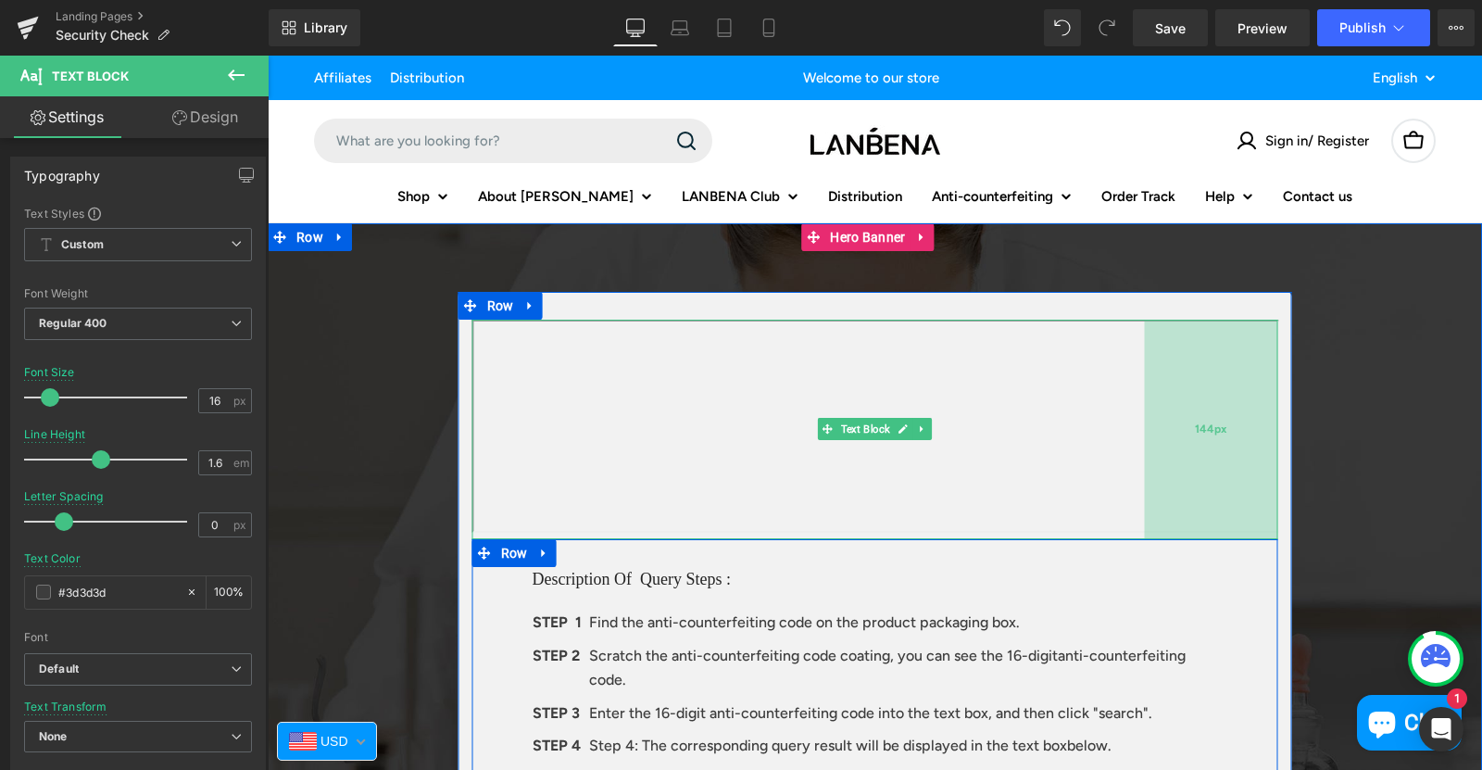
drag, startPoint x: 1217, startPoint y: 433, endPoint x: 1242, endPoint y: 426, distance: 25.8
click at [1242, 426] on div "144px" at bounding box center [1211, 430] width 133 height 220
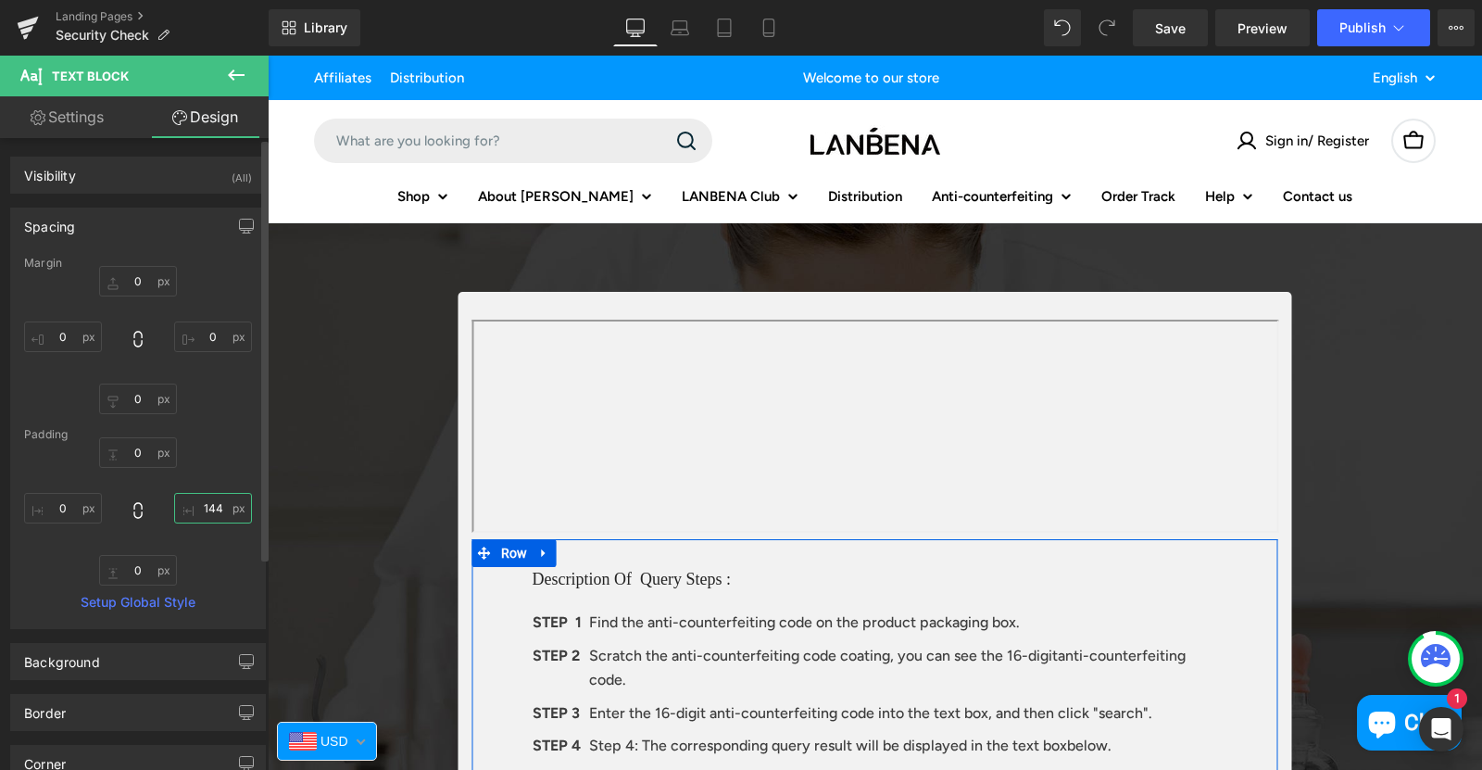
click at [212, 509] on input "144" at bounding box center [213, 508] width 78 height 31
type input "140"
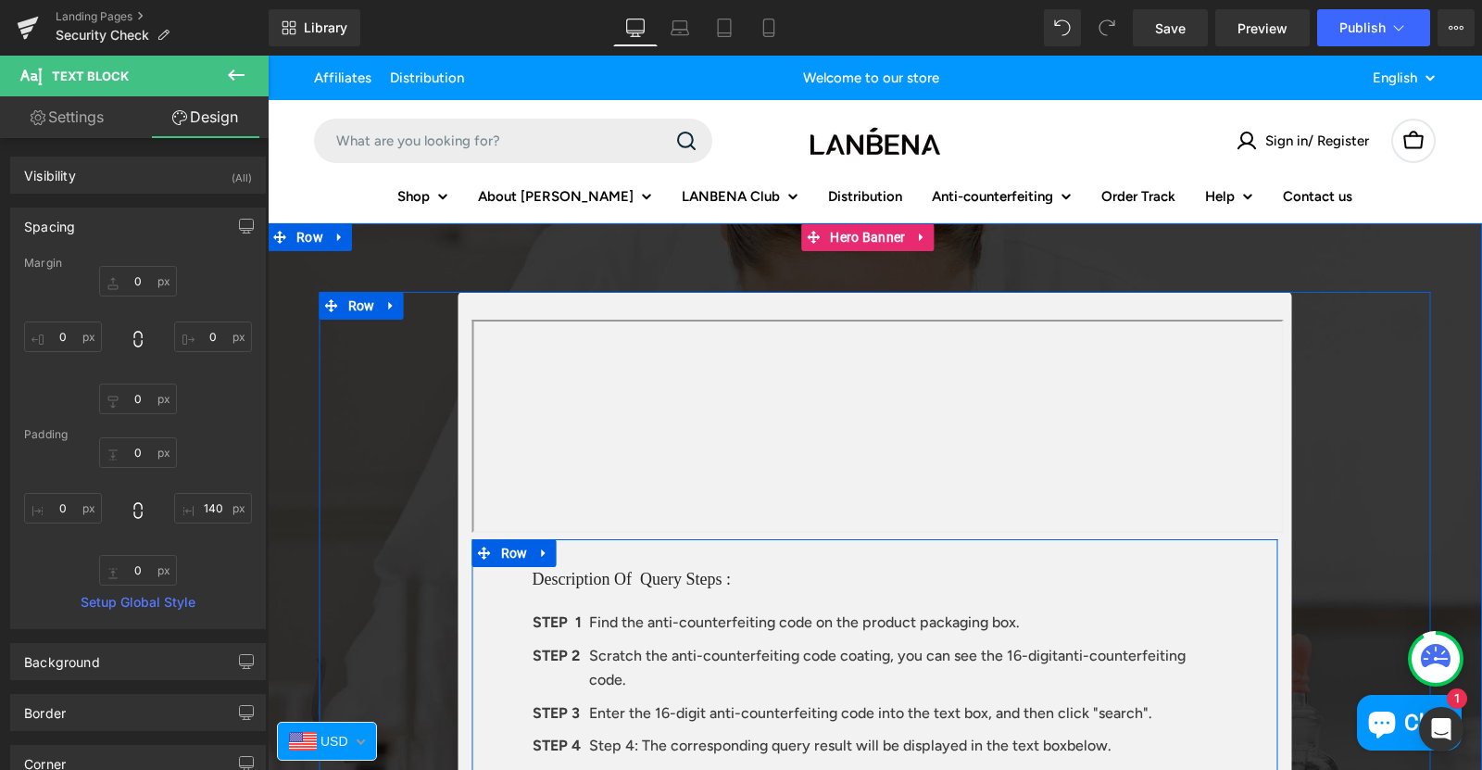
click at [324, 485] on div "Text Block 140px Description Of Query Steps : Heading STEP 1 Text Block Find th…" at bounding box center [876, 712] width 1112 height 841
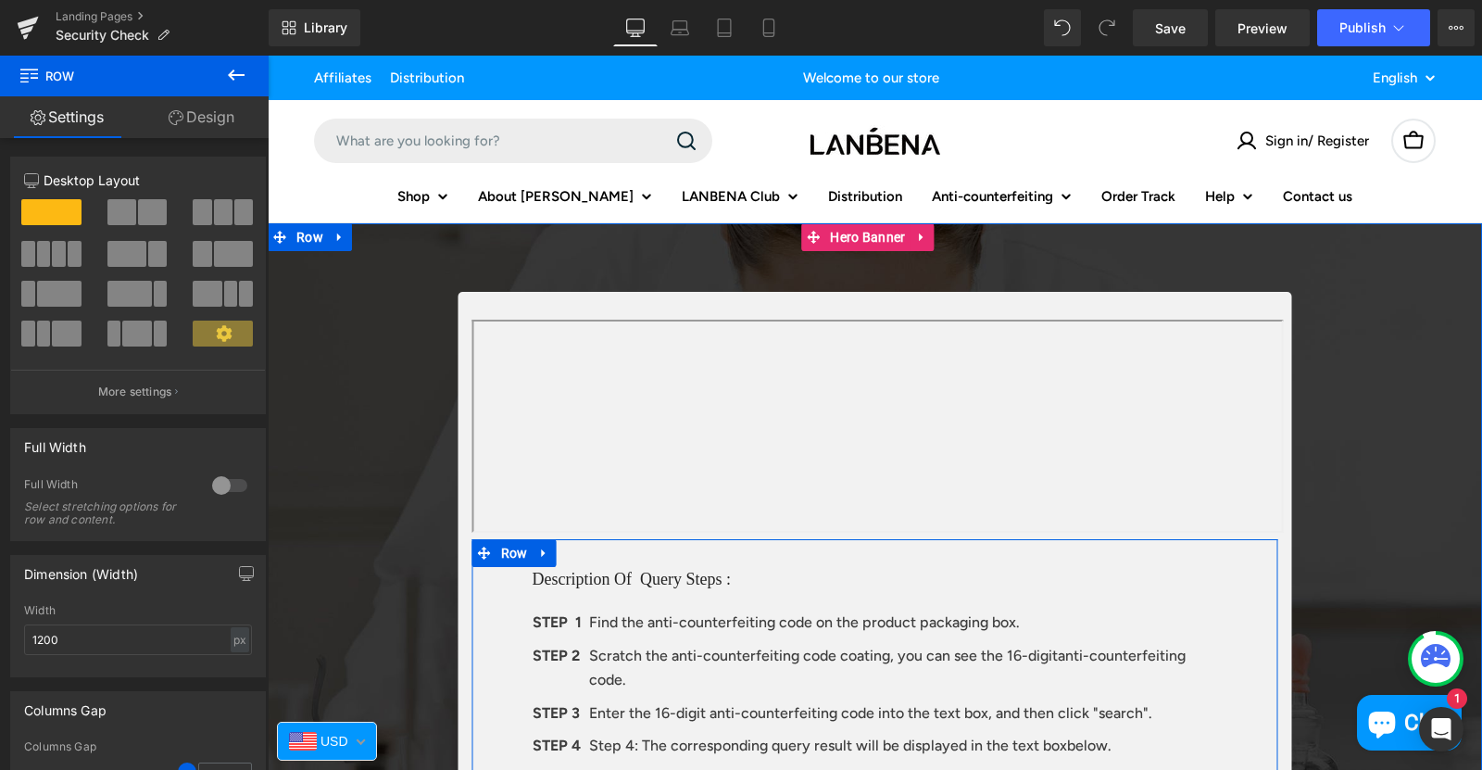
click at [298, 431] on span "Text Block 140px Description Of Query Steps : Heading STEP 1 Text Block Find th…" at bounding box center [875, 717] width 1215 height 850
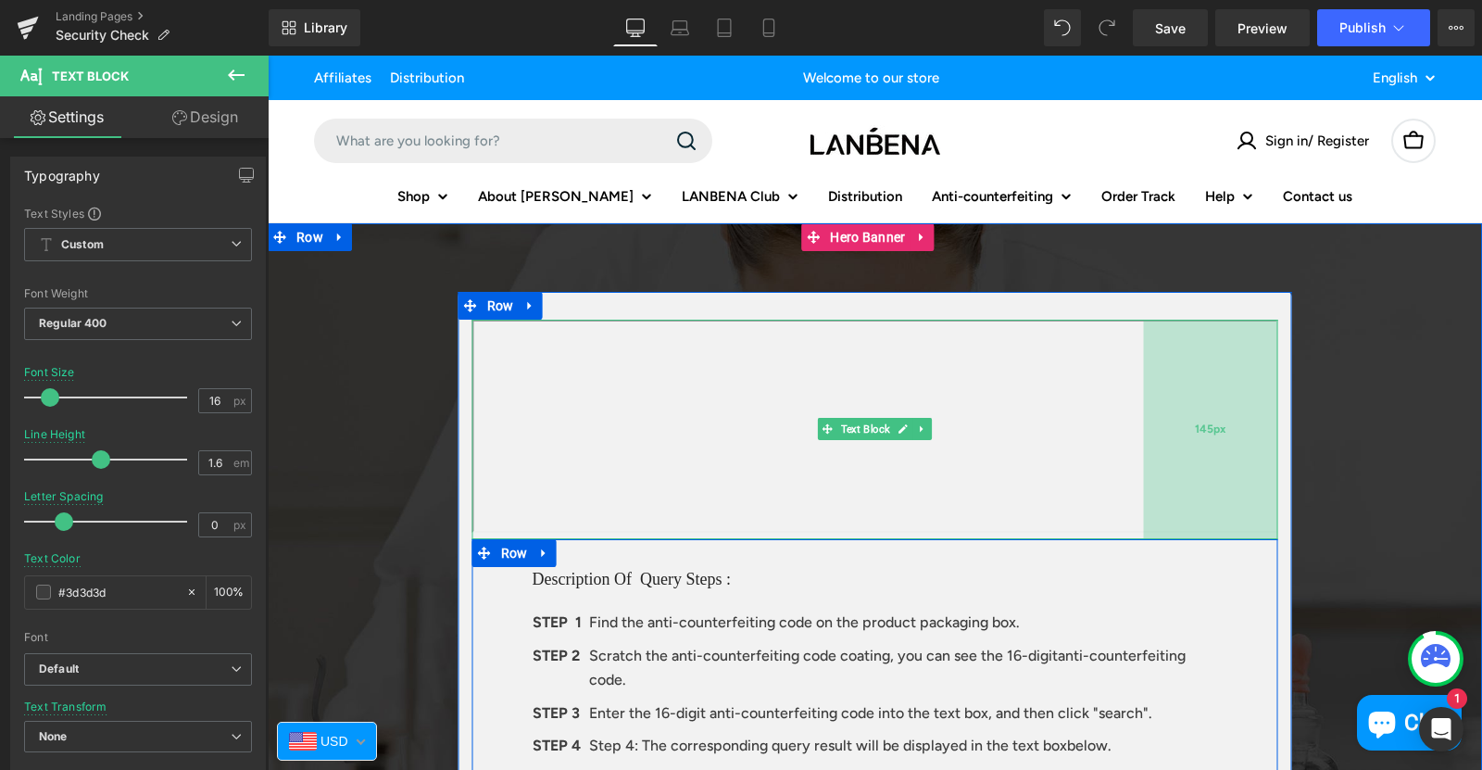
click at [1258, 396] on div "145px" at bounding box center [1211, 430] width 134 height 220
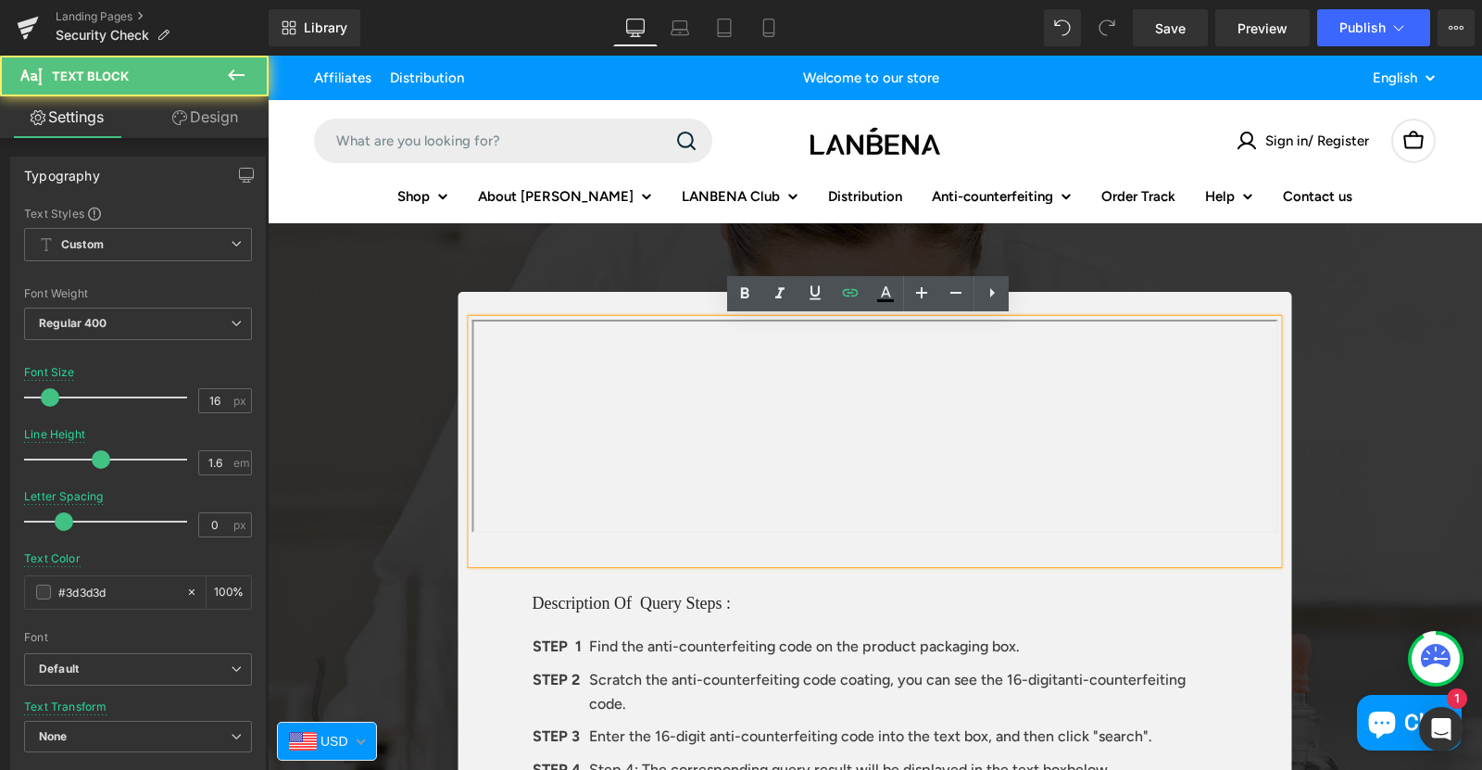
click at [869, 531] on iframe at bounding box center [875, 426] width 806 height 213
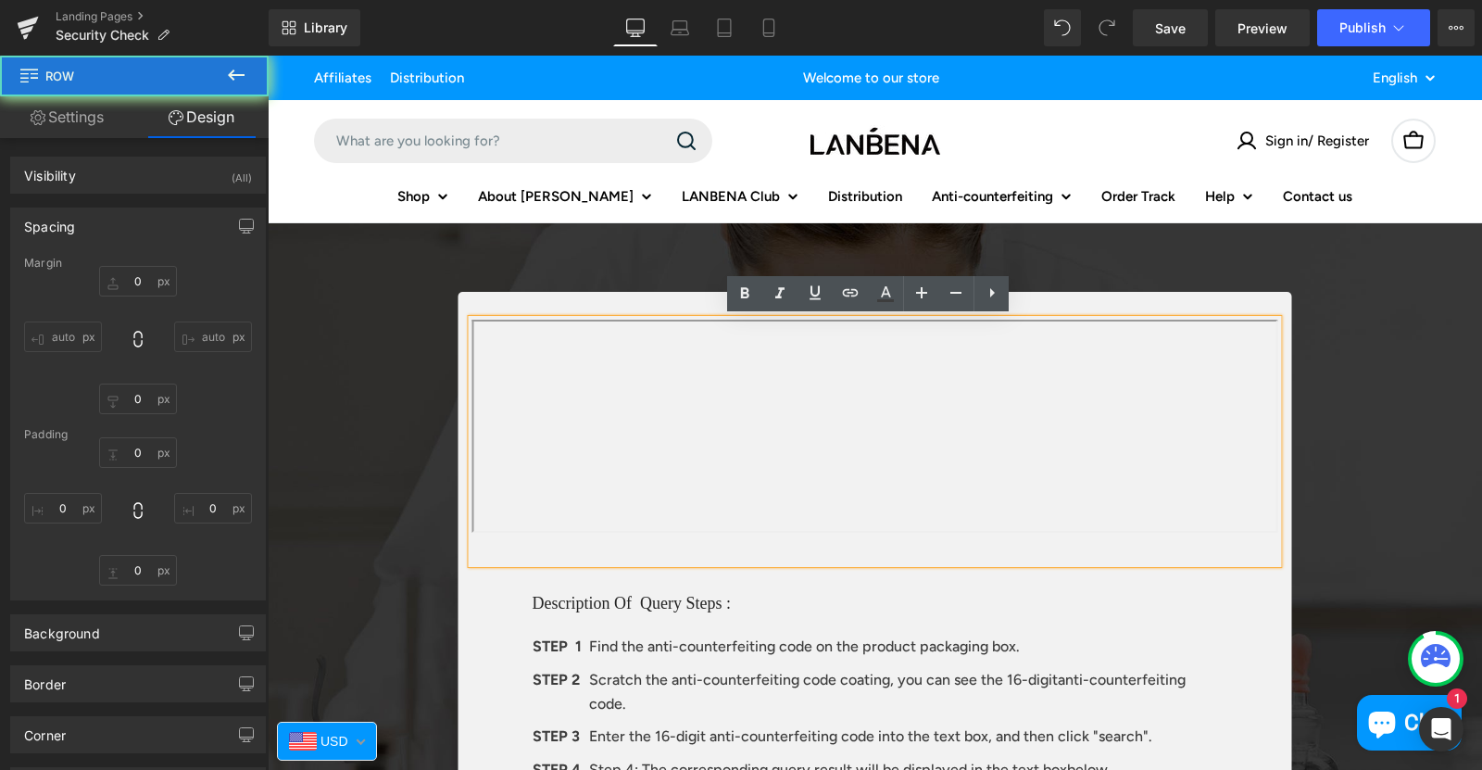
type input "0"
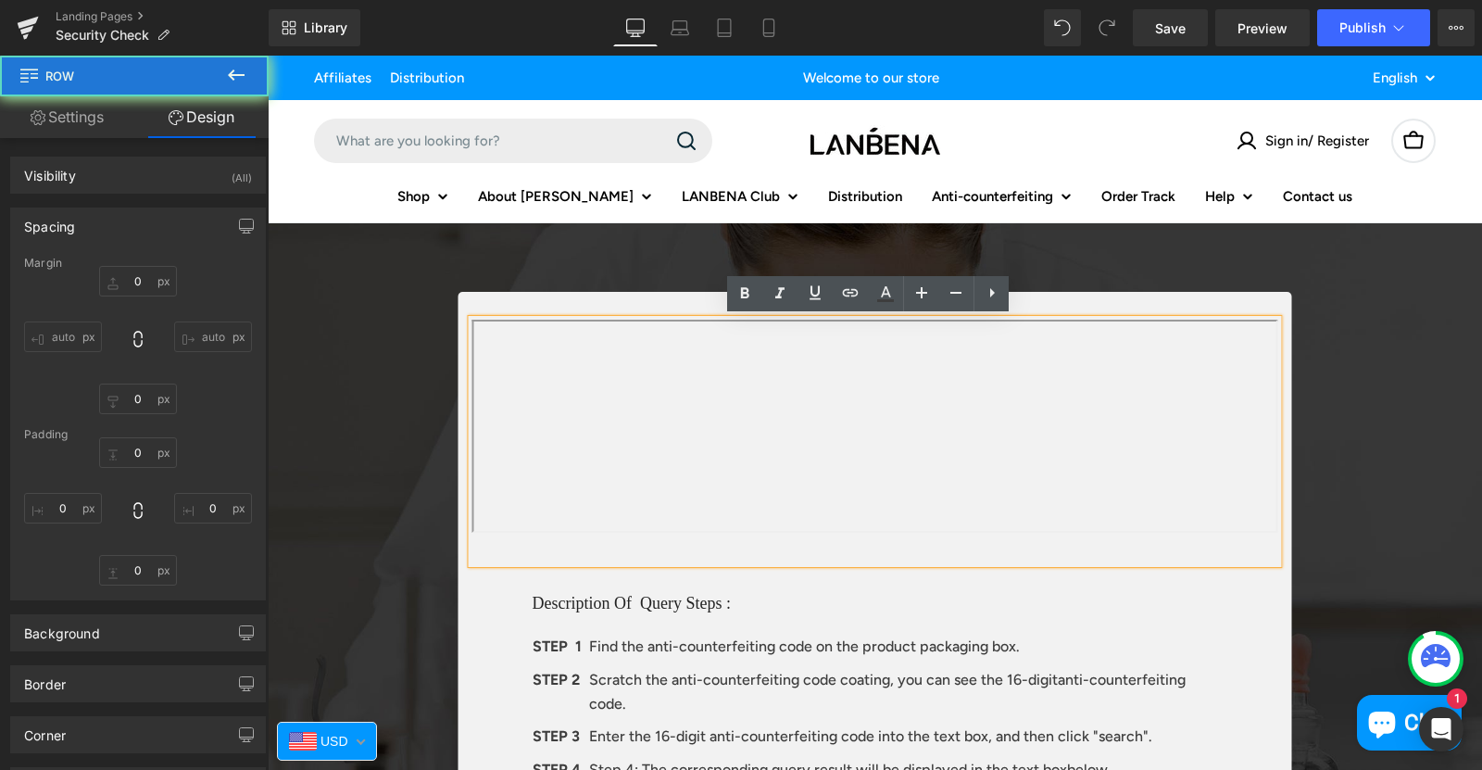
type input "0"
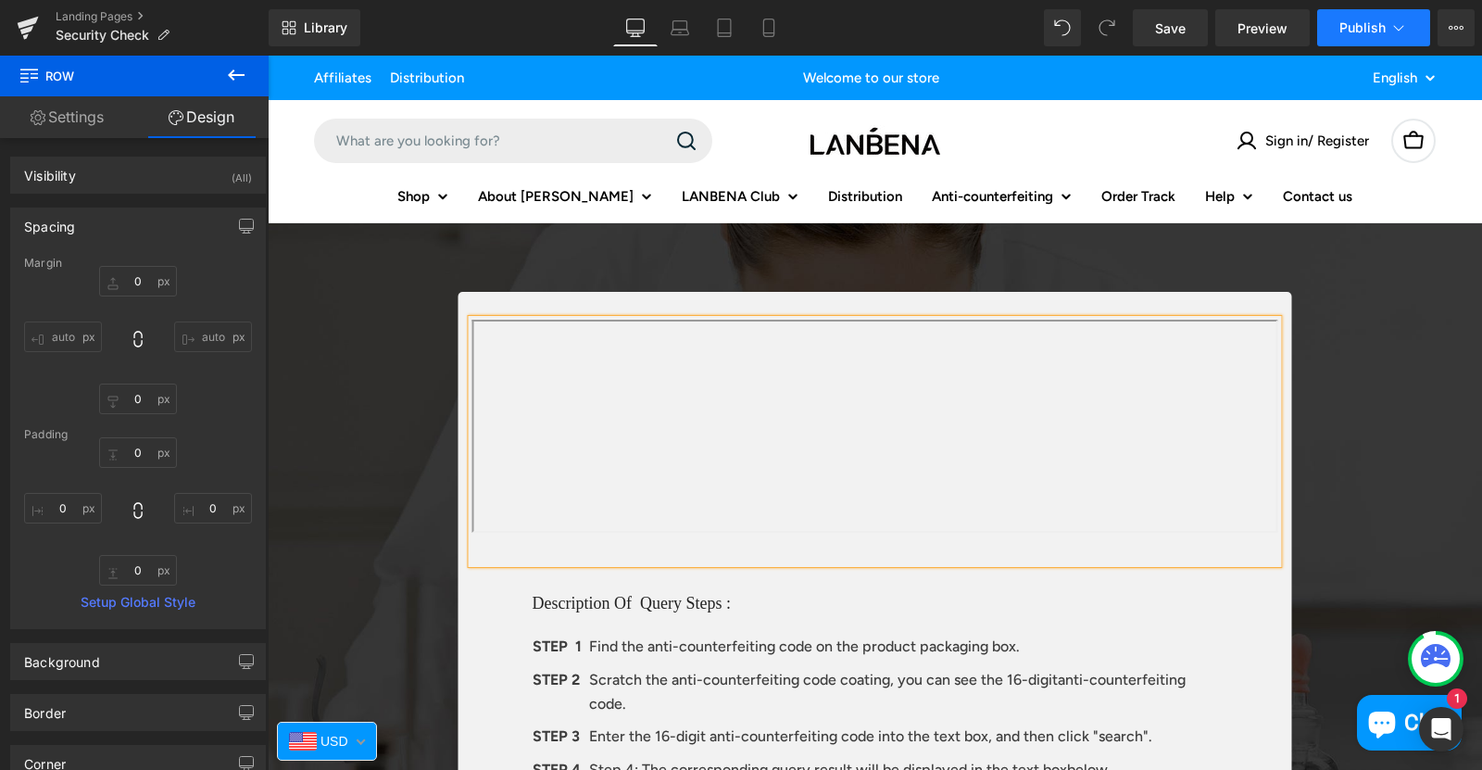
click at [1343, 20] on span "Publish" at bounding box center [1363, 27] width 46 height 15
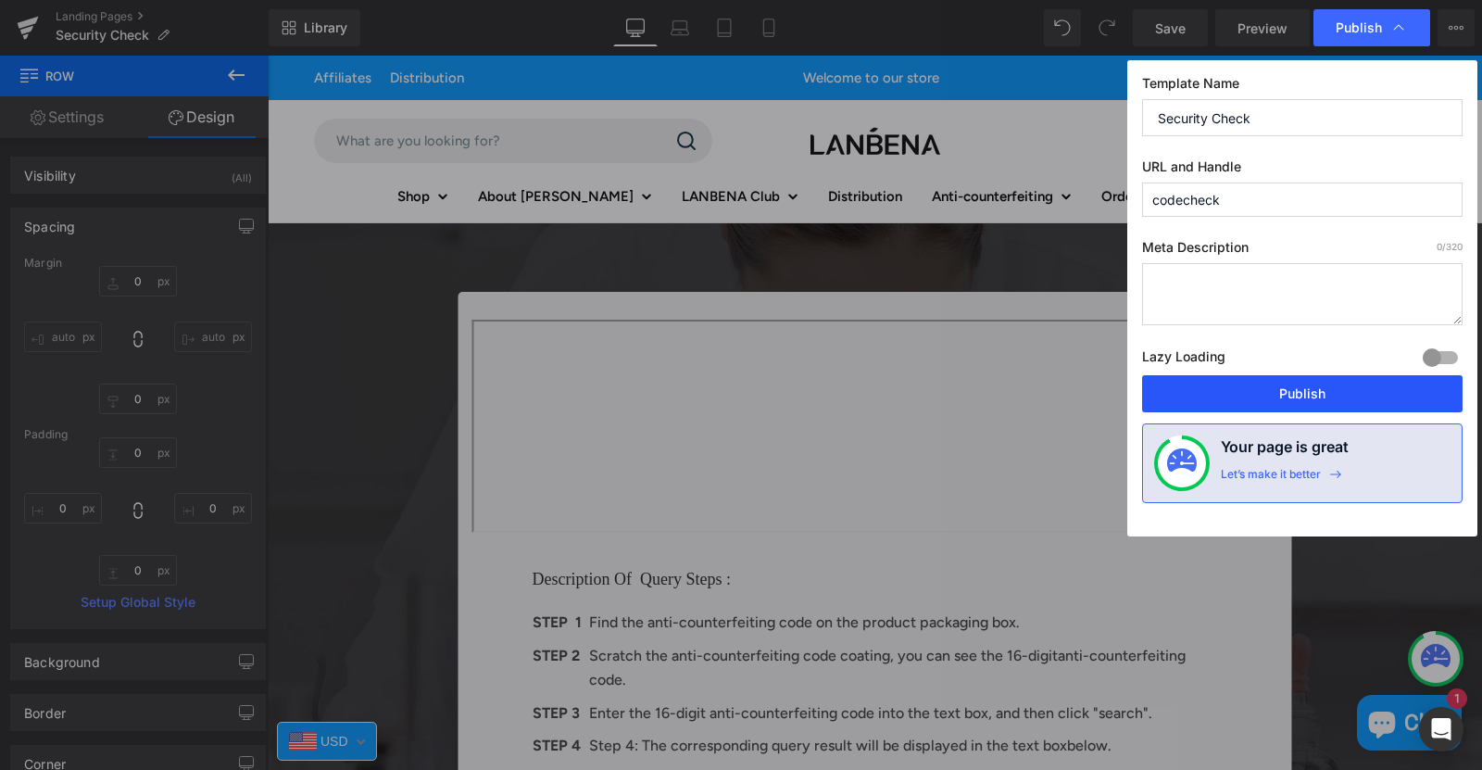
drag, startPoint x: 1242, startPoint y: 388, endPoint x: 580, endPoint y: 705, distance: 734.3
click at [1242, 388] on button "Publish" at bounding box center [1302, 393] width 321 height 37
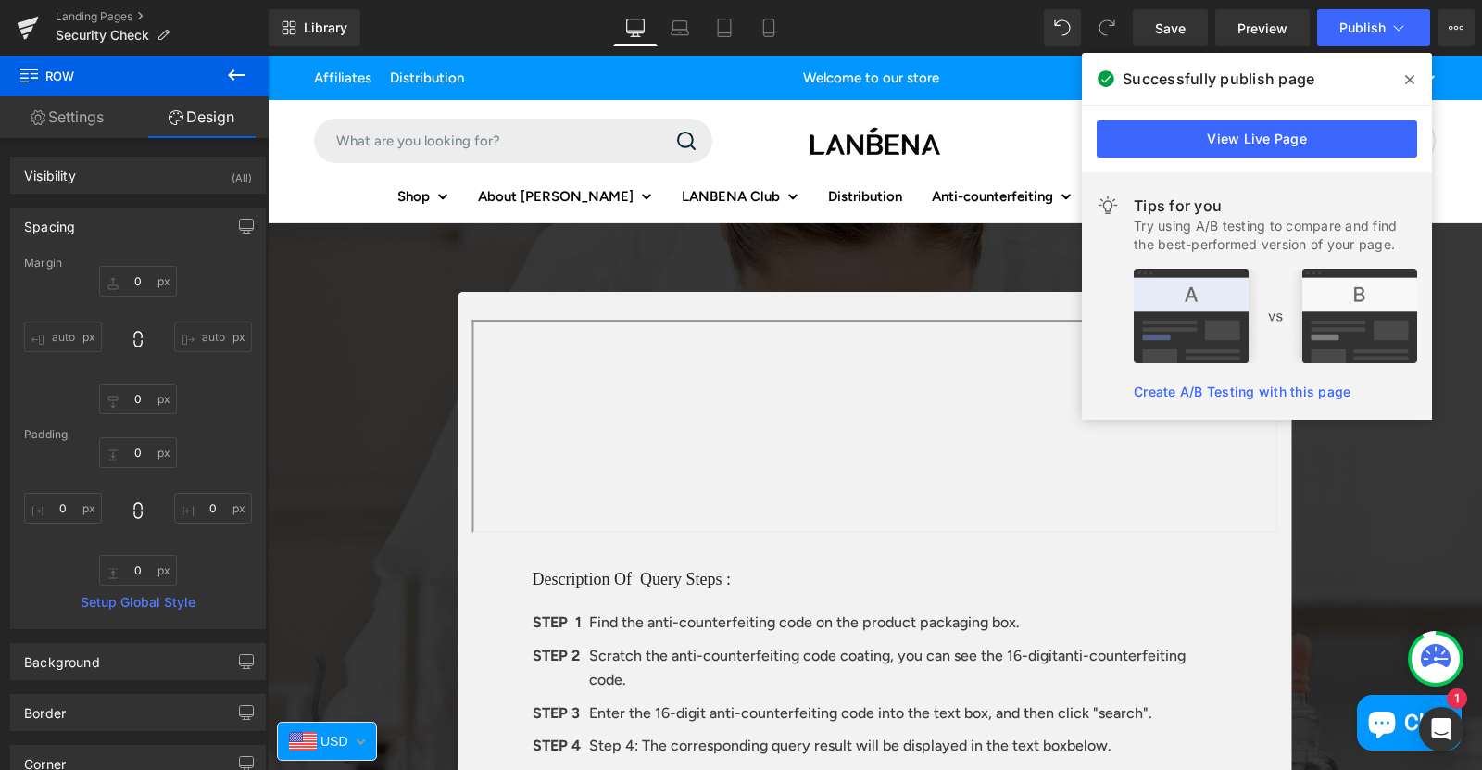
click at [1427, 75] on div "Successfully publish page" at bounding box center [1257, 79] width 350 height 52
